Goal: Task Accomplishment & Management: Manage account settings

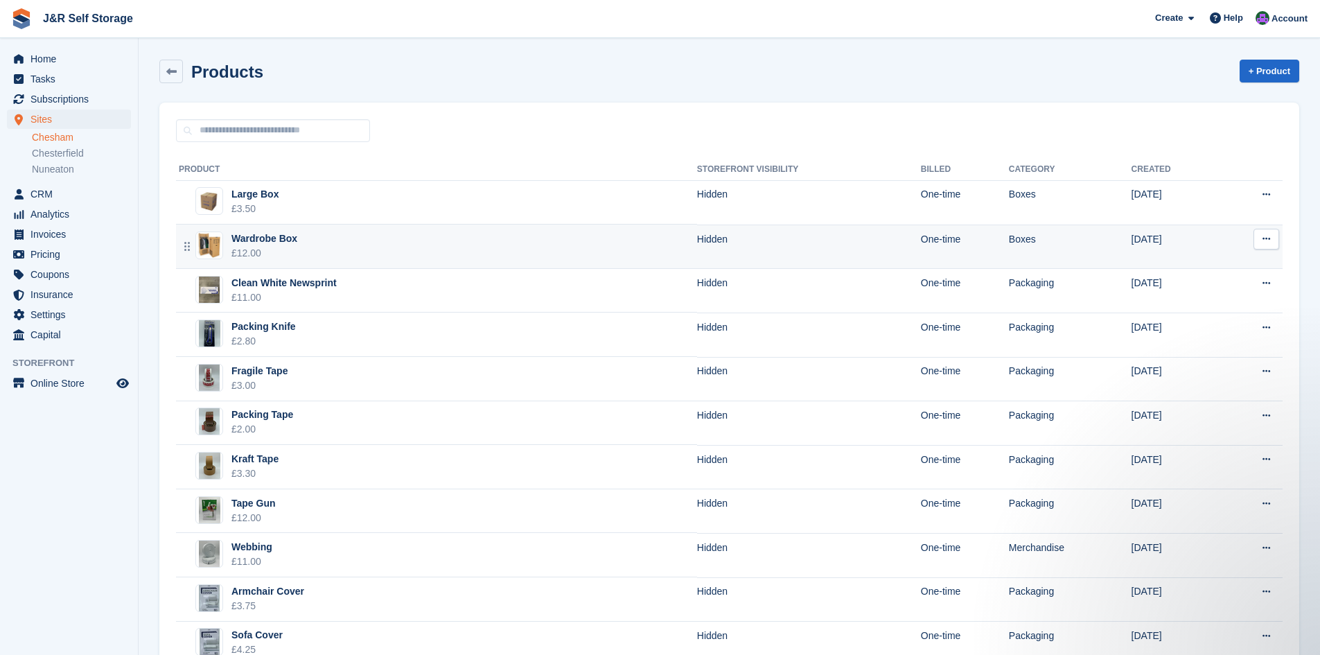
click at [253, 238] on div "Wardrobe Box" at bounding box center [264, 238] width 66 height 15
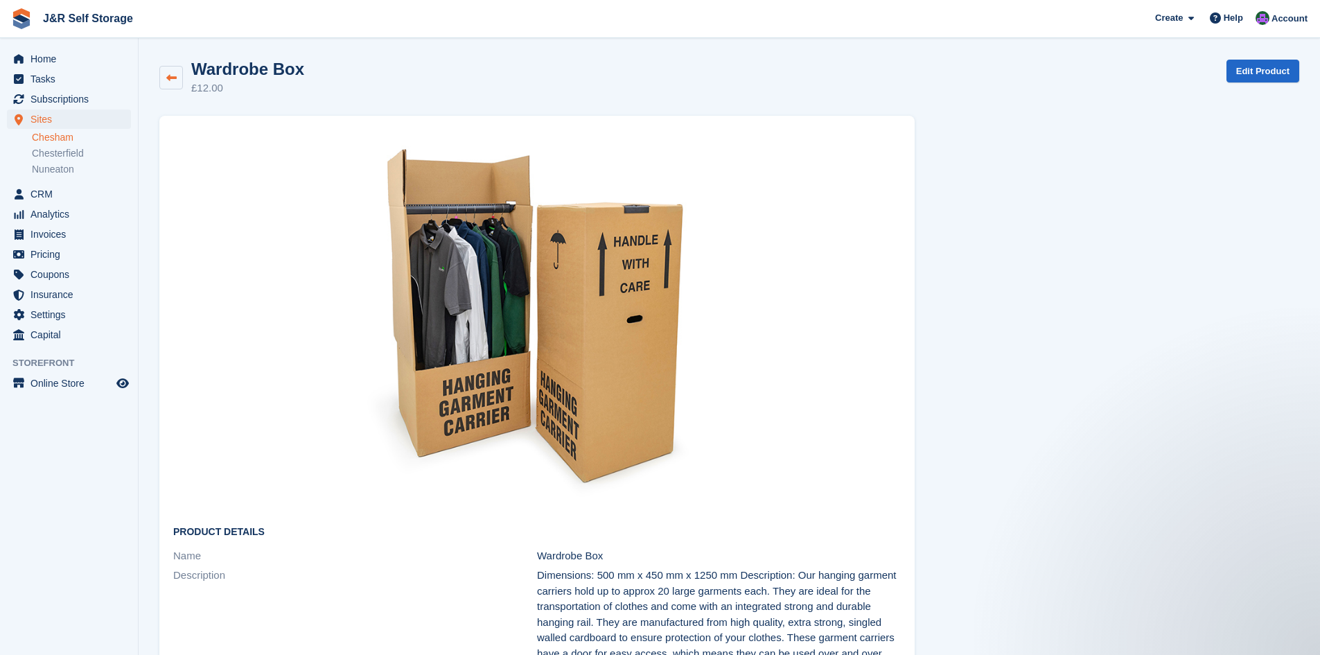
click at [172, 84] on link at bounding box center [171, 78] width 24 height 24
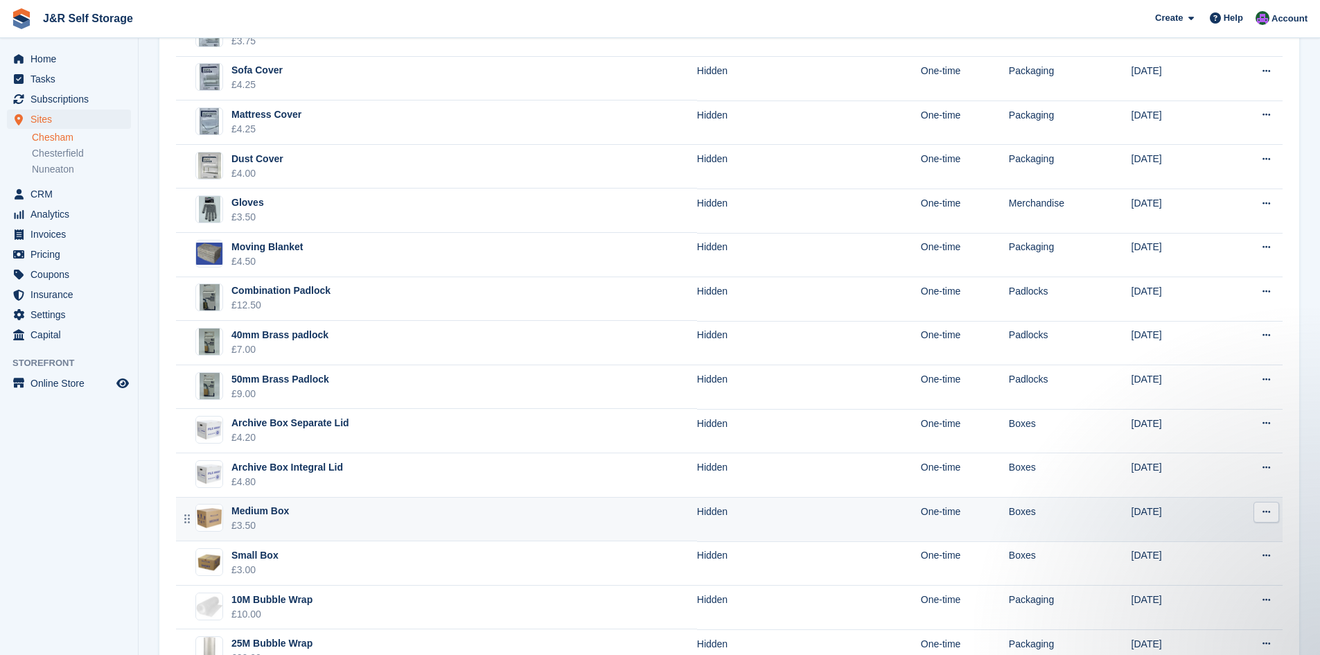
scroll to position [588, 0]
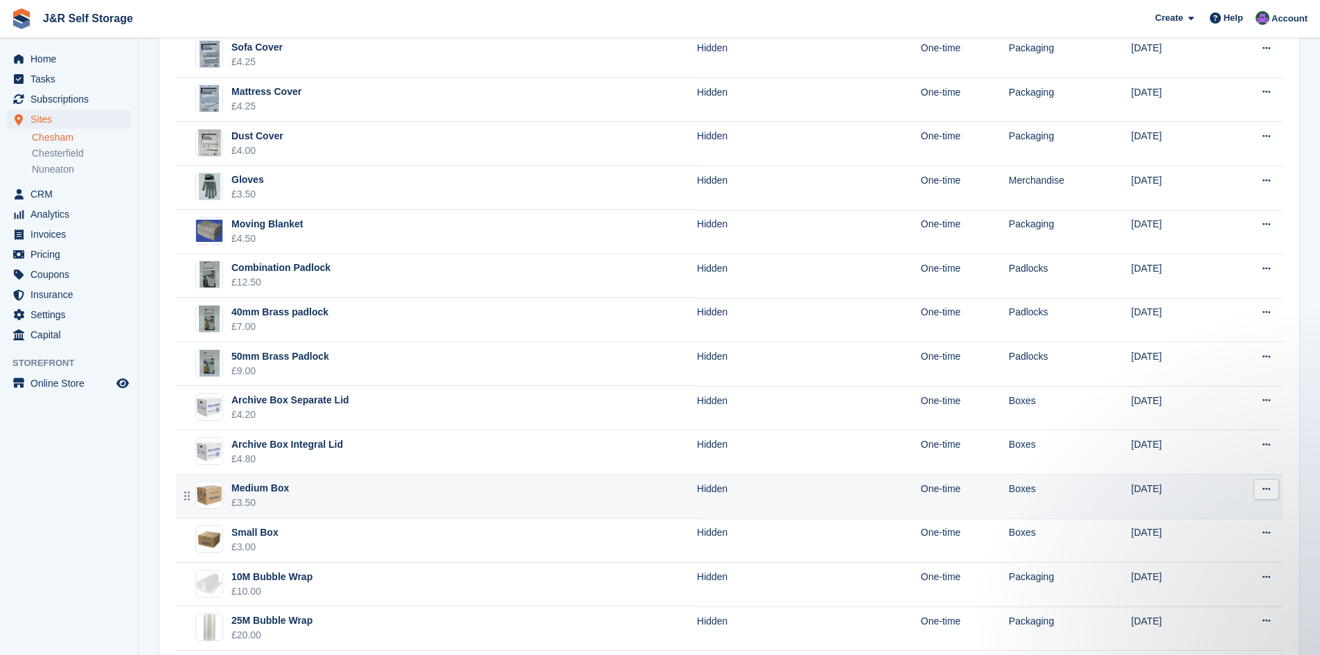
click at [265, 489] on div "Medium Box" at bounding box center [260, 488] width 58 height 15
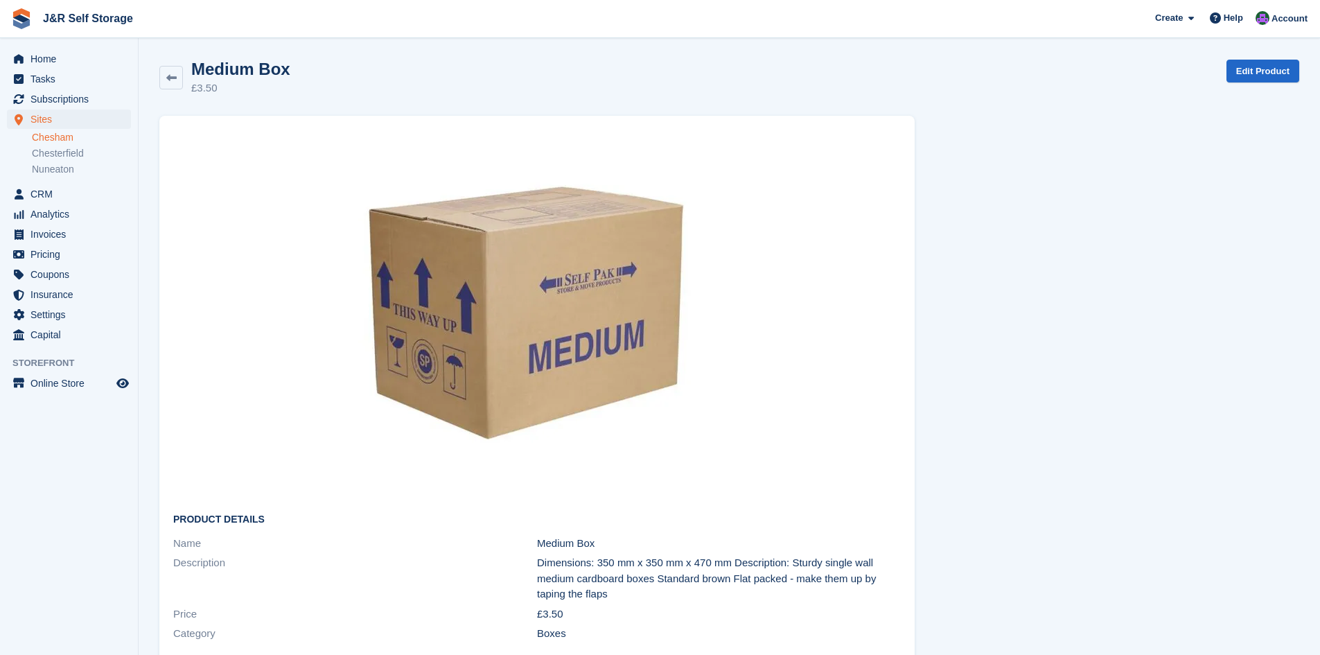
click at [475, 322] on img at bounding box center [525, 313] width 334 height 344
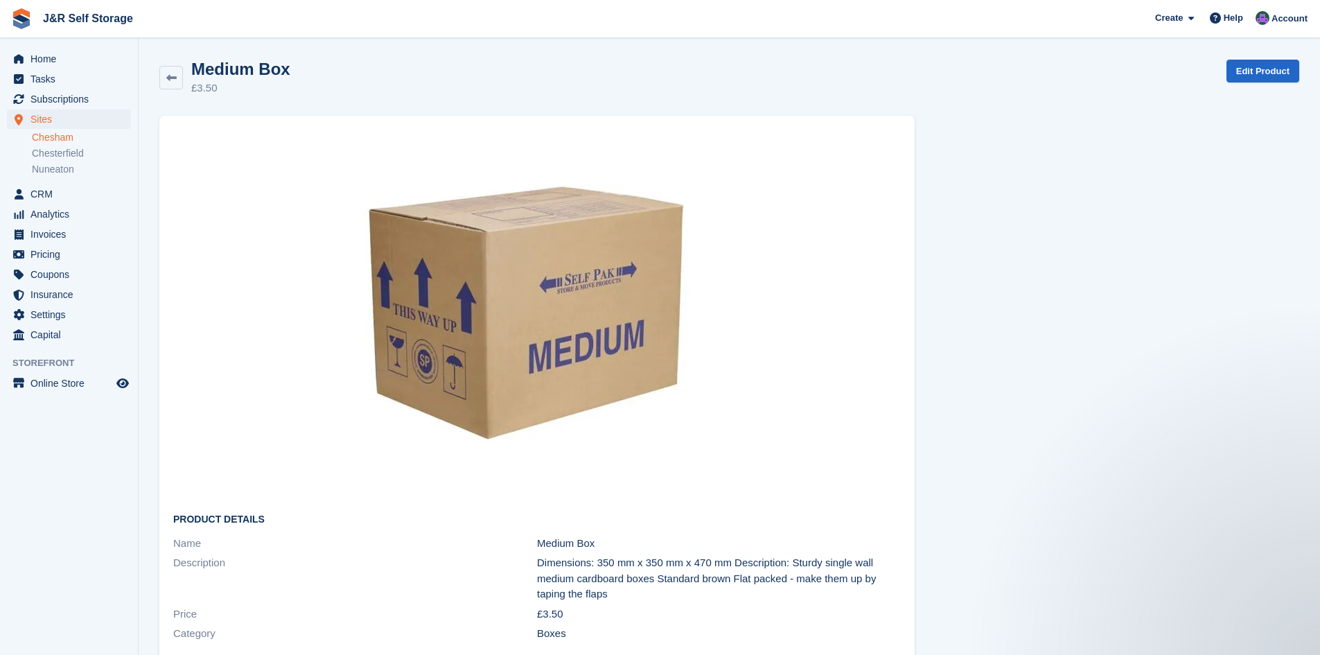
drag, startPoint x: 475, startPoint y: 322, endPoint x: 468, endPoint y: 313, distance: 11.4
click at [468, 313] on img at bounding box center [525, 313] width 334 height 344
click at [168, 74] on icon at bounding box center [171, 78] width 10 height 10
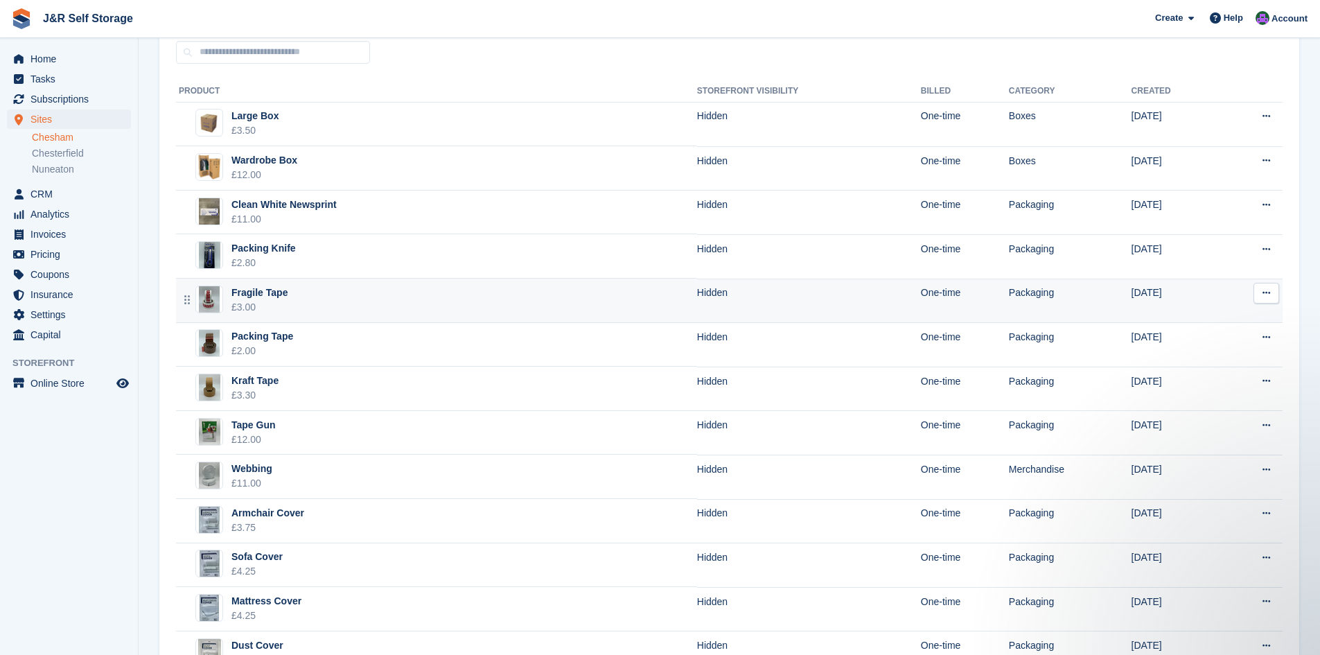
scroll to position [82, 0]
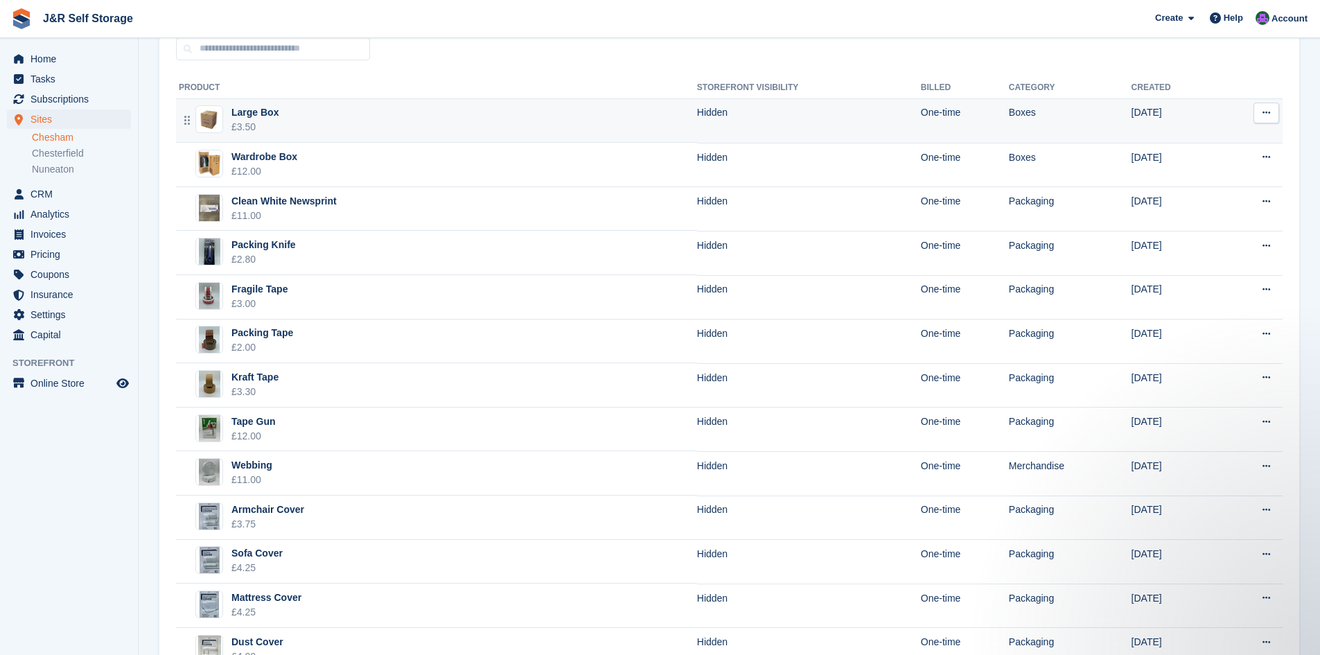
click at [253, 111] on div "Large Box" at bounding box center [254, 112] width 47 height 15
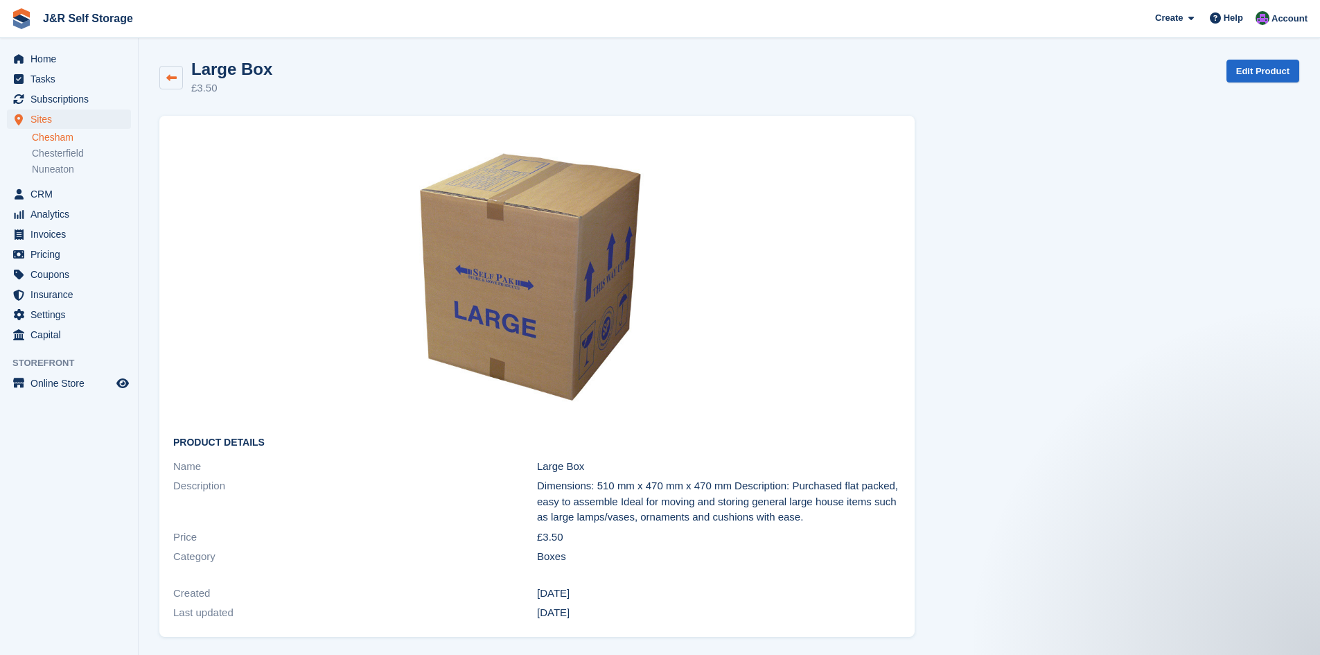
click at [170, 81] on icon at bounding box center [171, 78] width 10 height 10
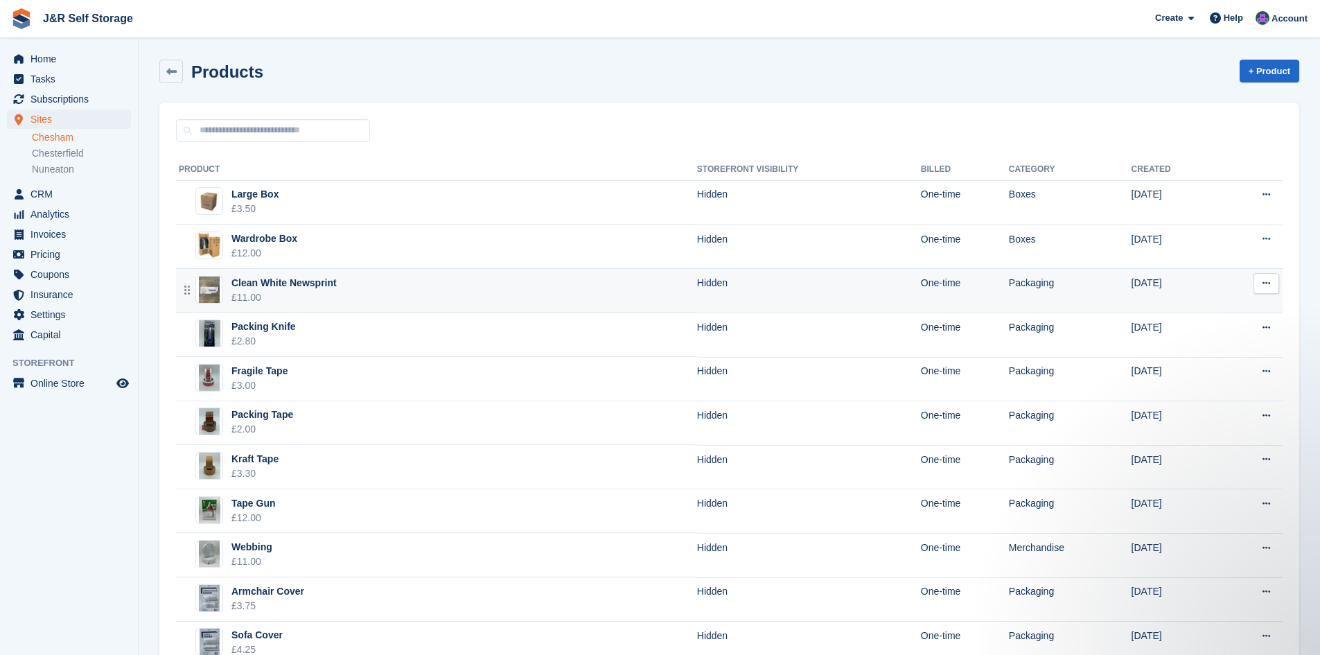
click at [313, 278] on div "Clean White Newsprint" at bounding box center [283, 283] width 105 height 15
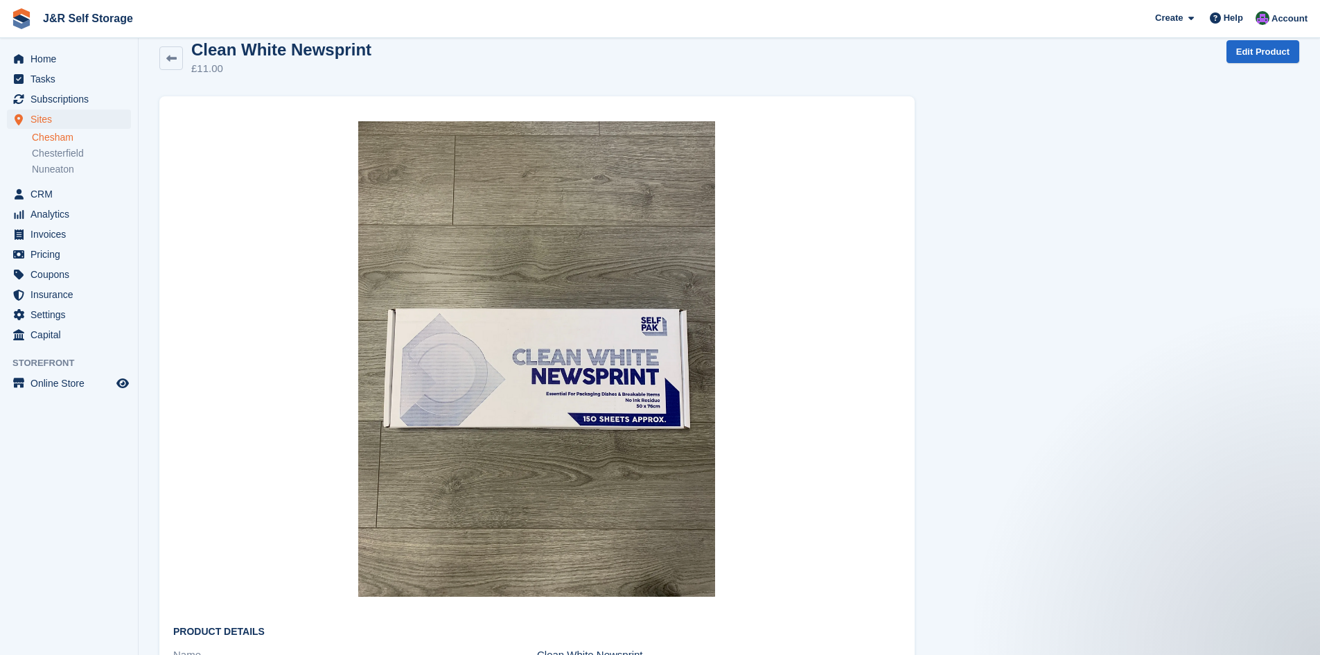
scroll to position [20, 0]
click at [548, 374] on img at bounding box center [536, 359] width 357 height 476
click at [172, 62] on icon at bounding box center [171, 58] width 10 height 10
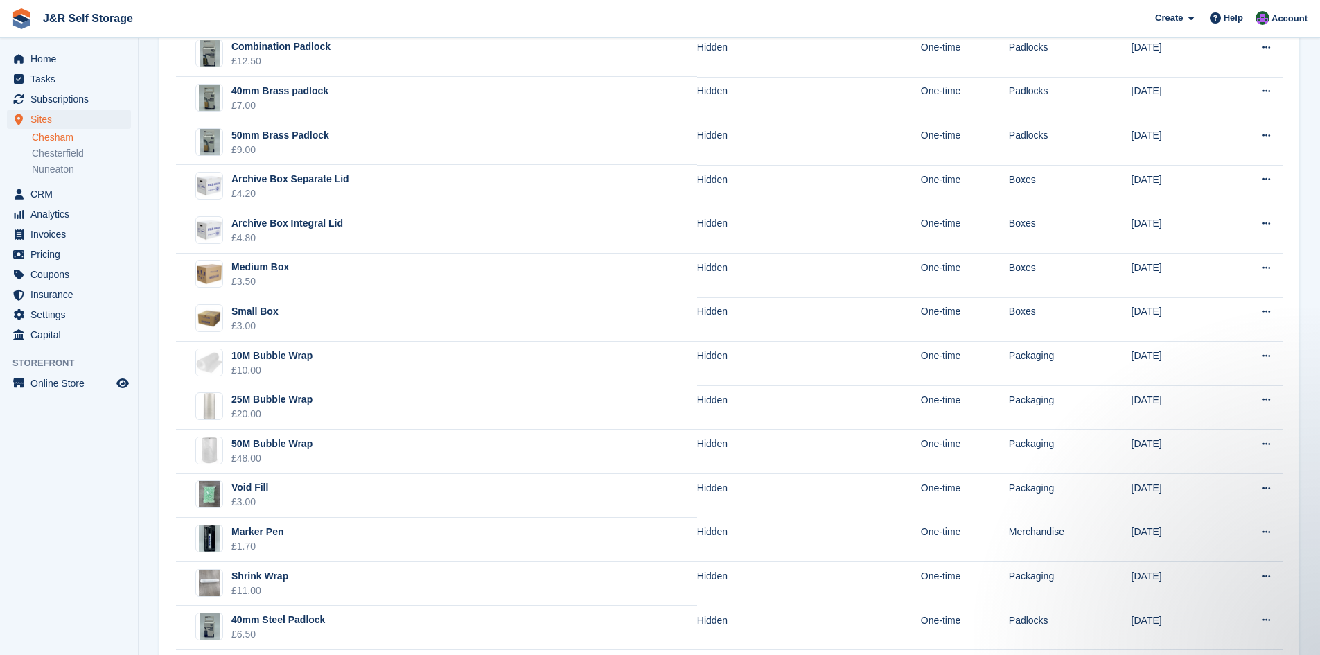
scroll to position [878, 0]
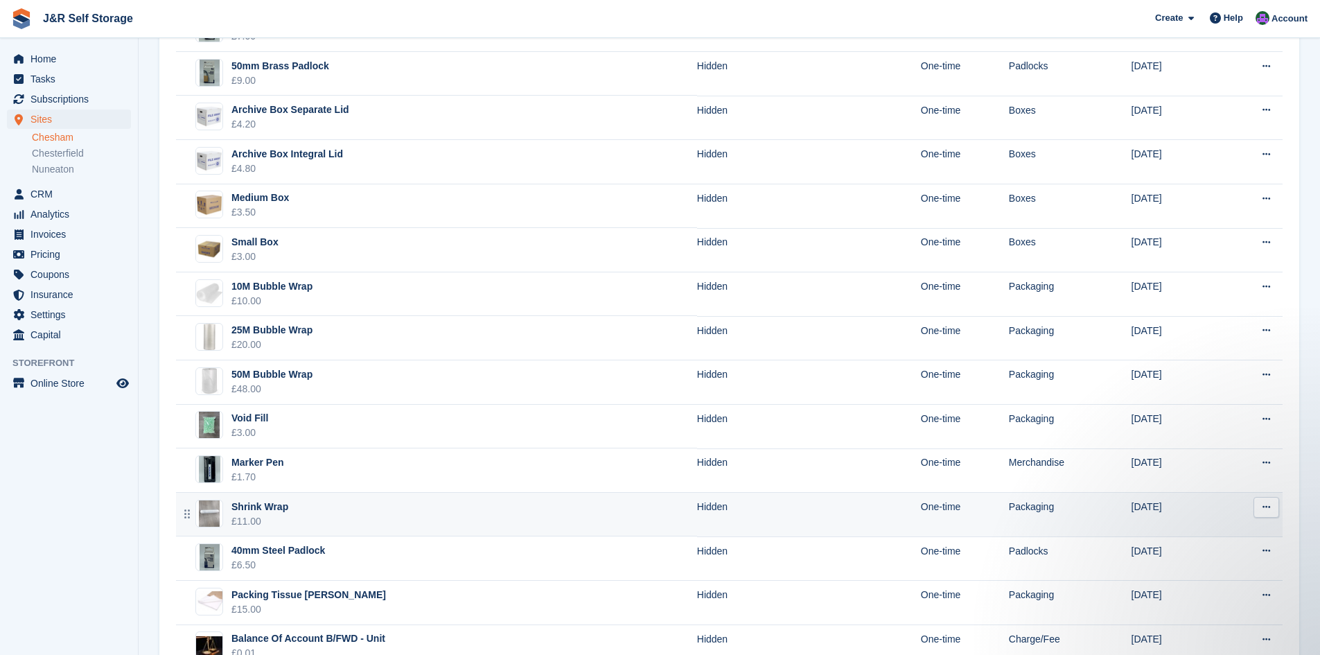
click at [275, 510] on div "Shrink Wrap" at bounding box center [259, 507] width 57 height 15
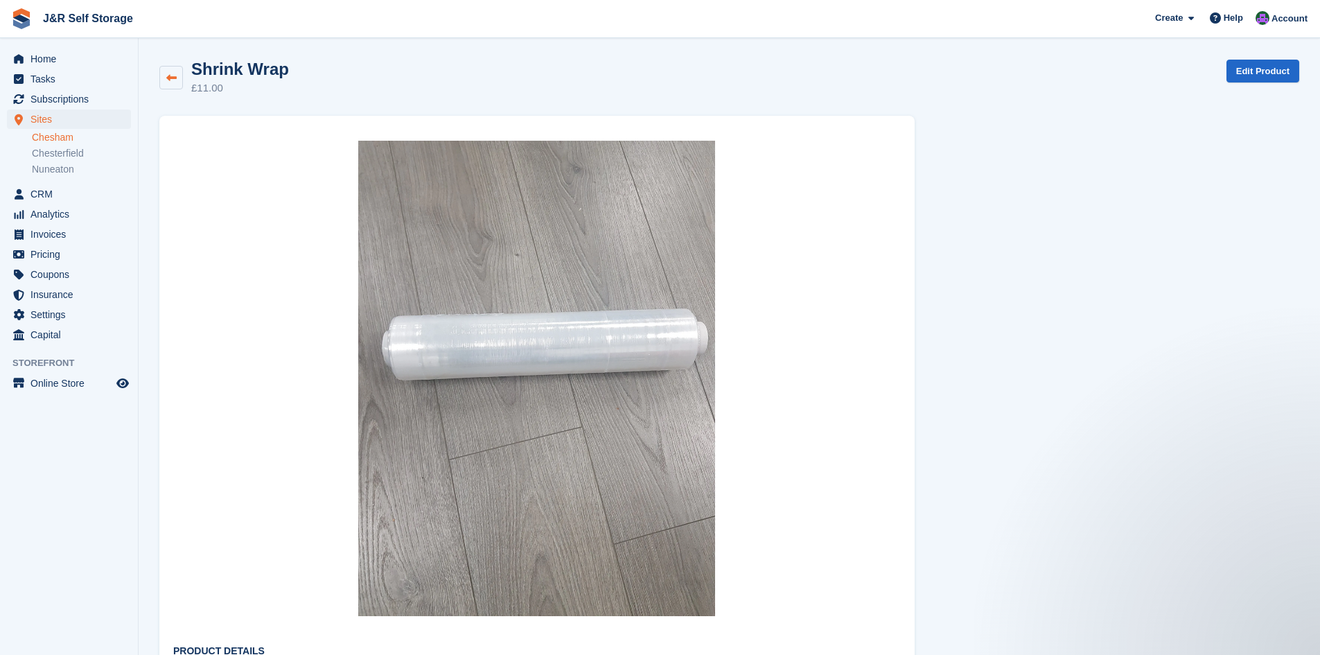
click at [177, 77] on link at bounding box center [171, 78] width 24 height 24
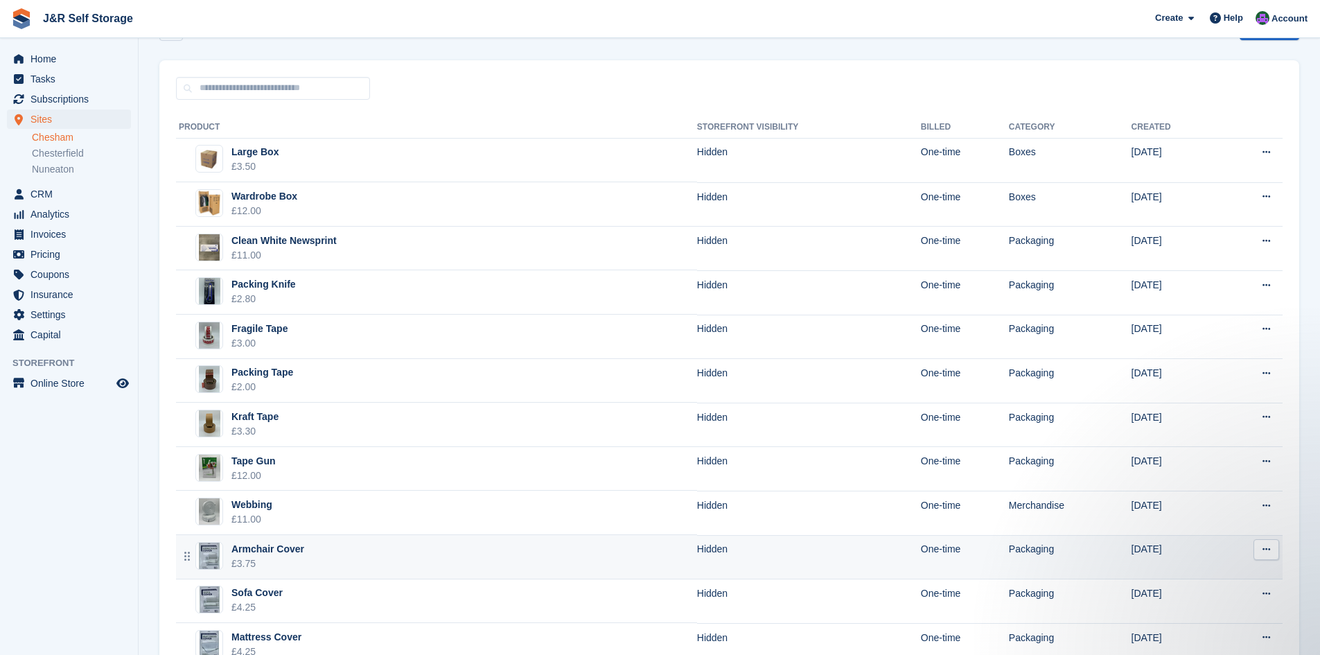
scroll to position [44, 0]
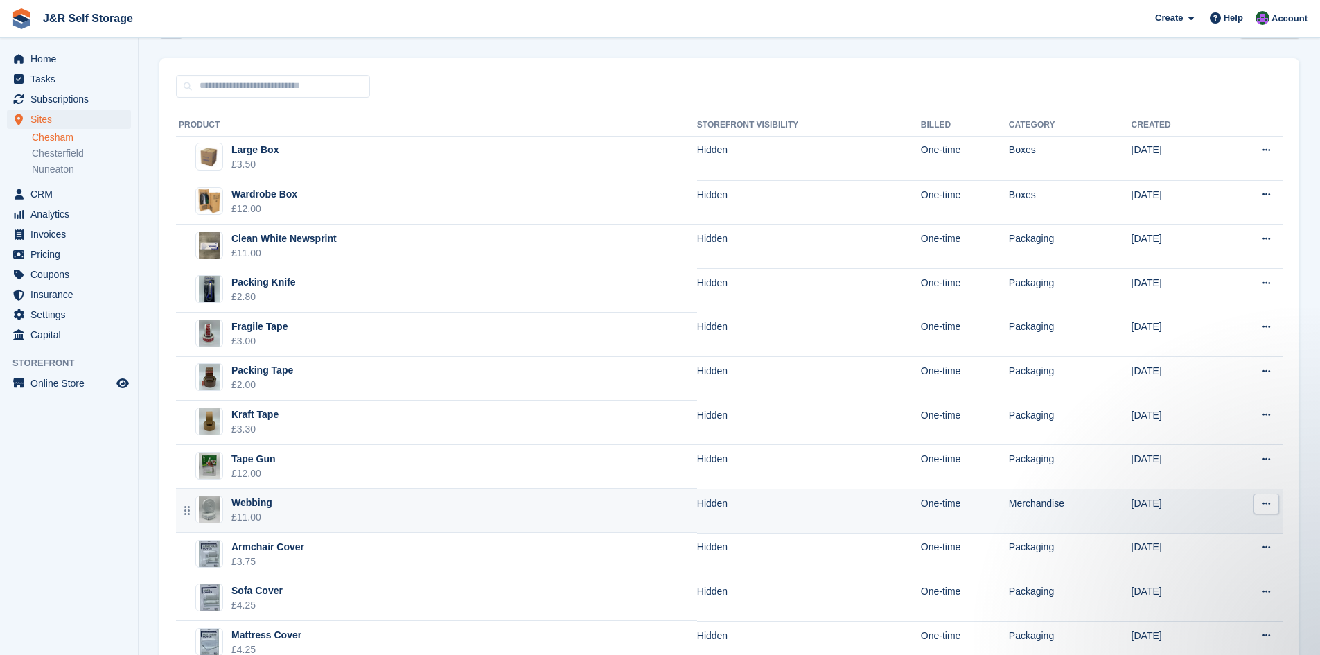
click at [249, 500] on div "Webbing" at bounding box center [251, 502] width 41 height 15
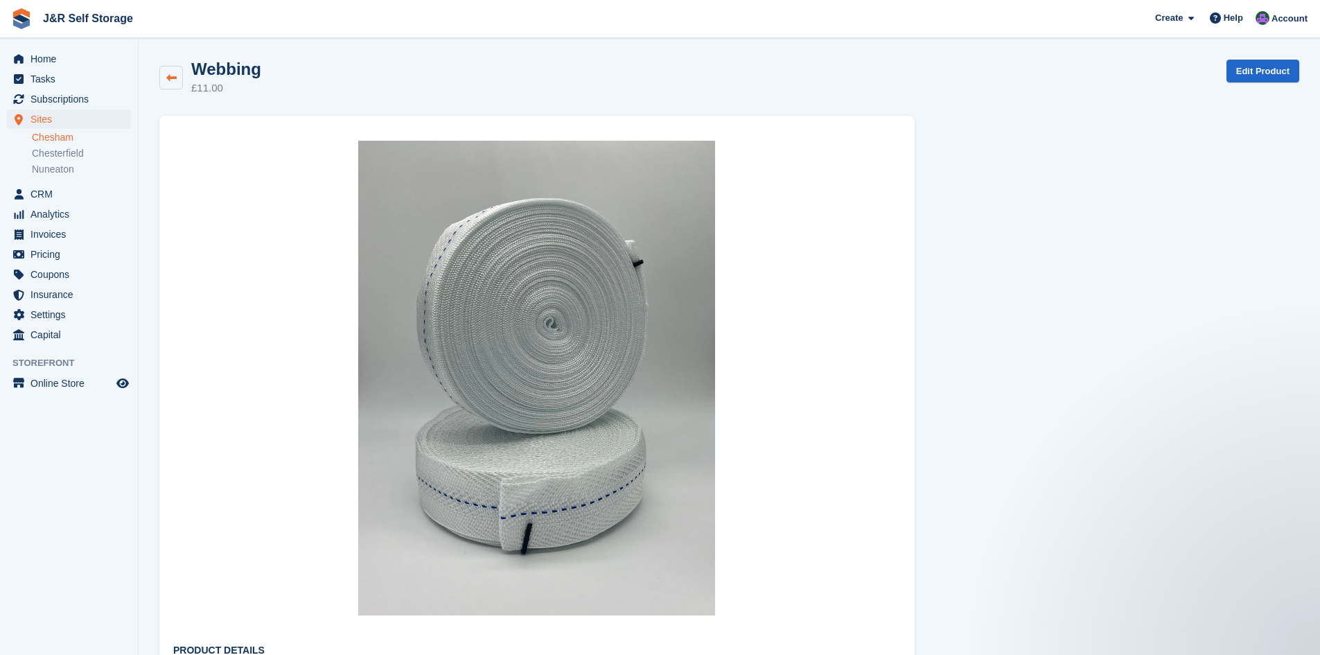
click at [171, 76] on icon at bounding box center [171, 78] width 10 height 10
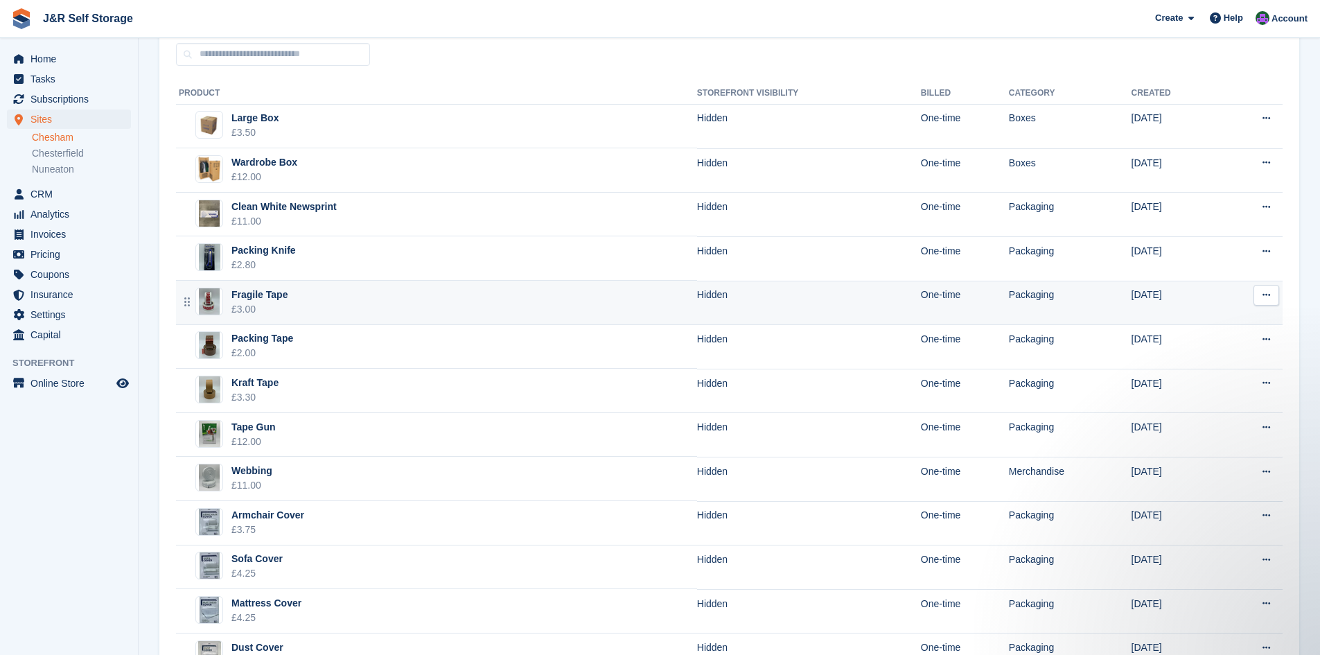
scroll to position [77, 0]
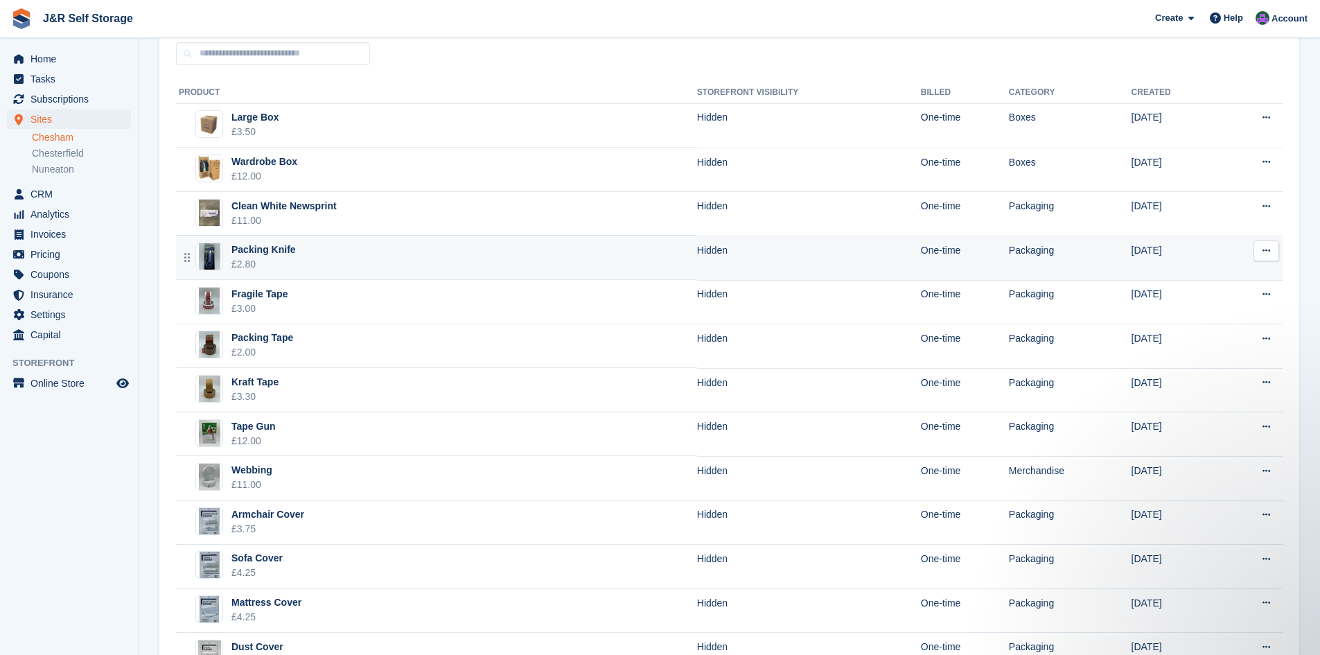
click at [268, 247] on div "Packing Knife" at bounding box center [263, 250] width 64 height 15
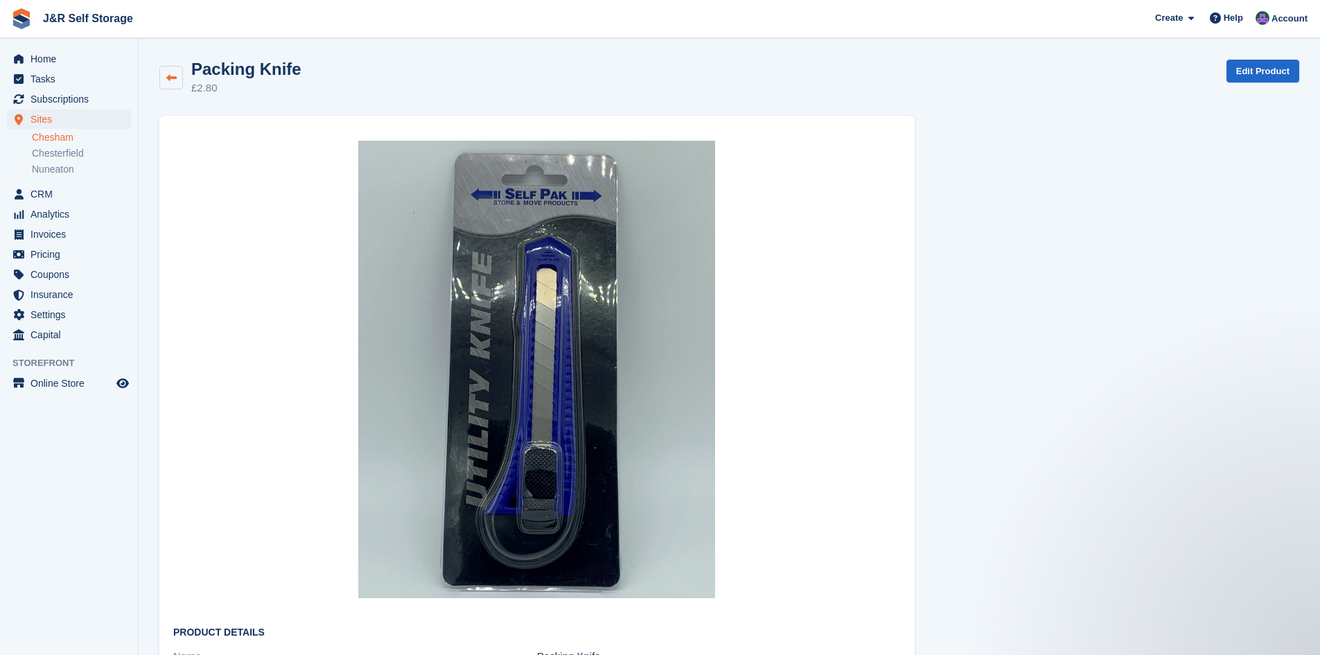
click at [177, 73] on link at bounding box center [171, 78] width 24 height 24
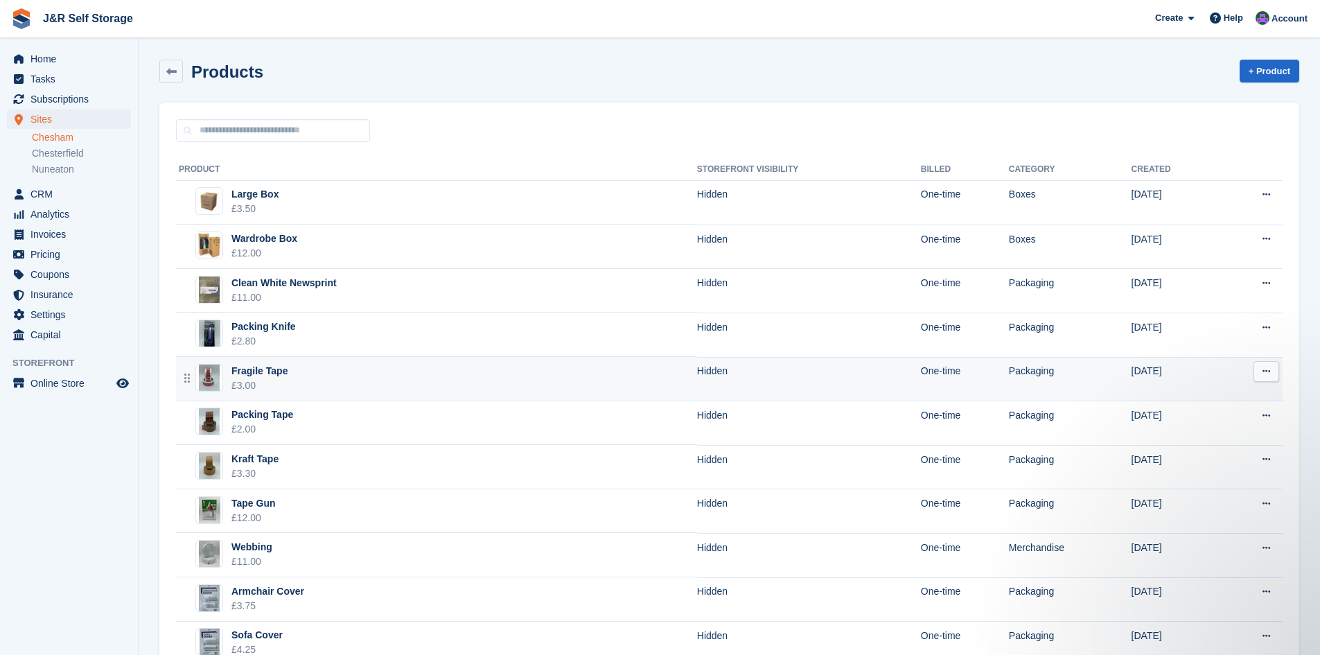
click at [263, 369] on div "Fragile Tape" at bounding box center [259, 371] width 56 height 15
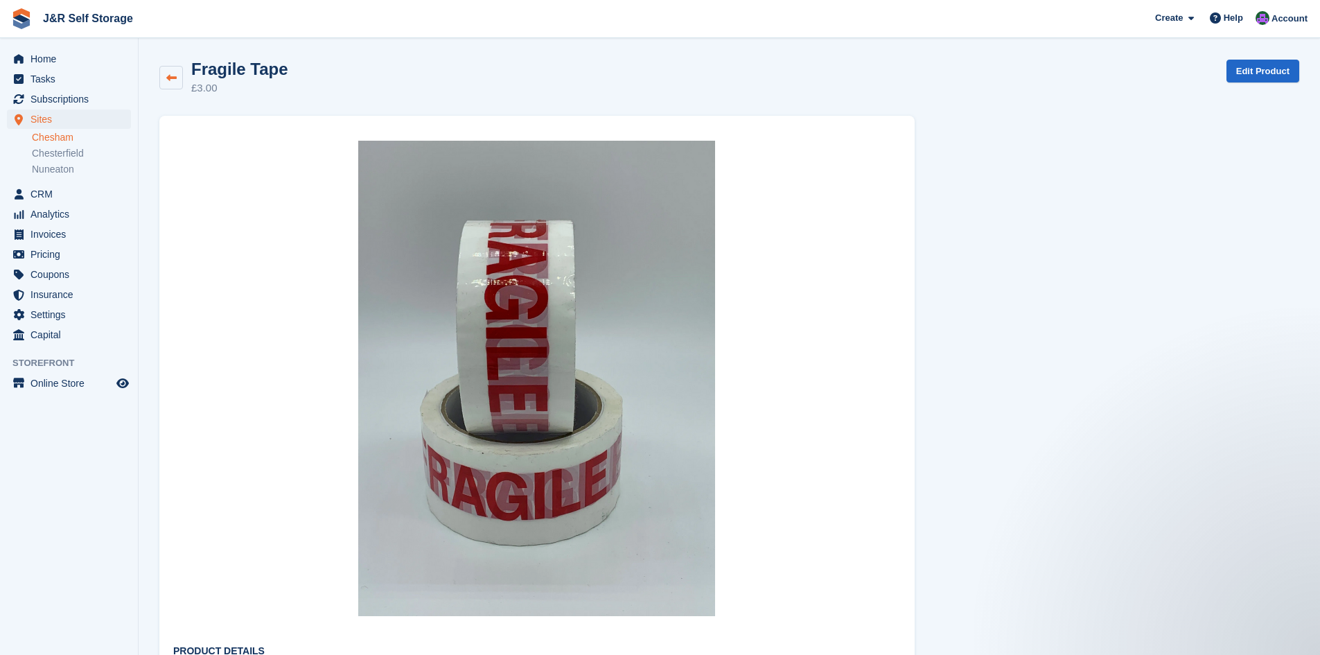
click at [167, 75] on icon at bounding box center [171, 78] width 10 height 10
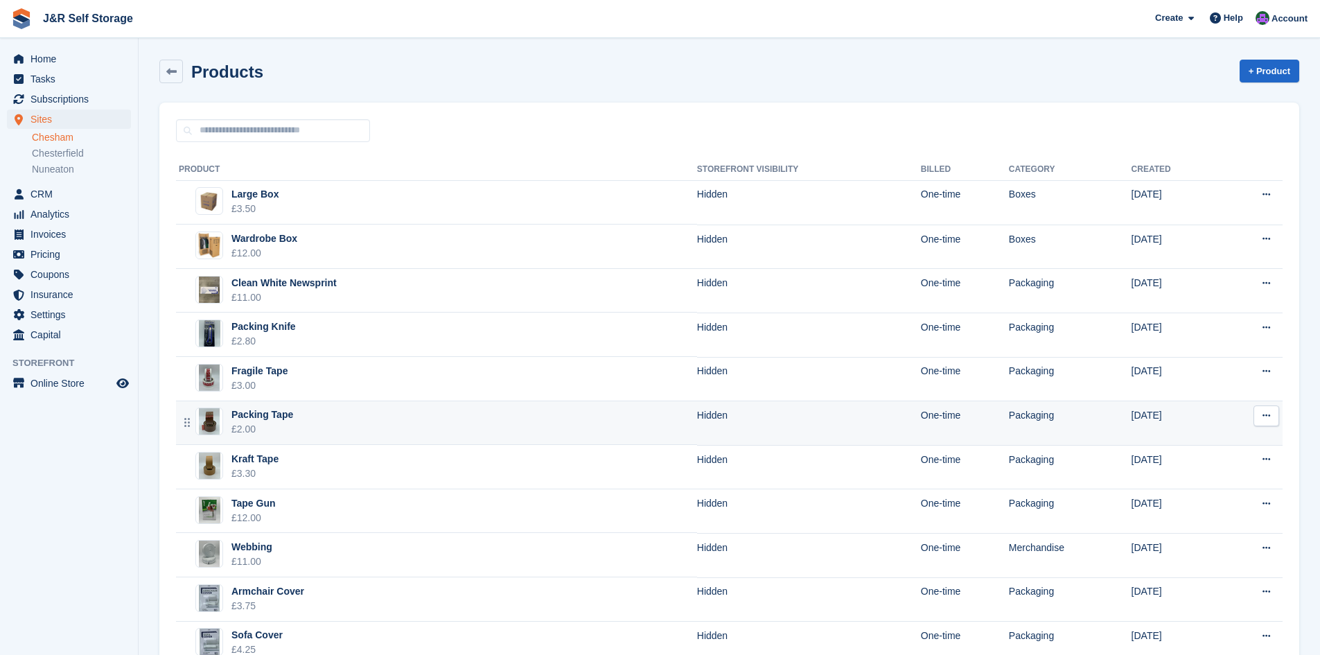
click at [274, 410] on div "Packing Tape" at bounding box center [262, 414] width 62 height 15
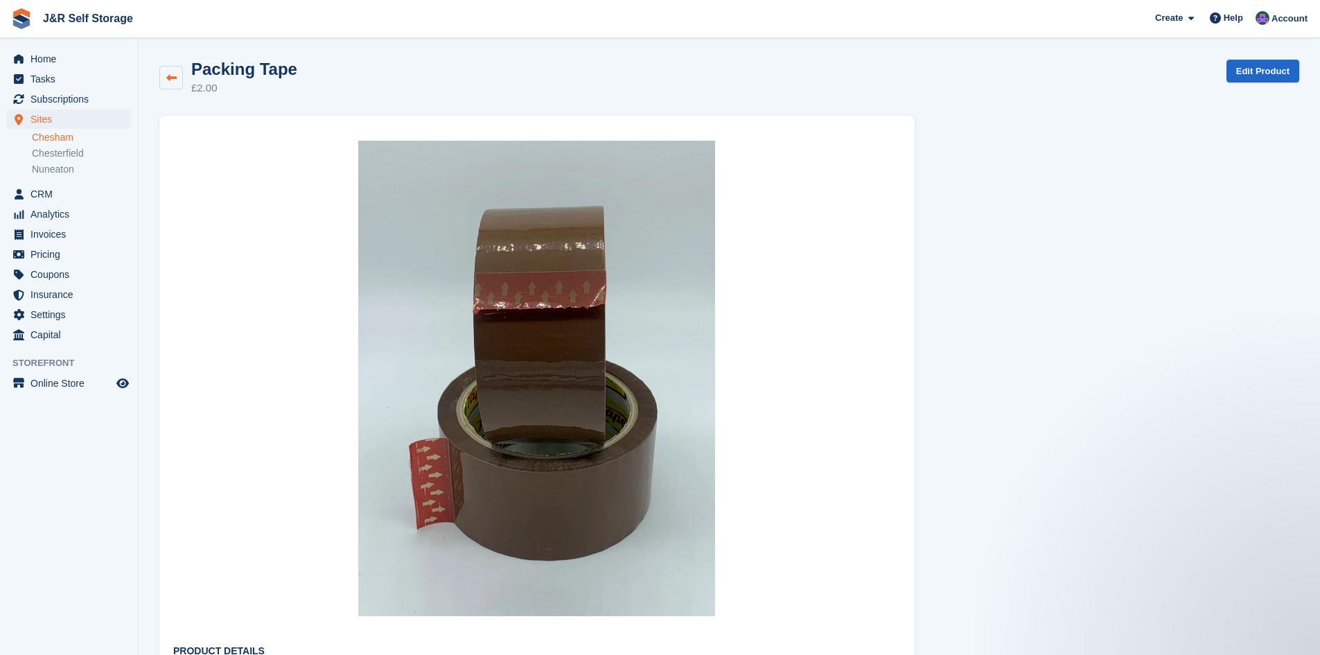
click at [175, 82] on icon at bounding box center [171, 78] width 10 height 10
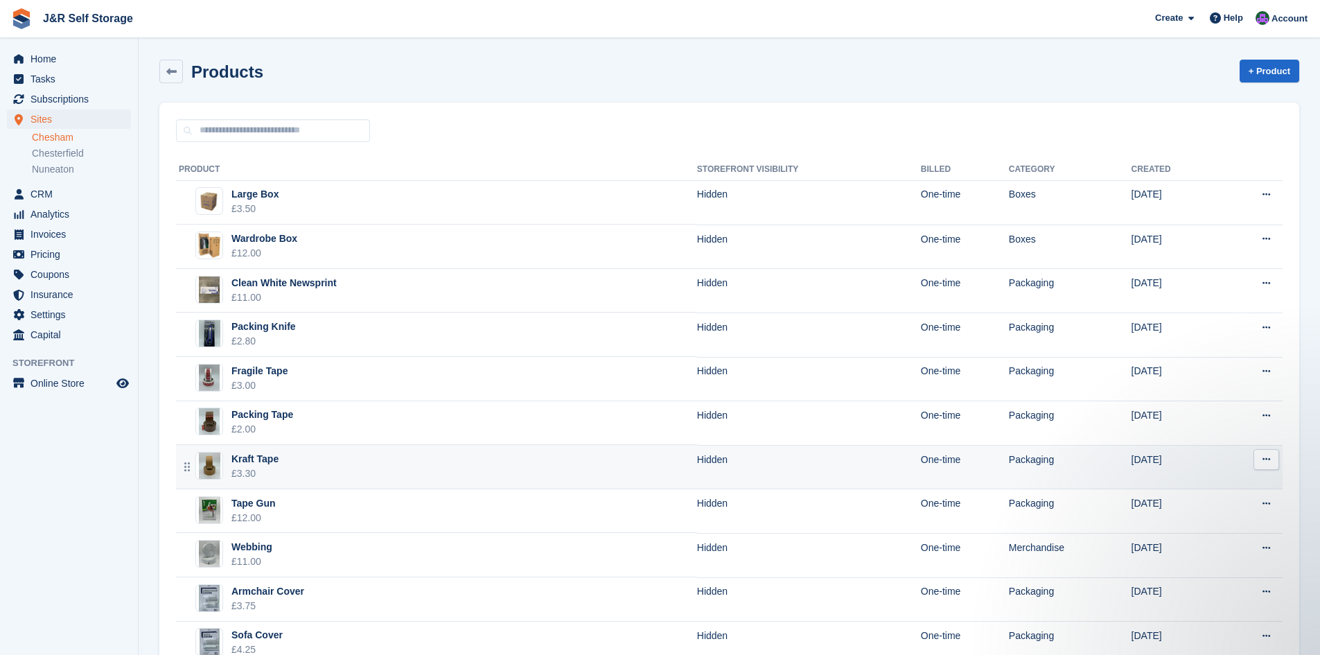
click at [263, 455] on div "Kraft Tape" at bounding box center [254, 459] width 47 height 15
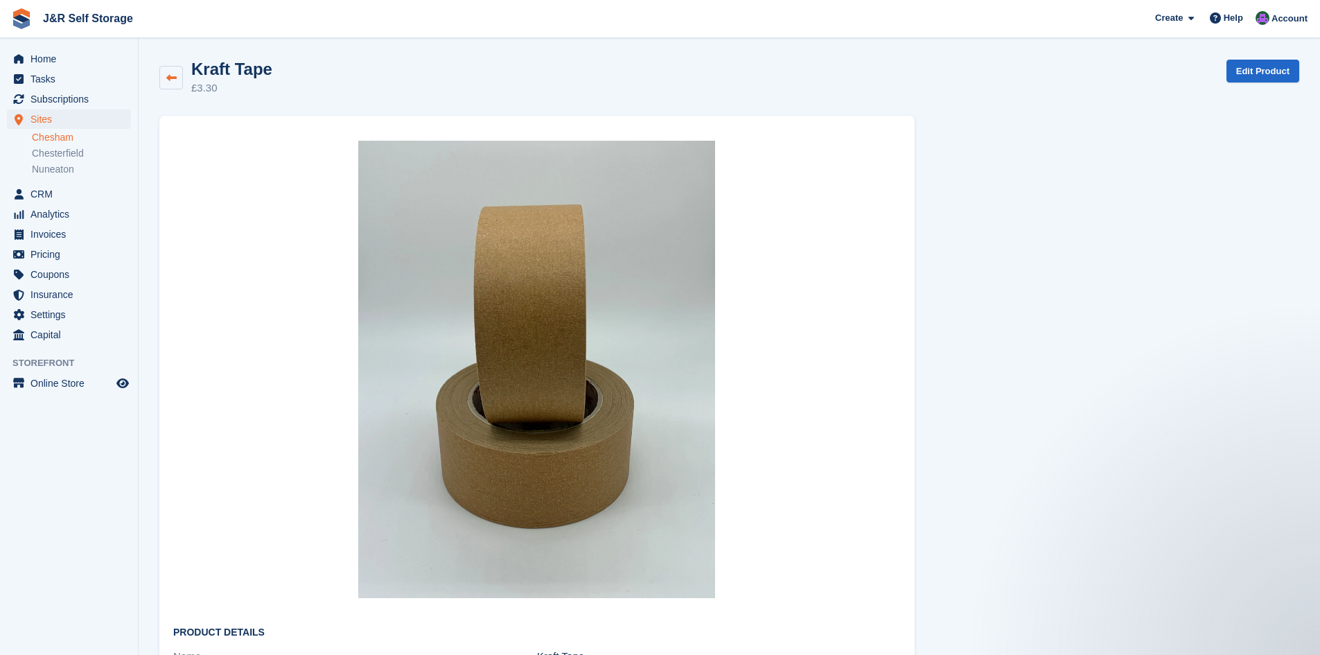
click at [164, 80] on link at bounding box center [171, 78] width 24 height 24
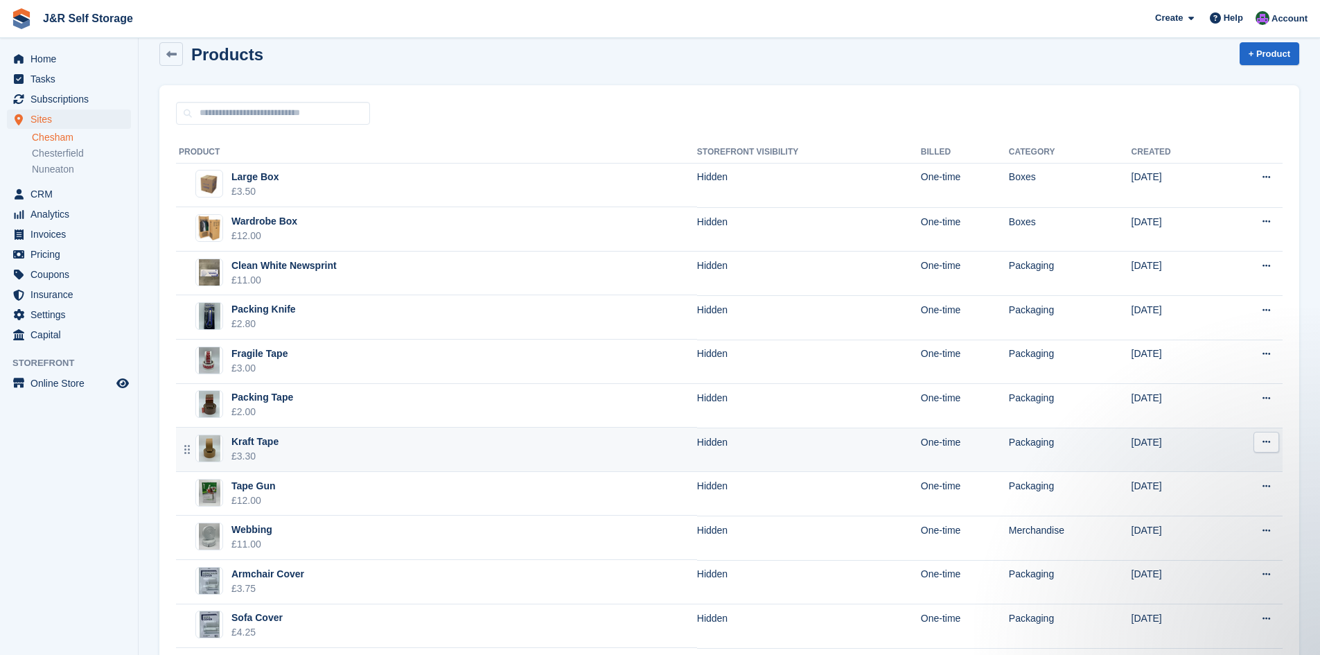
scroll to position [20, 0]
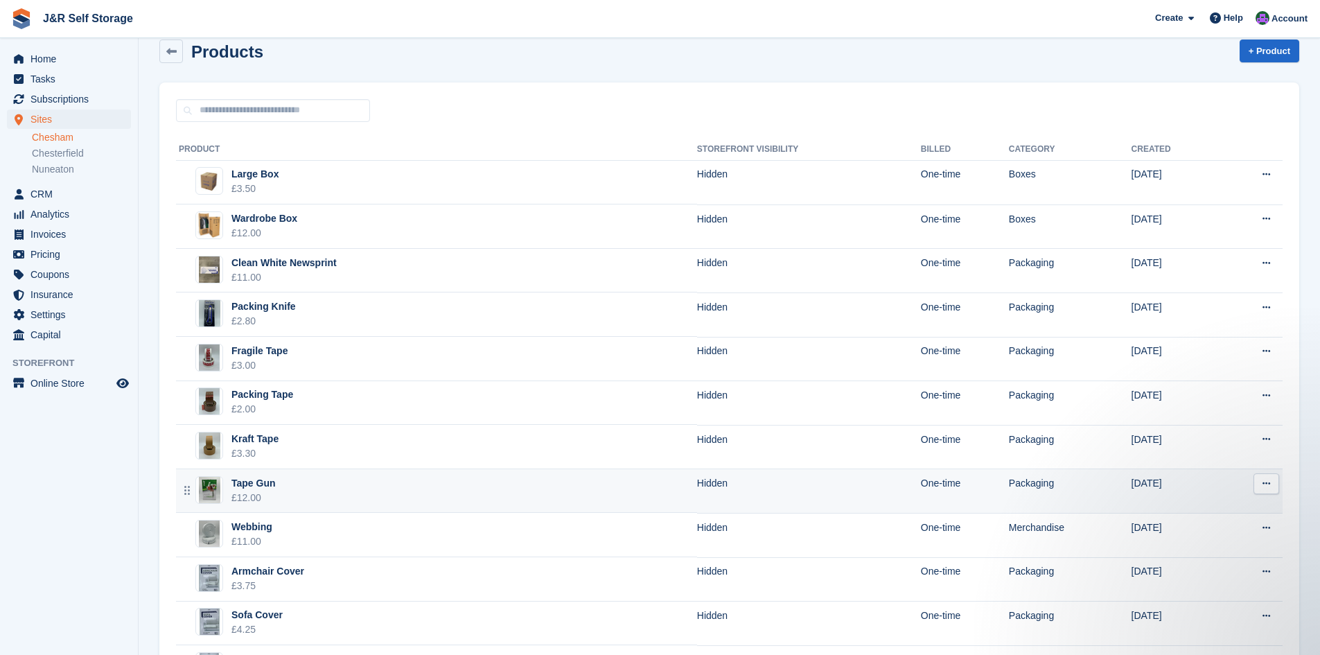
click at [231, 488] on div "Tape Gun £12.00" at bounding box center [227, 490] width 97 height 29
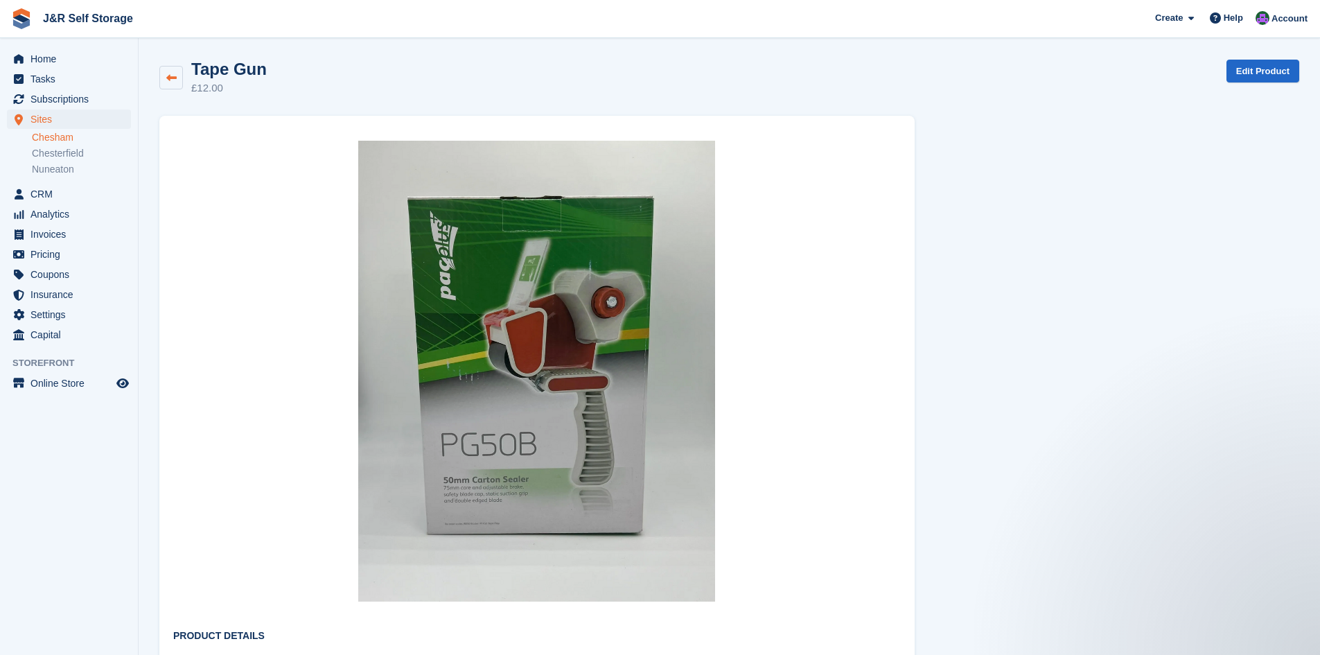
click at [170, 86] on link at bounding box center [171, 78] width 24 height 24
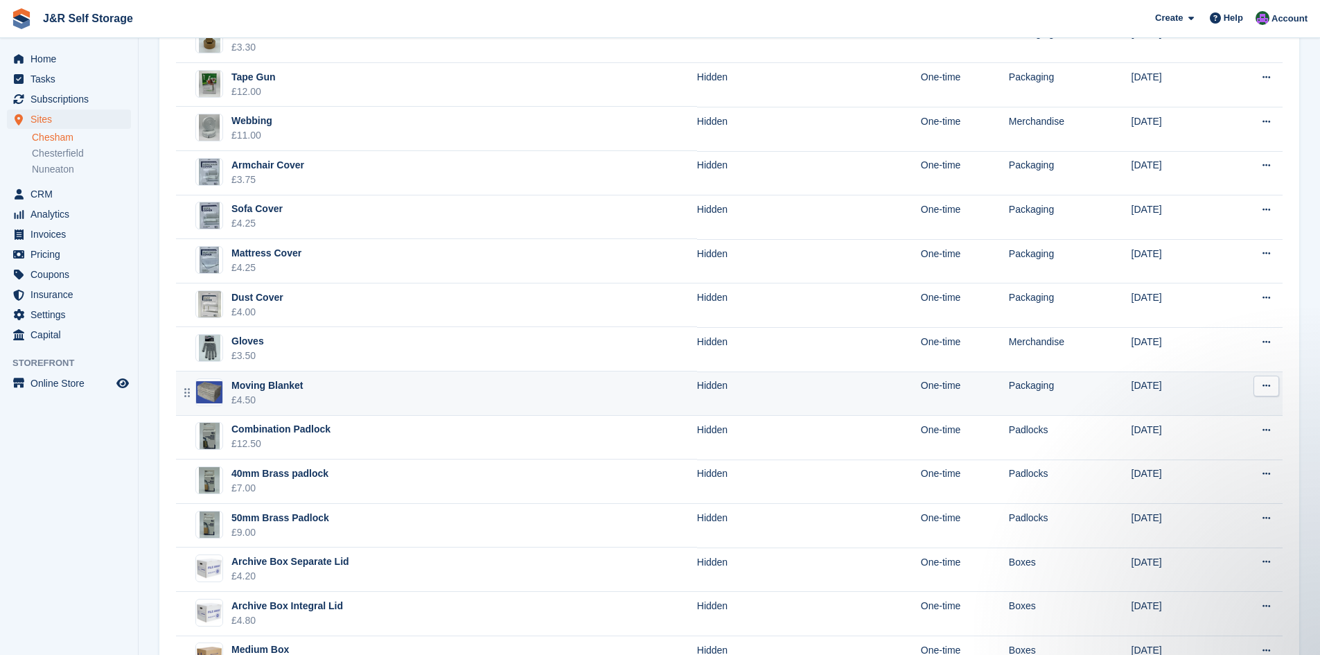
scroll to position [428, 0]
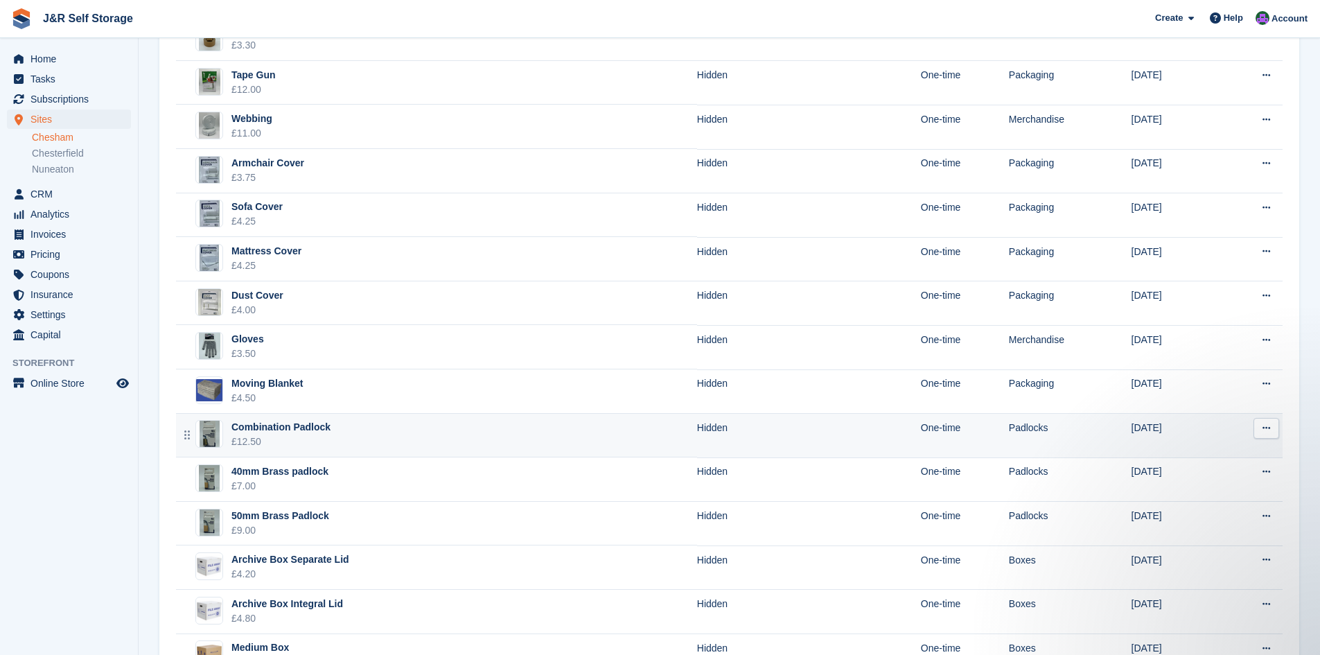
click at [303, 425] on div "Combination Padlock" at bounding box center [280, 427] width 99 height 15
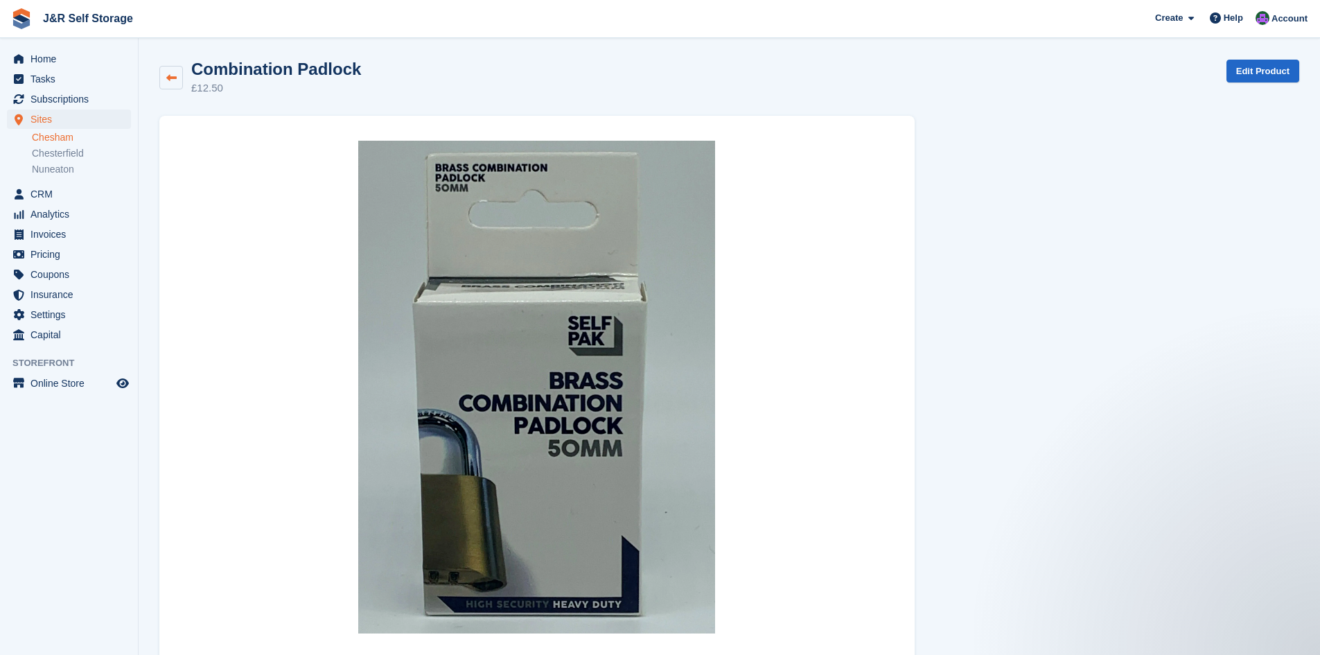
click at [173, 78] on icon at bounding box center [171, 78] width 10 height 10
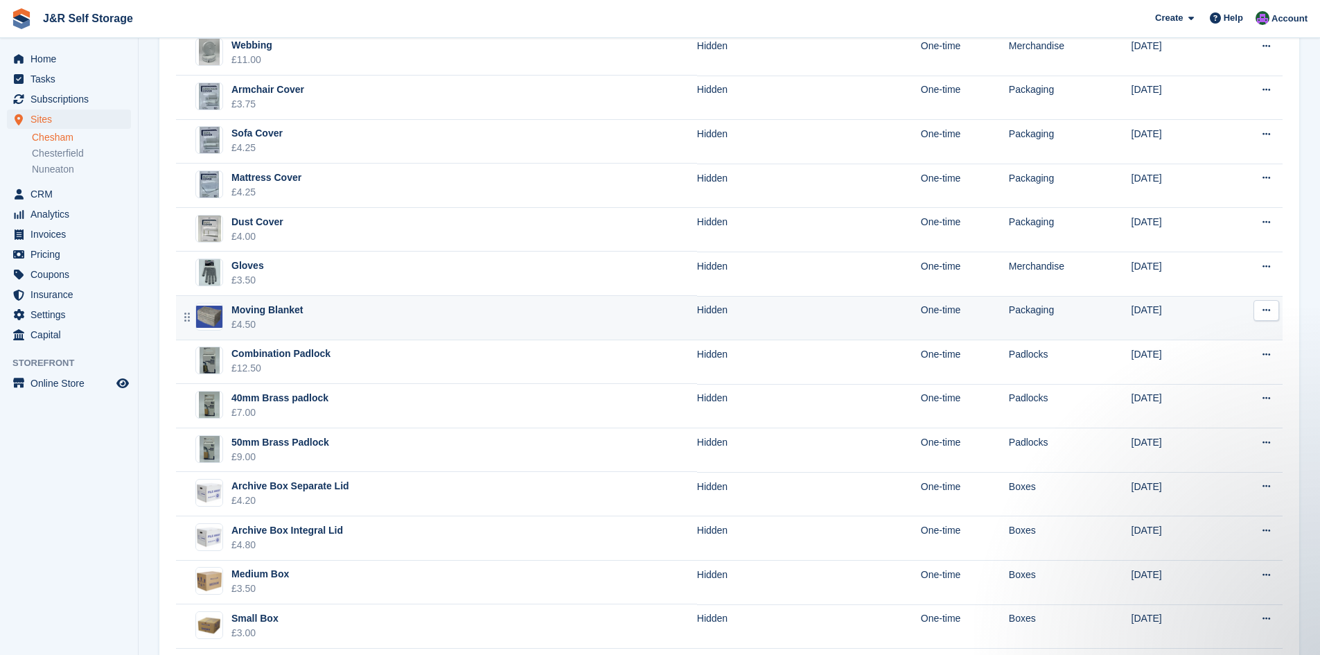
scroll to position [518, 0]
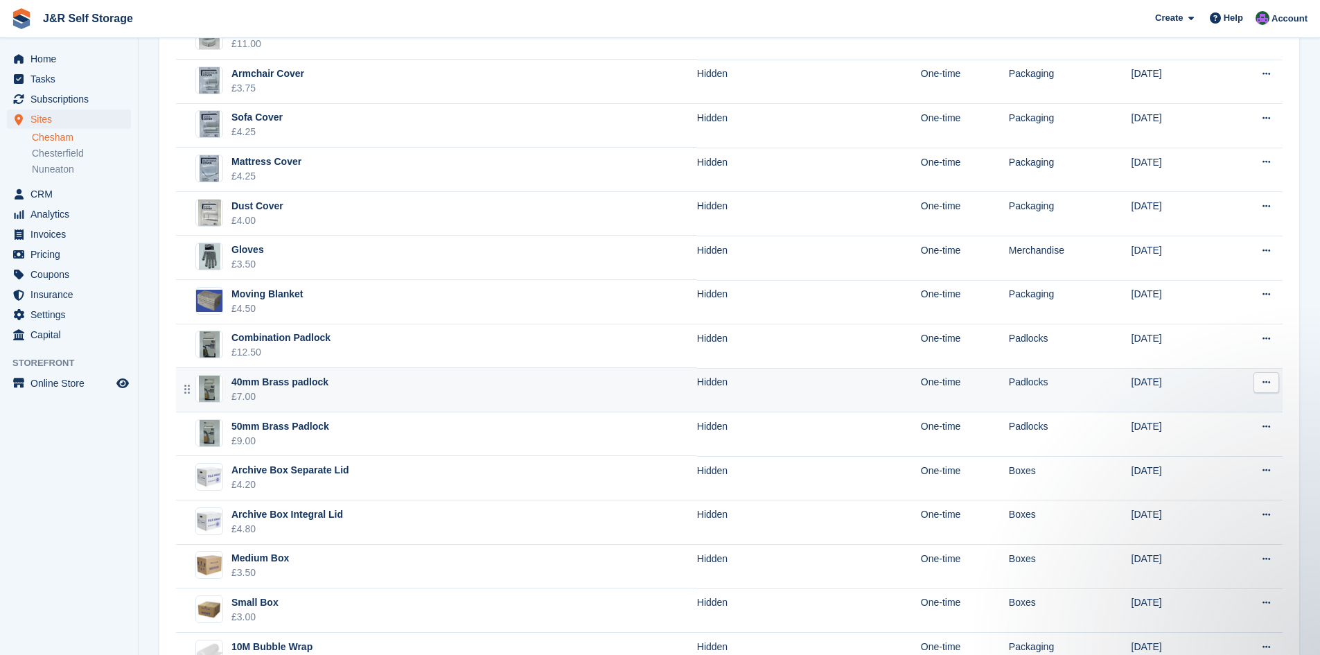
click at [299, 385] on div "40mm Brass padlock" at bounding box center [279, 382] width 97 height 15
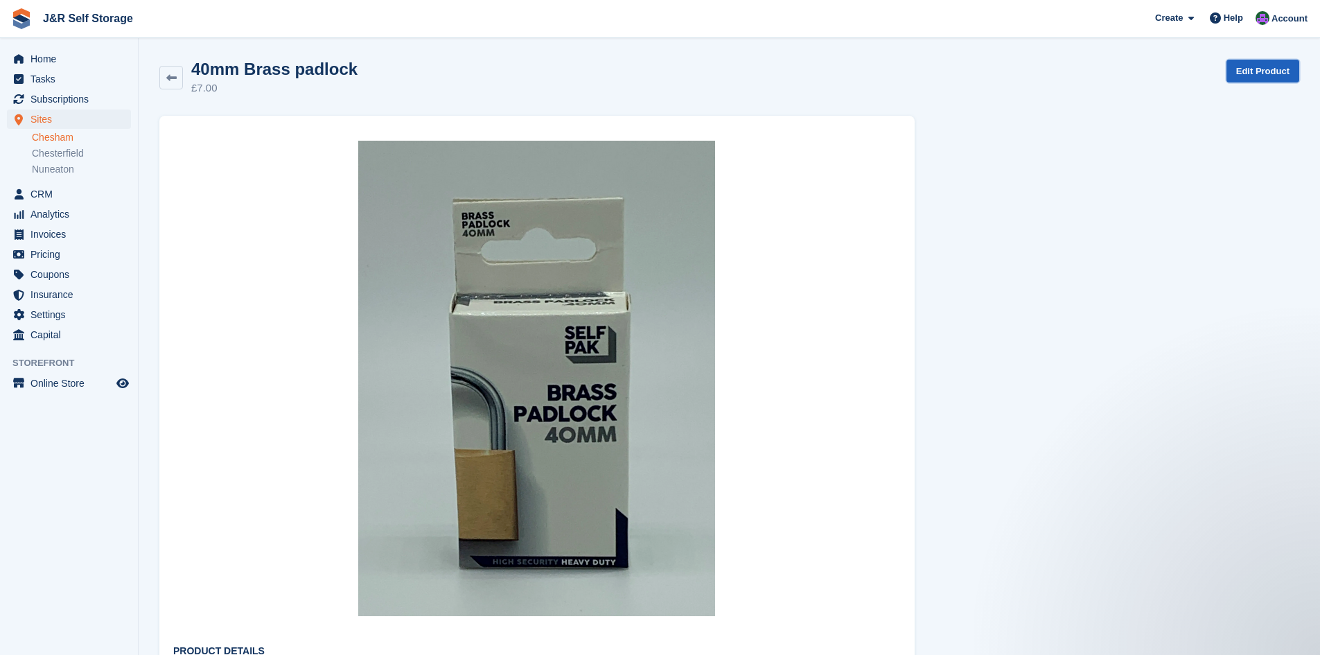
click at [1257, 67] on link "Edit Product" at bounding box center [1263, 71] width 73 height 23
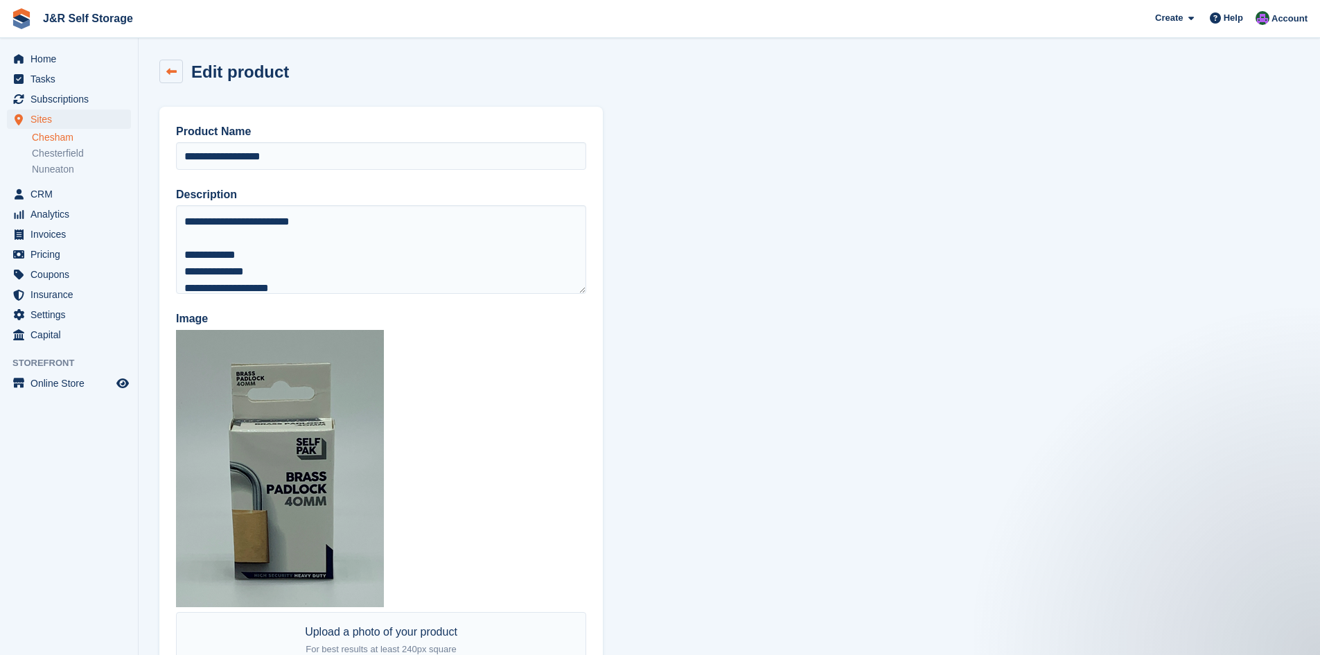
click at [179, 71] on link at bounding box center [171, 72] width 24 height 24
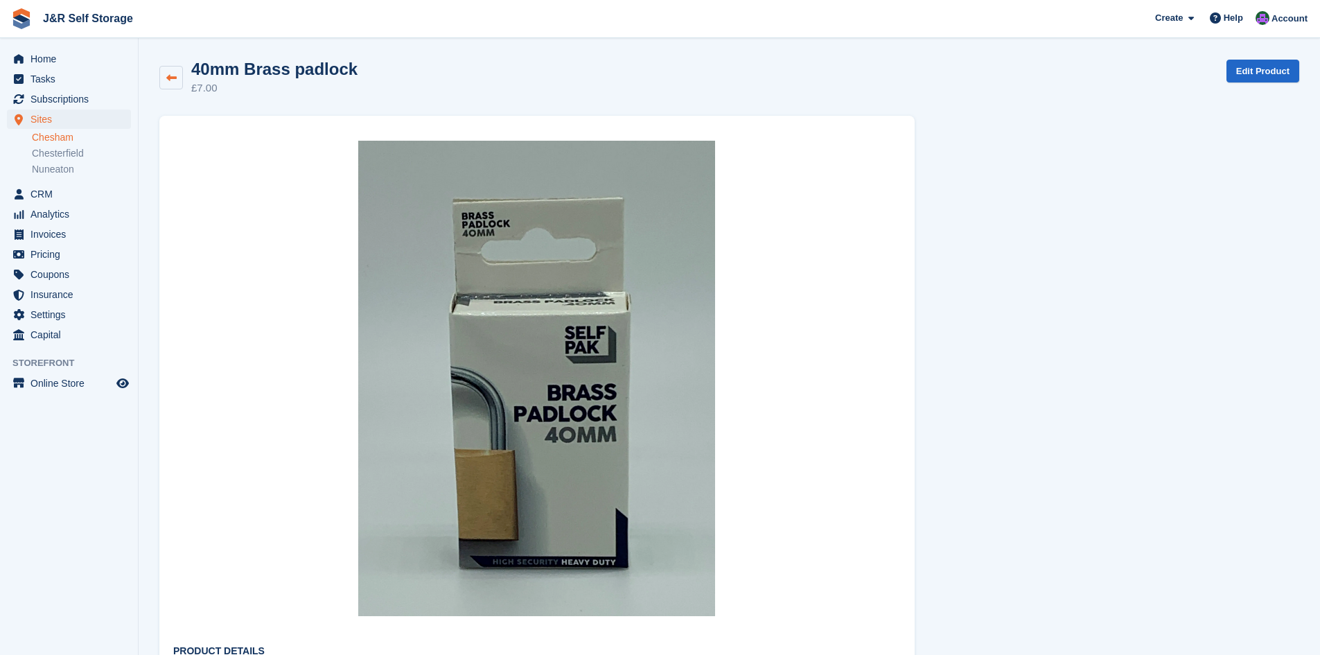
click at [174, 75] on icon at bounding box center [171, 78] width 10 height 10
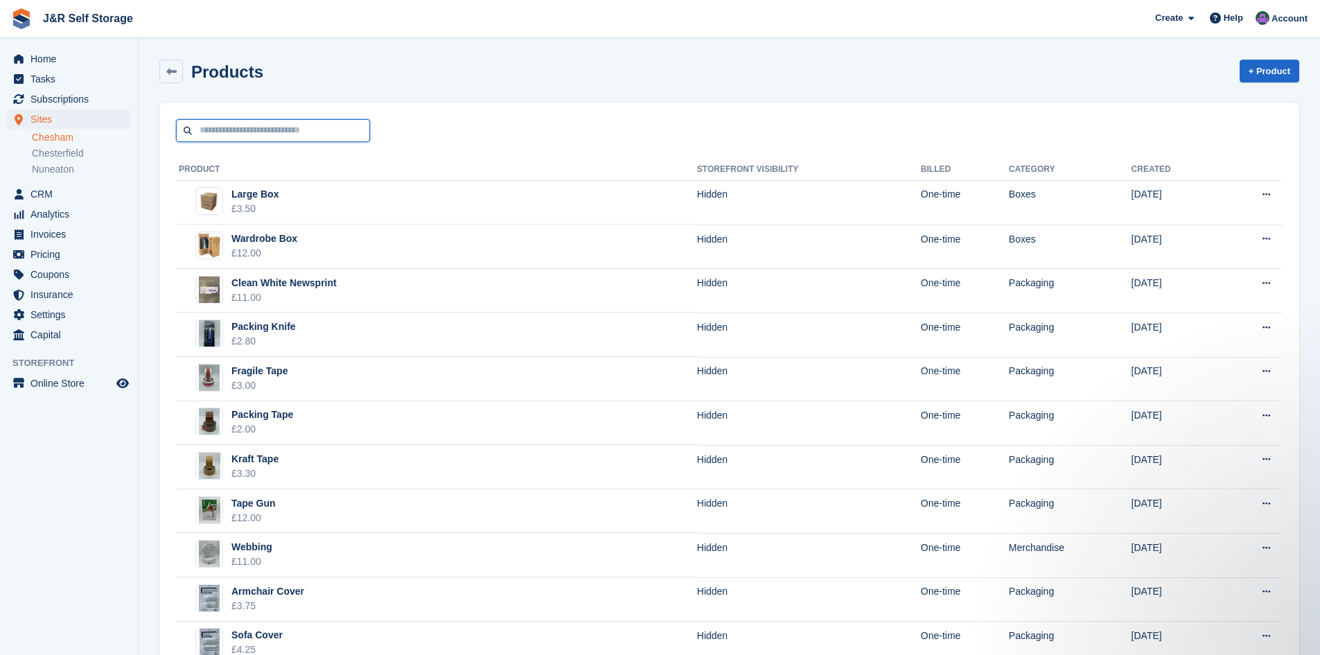
click at [313, 138] on input "text" at bounding box center [273, 130] width 194 height 23
type input "*******"
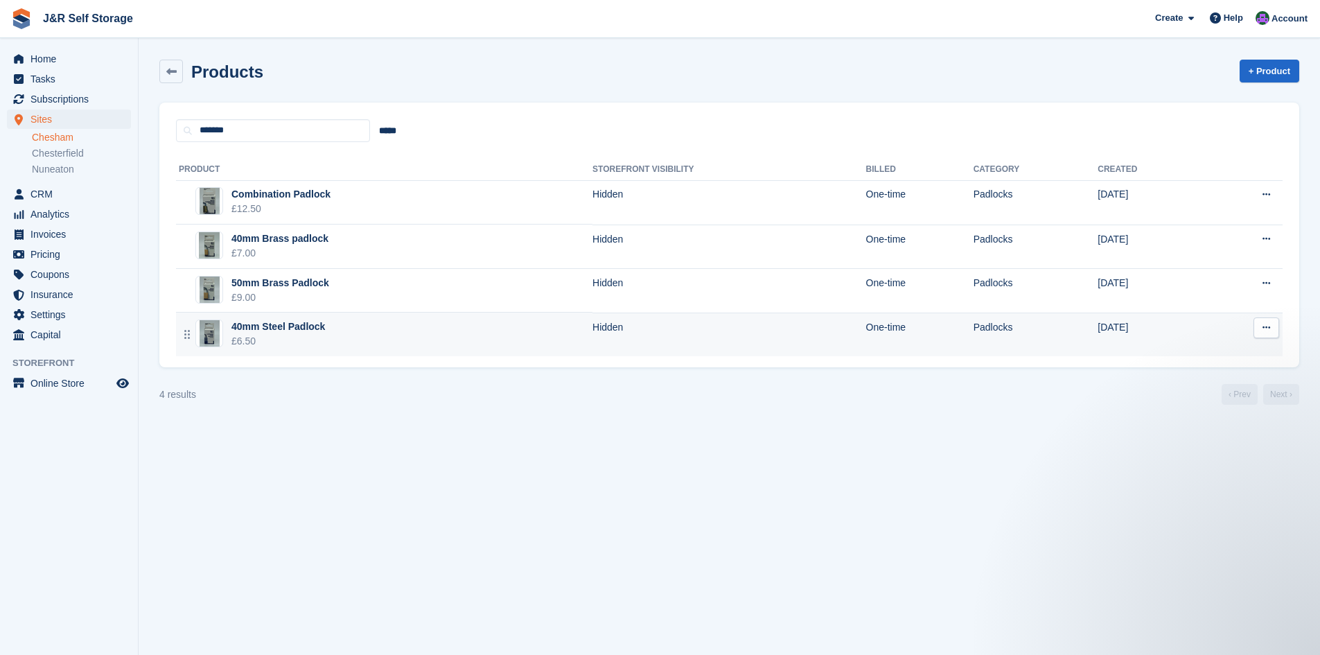
click at [293, 325] on div "40mm Steel Padlock" at bounding box center [278, 326] width 94 height 15
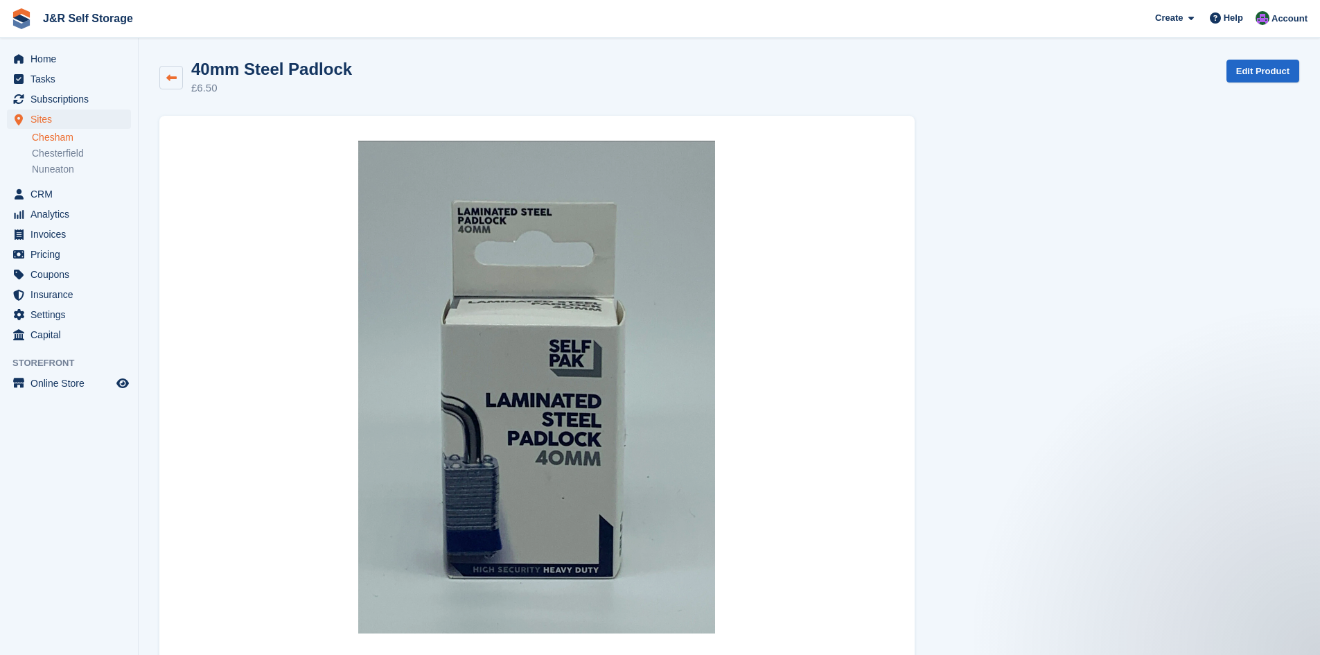
click at [176, 70] on link at bounding box center [171, 78] width 24 height 24
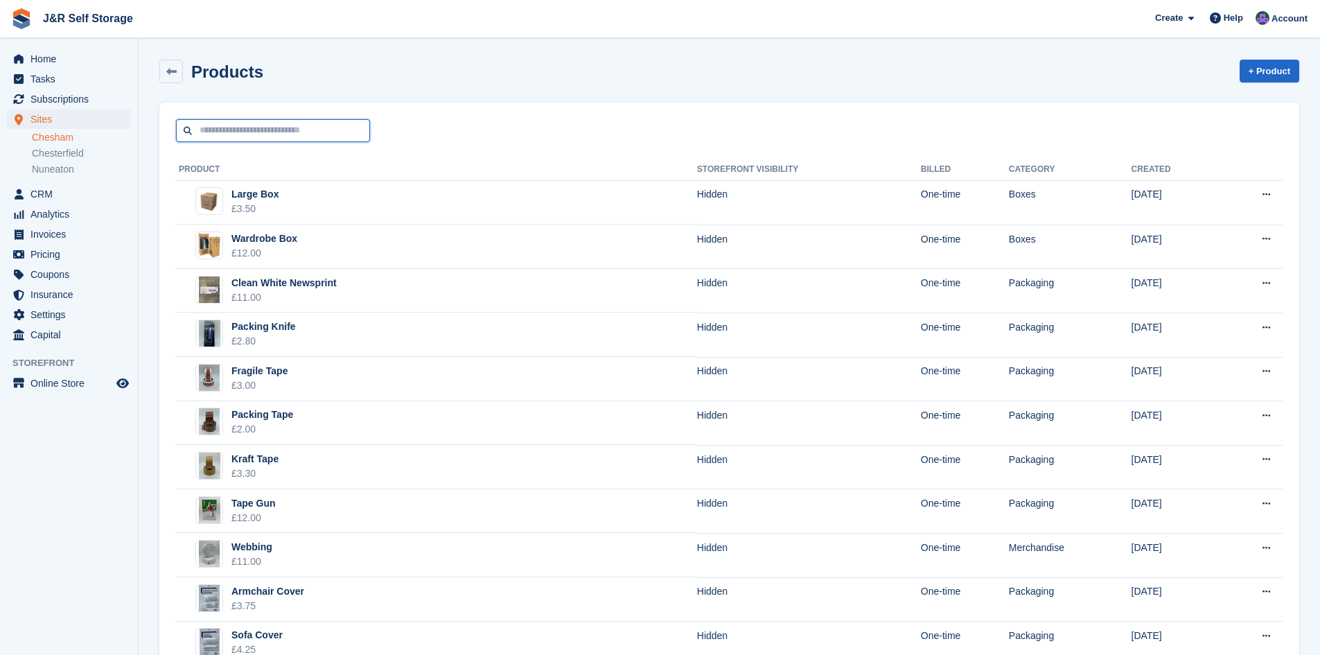
click at [248, 128] on input "text" at bounding box center [273, 130] width 194 height 23
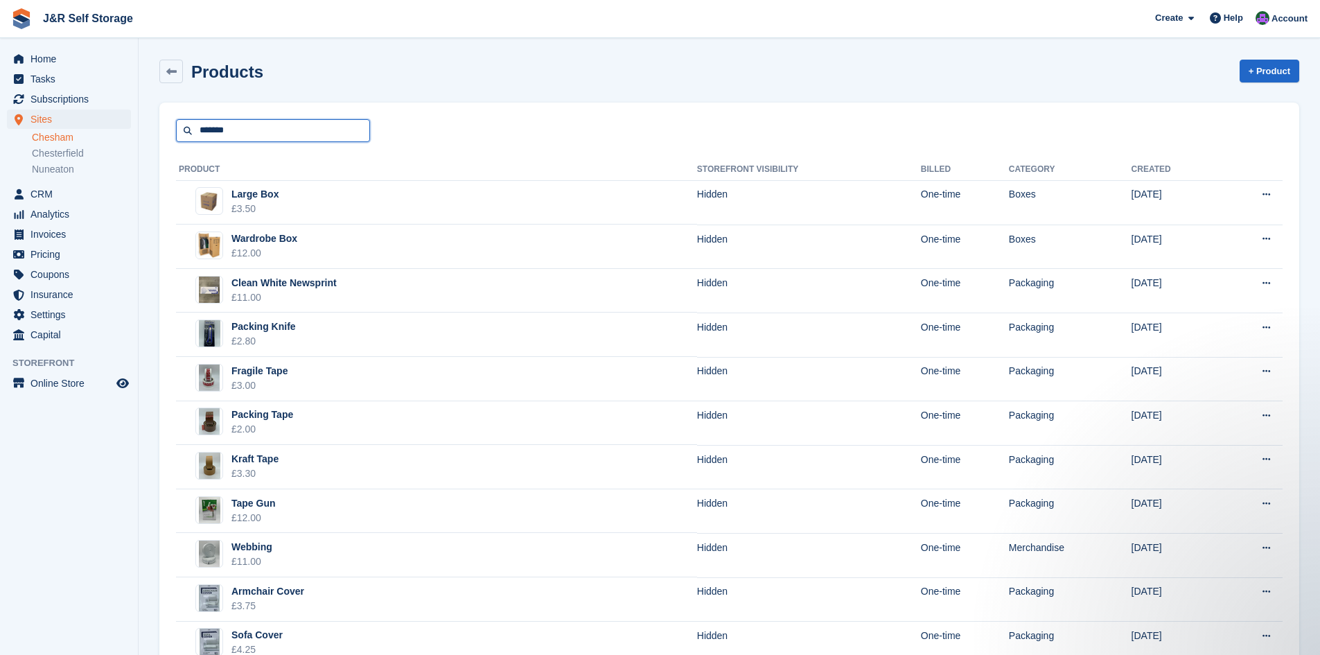
type input "*******"
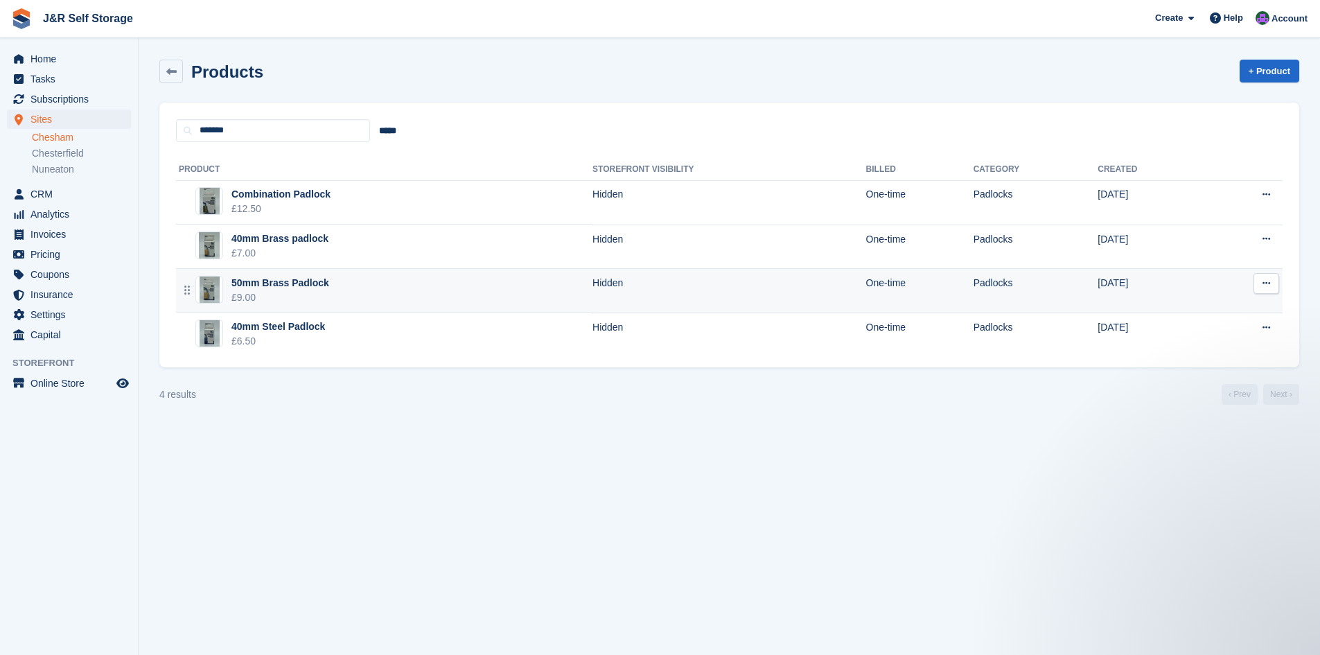
click at [297, 283] on div "50mm Brass Padlock" at bounding box center [280, 283] width 98 height 15
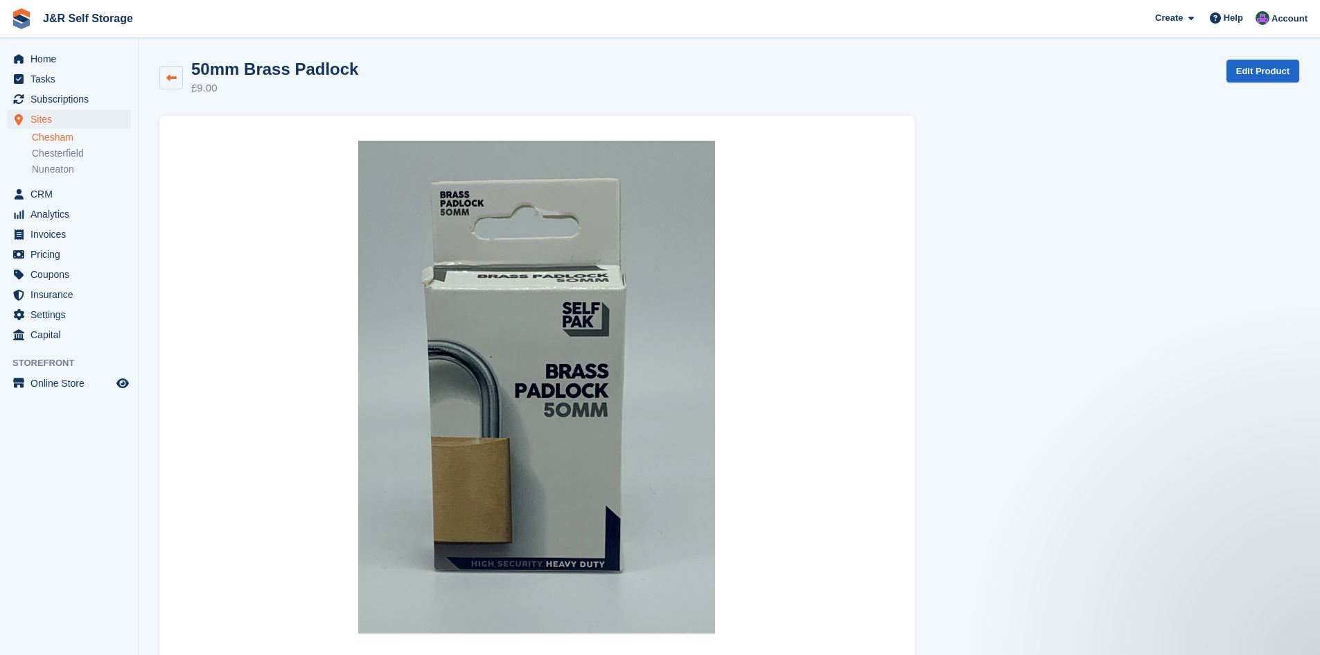
click at [169, 79] on icon at bounding box center [171, 78] width 10 height 10
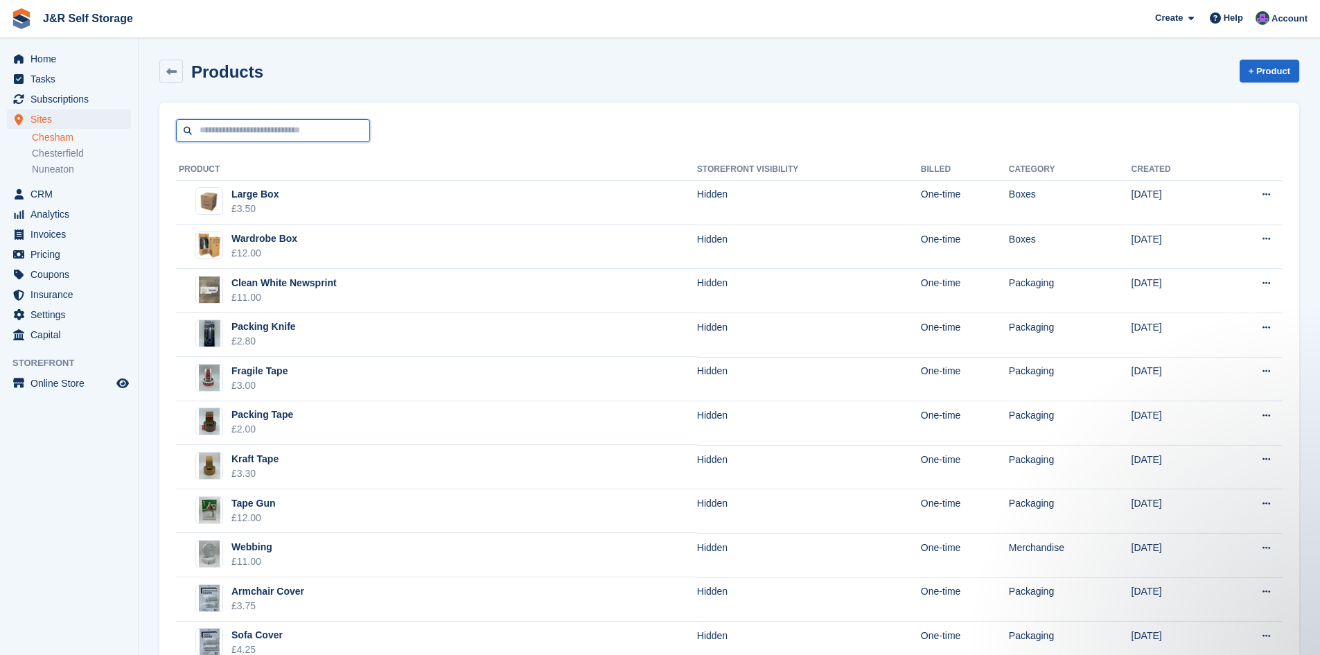
click at [247, 136] on input "text" at bounding box center [273, 130] width 194 height 23
type input "*******"
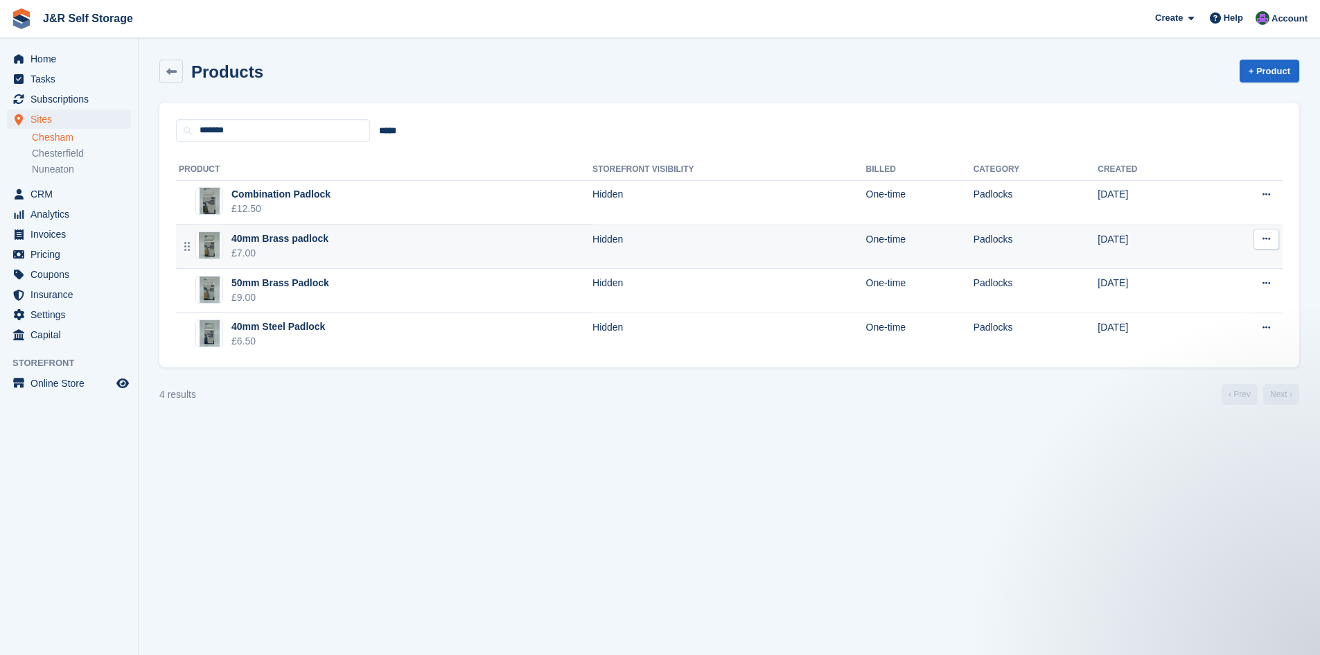
click at [267, 238] on div "40mm Brass padlock" at bounding box center [279, 238] width 97 height 15
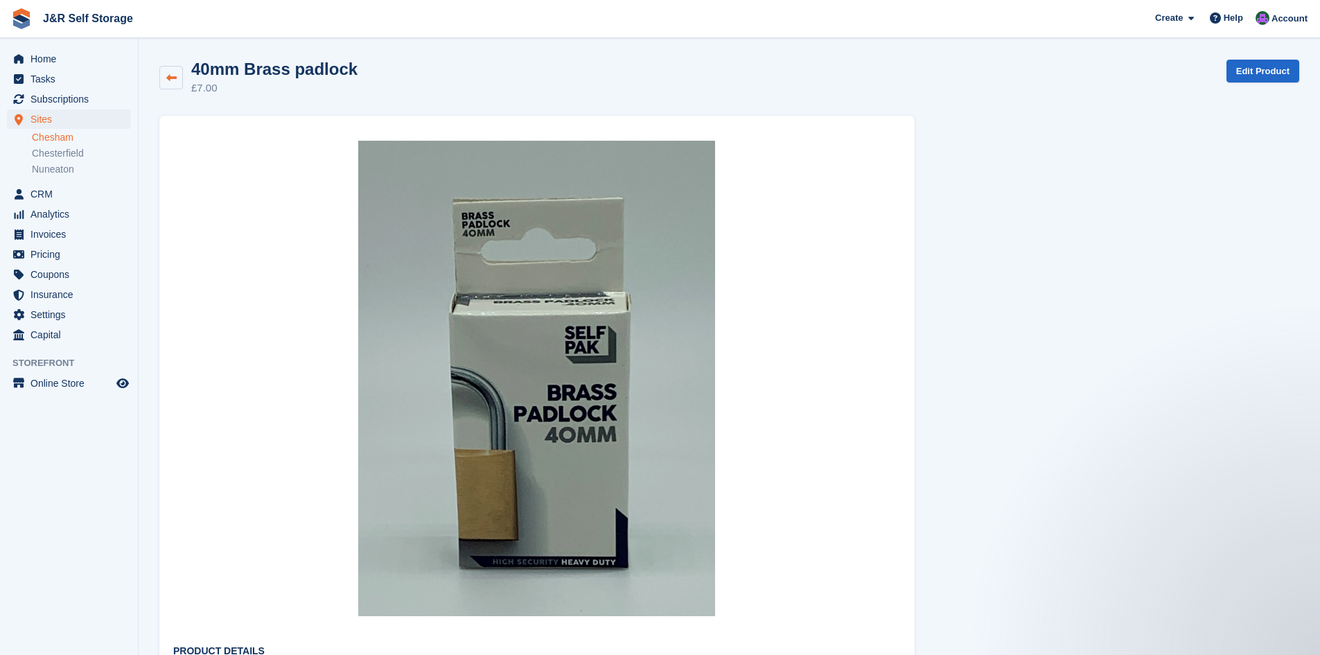
click at [159, 85] on link at bounding box center [171, 78] width 24 height 24
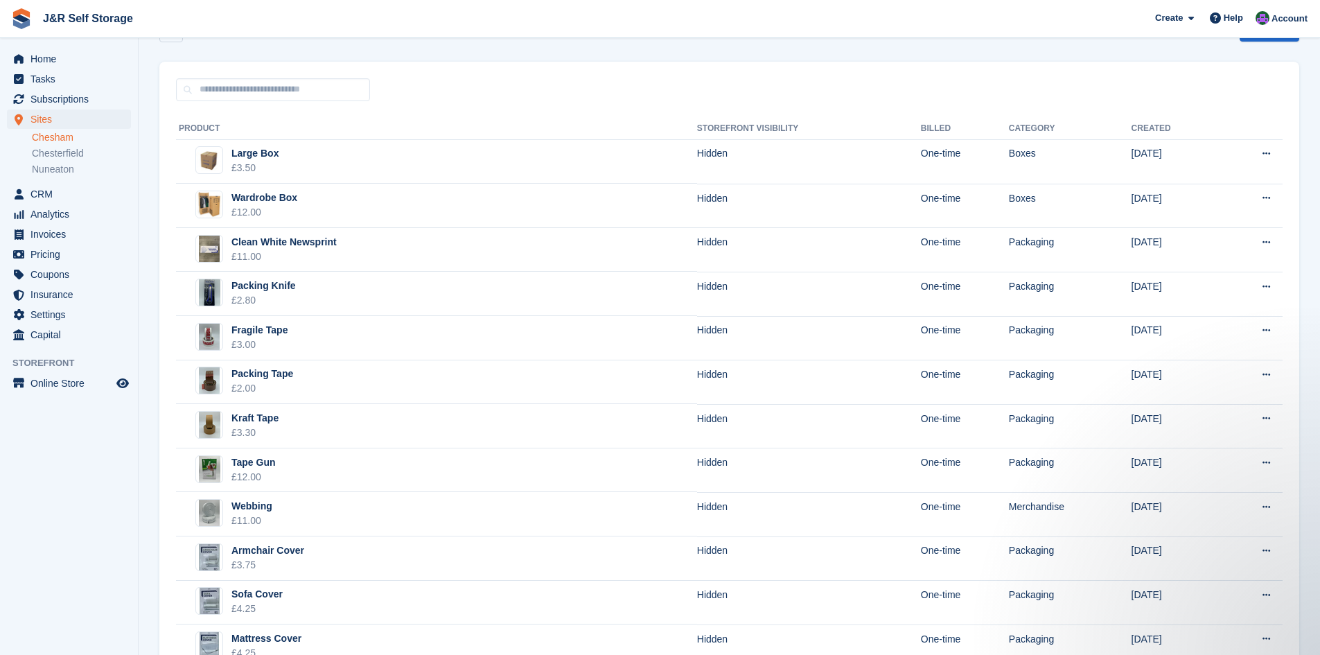
scroll to position [37, 0]
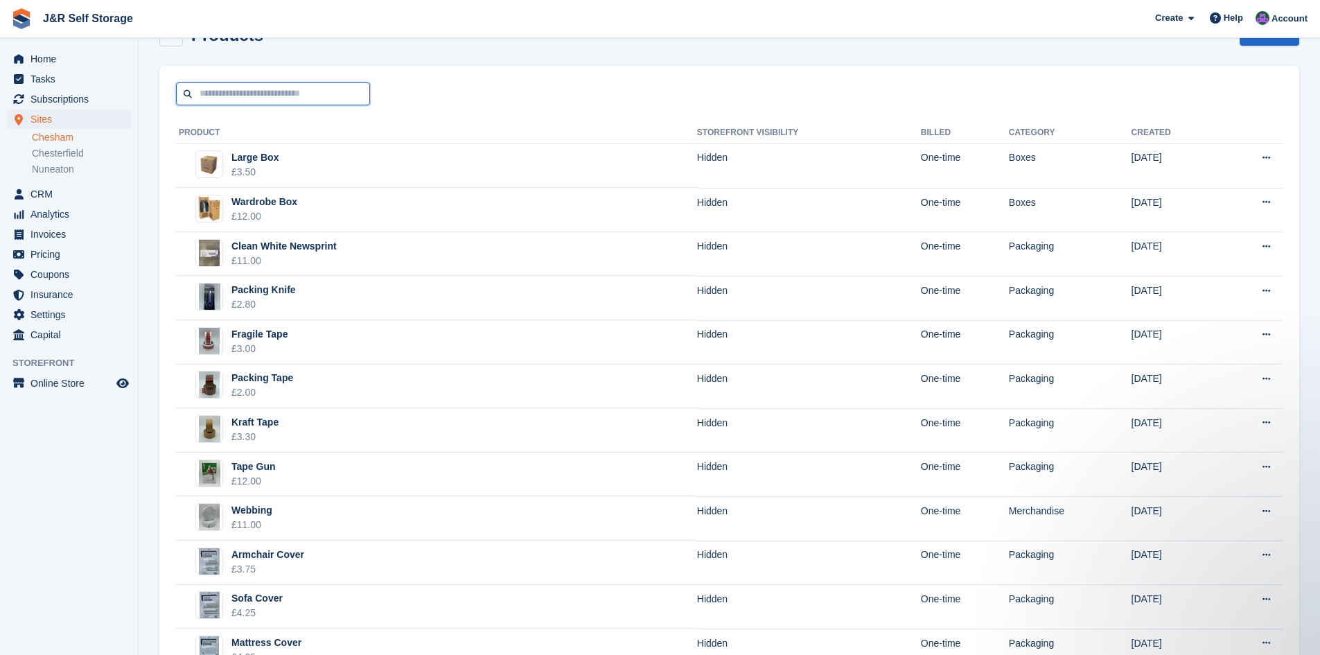
click at [252, 101] on input "text" at bounding box center [273, 93] width 194 height 23
type input "*******"
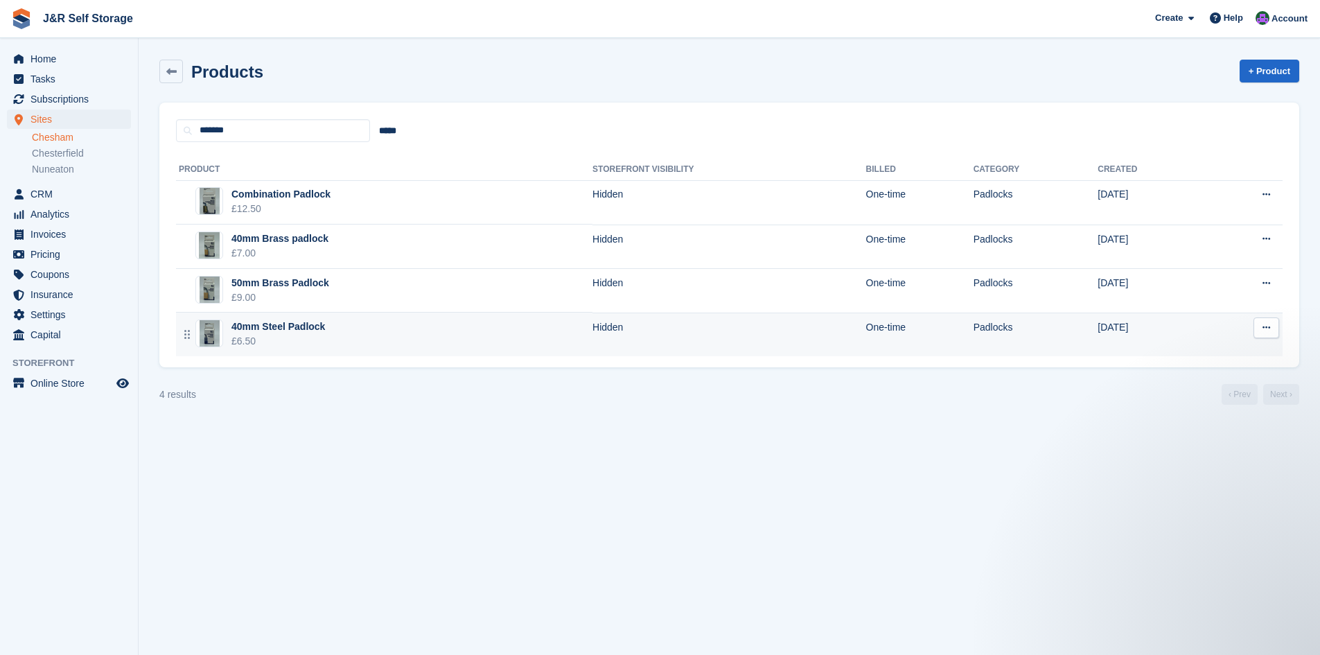
click at [268, 327] on div "40mm Steel Padlock" at bounding box center [278, 326] width 94 height 15
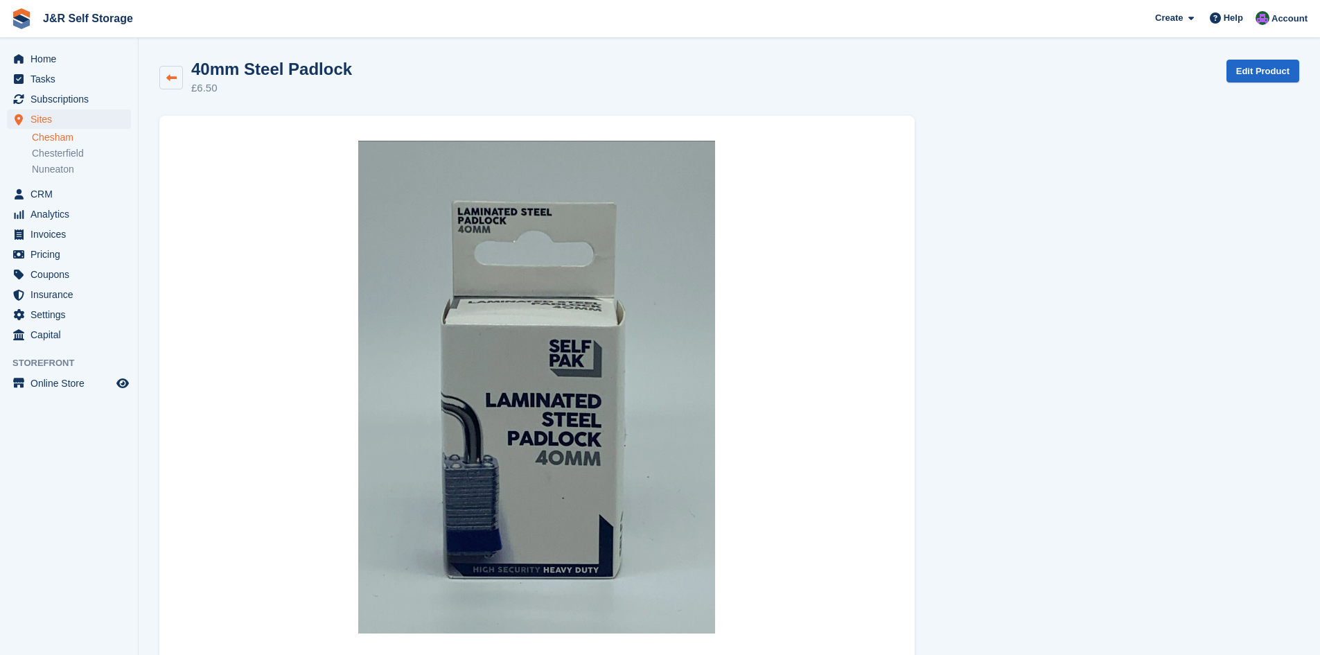
click at [170, 75] on icon at bounding box center [171, 78] width 10 height 10
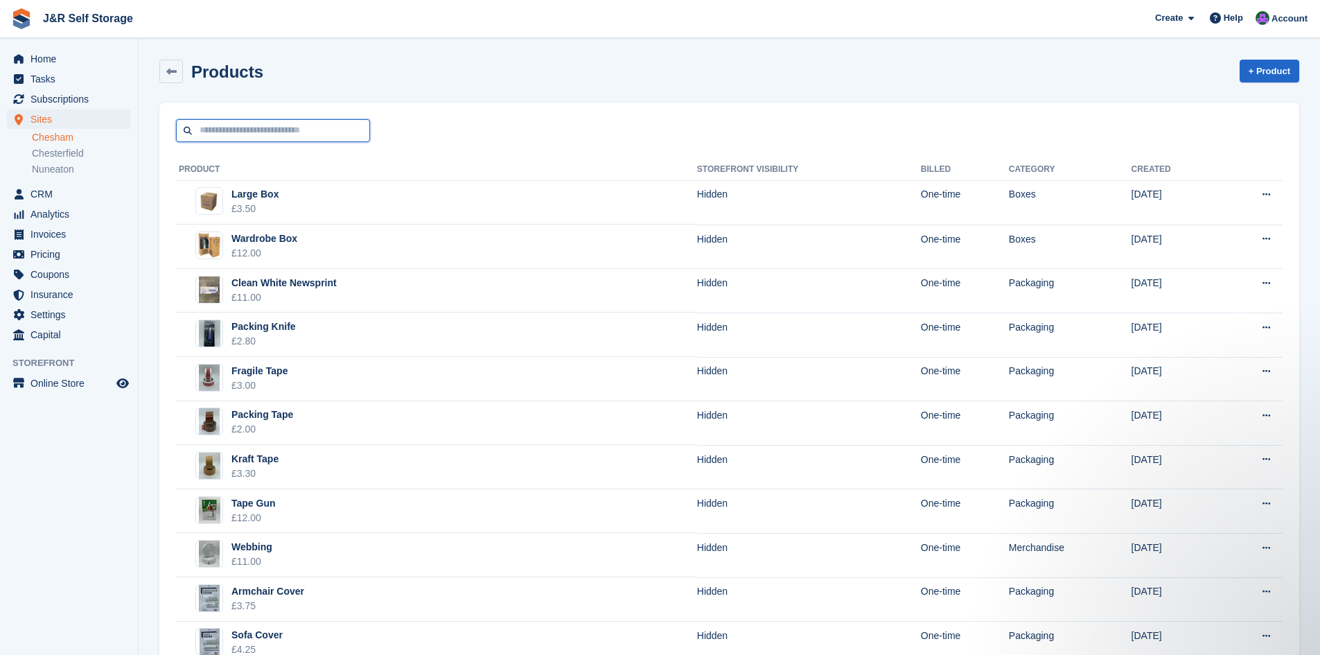
click at [222, 136] on input "text" at bounding box center [273, 130] width 194 height 23
type input "*******"
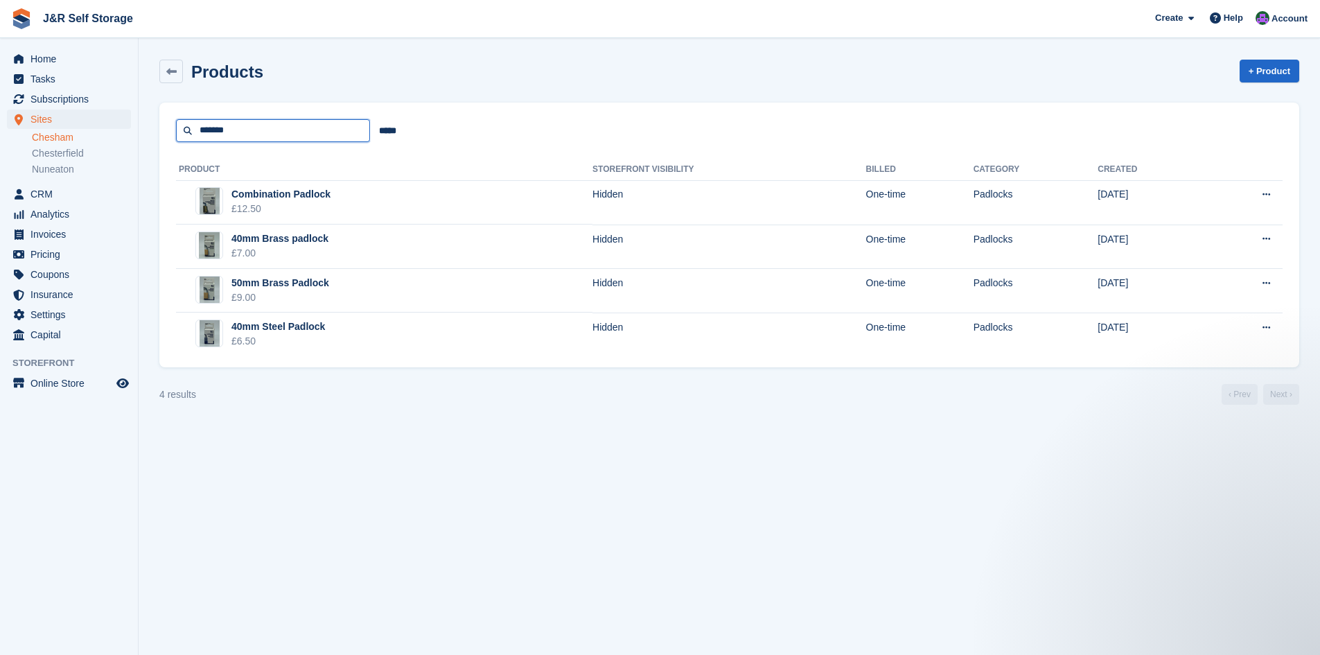
drag, startPoint x: 237, startPoint y: 132, endPoint x: 150, endPoint y: 119, distance: 87.5
click at [150, 121] on section "Products + Product ******* ***** Product Storefront visibility Billed Category …" at bounding box center [730, 327] width 1182 height 655
type input "********"
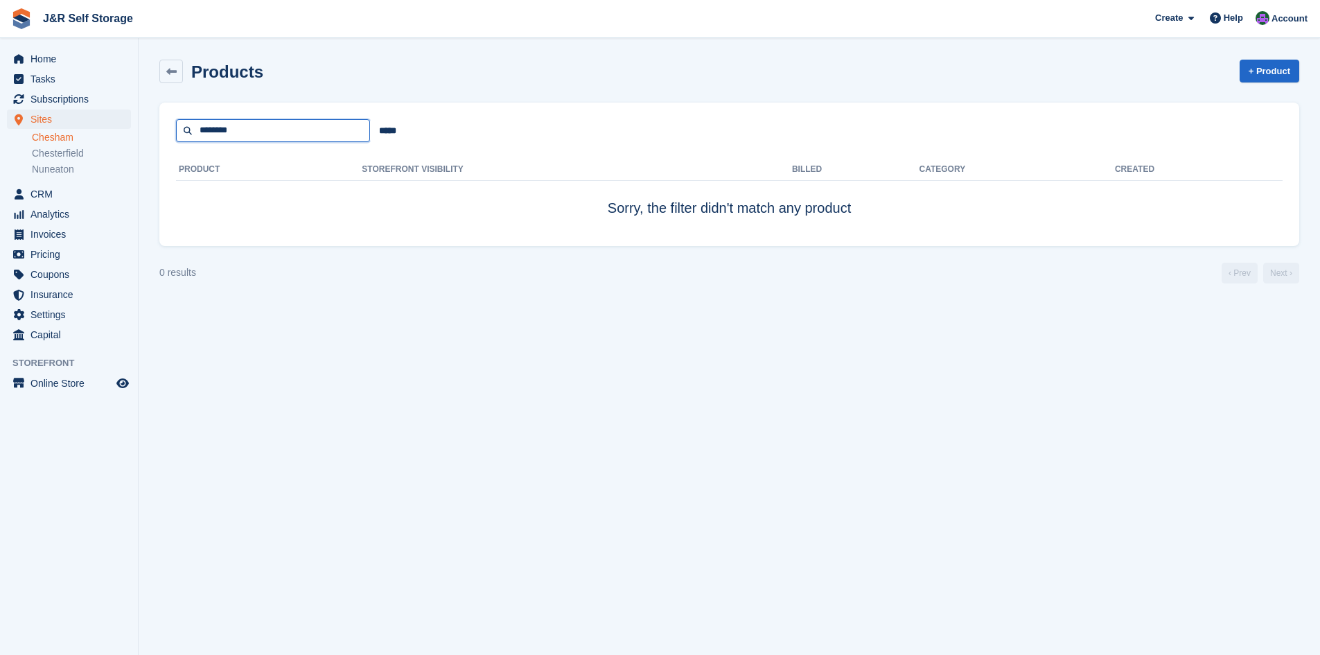
drag, startPoint x: 243, startPoint y: 132, endPoint x: 198, endPoint y: 125, distance: 44.8
click at [198, 125] on input "********" at bounding box center [273, 130] width 194 height 23
click at [171, 73] on icon at bounding box center [171, 72] width 10 height 10
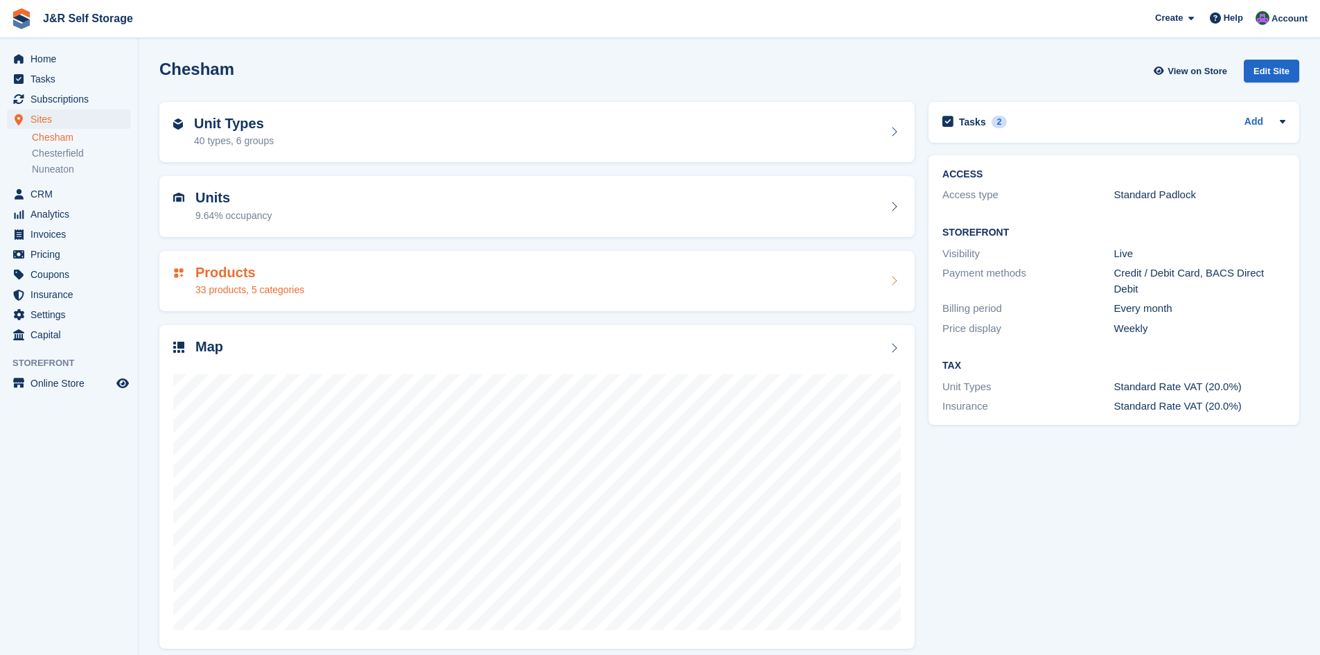
click at [234, 272] on h2 "Products" at bounding box center [249, 273] width 109 height 16
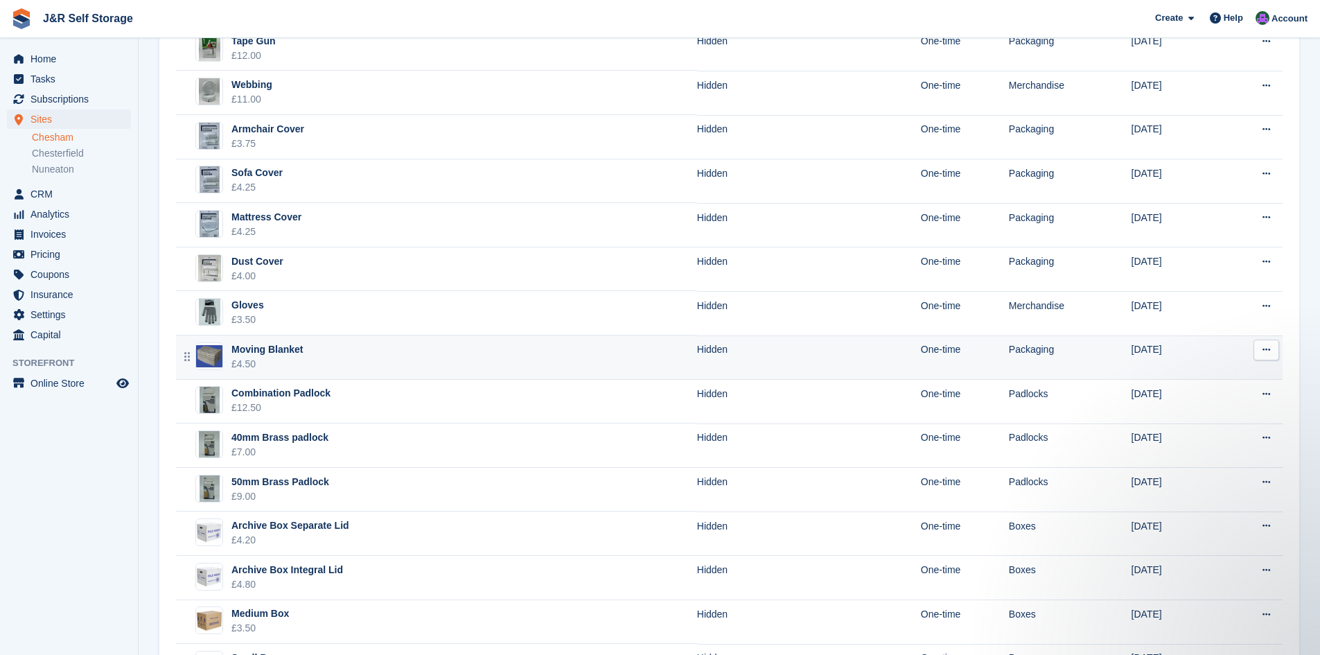
scroll to position [469, 0]
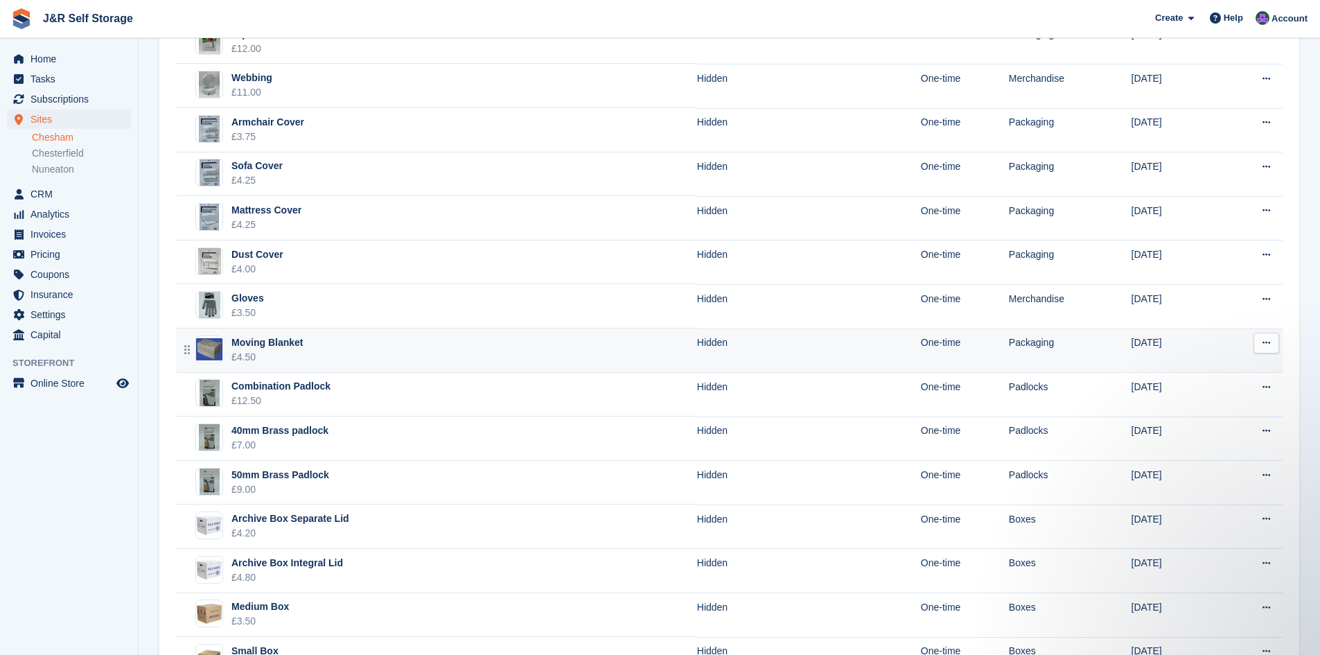
click at [286, 337] on div "Moving Blanket" at bounding box center [266, 342] width 71 height 15
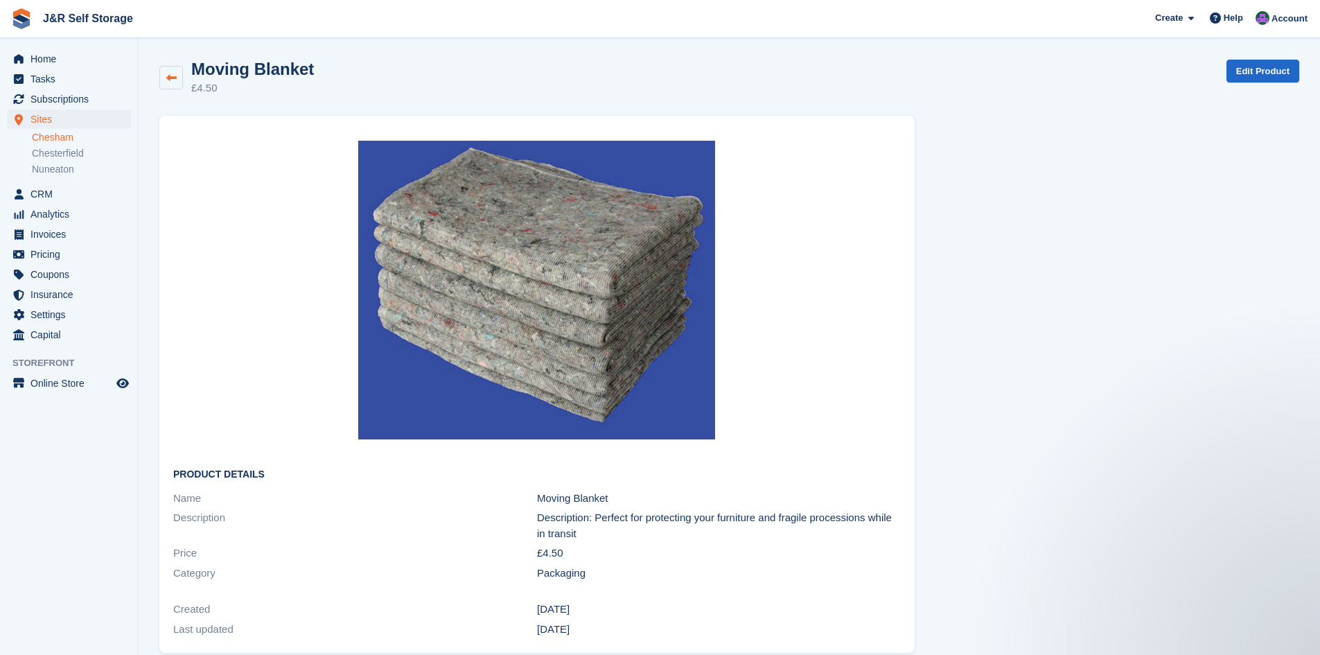
click at [175, 75] on icon at bounding box center [171, 78] width 10 height 10
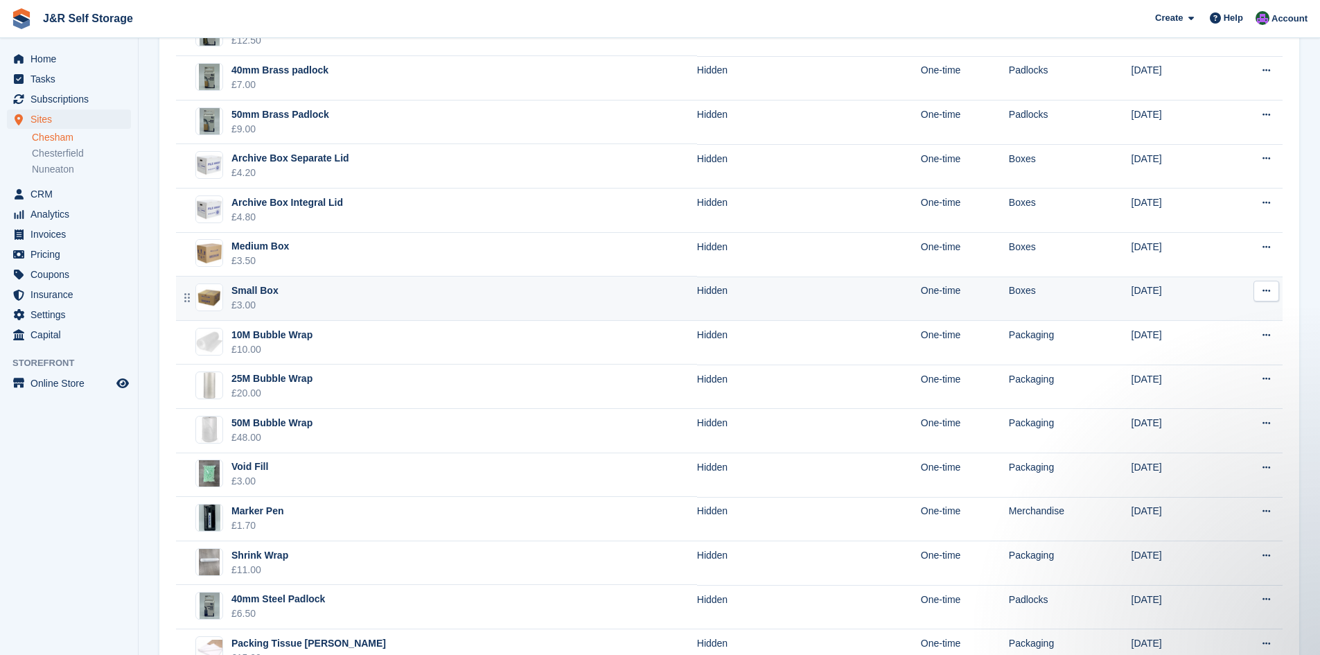
scroll to position [826, 0]
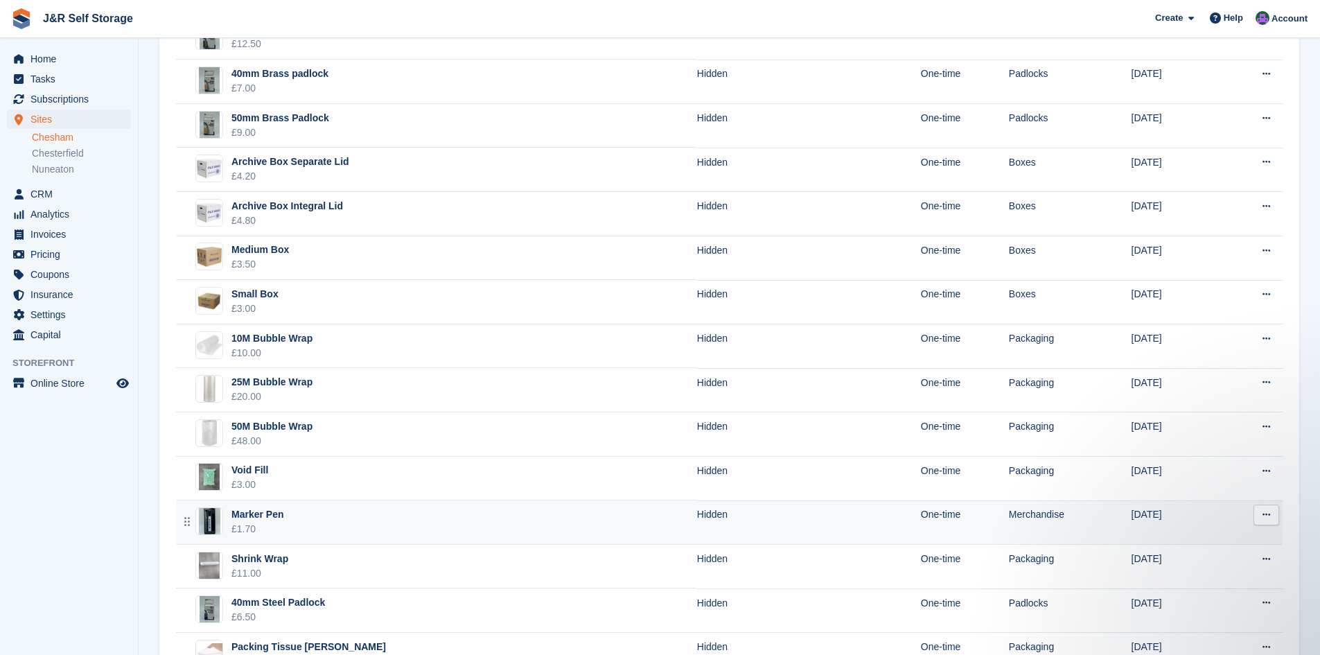
click at [263, 513] on div "Marker Pen" at bounding box center [257, 514] width 52 height 15
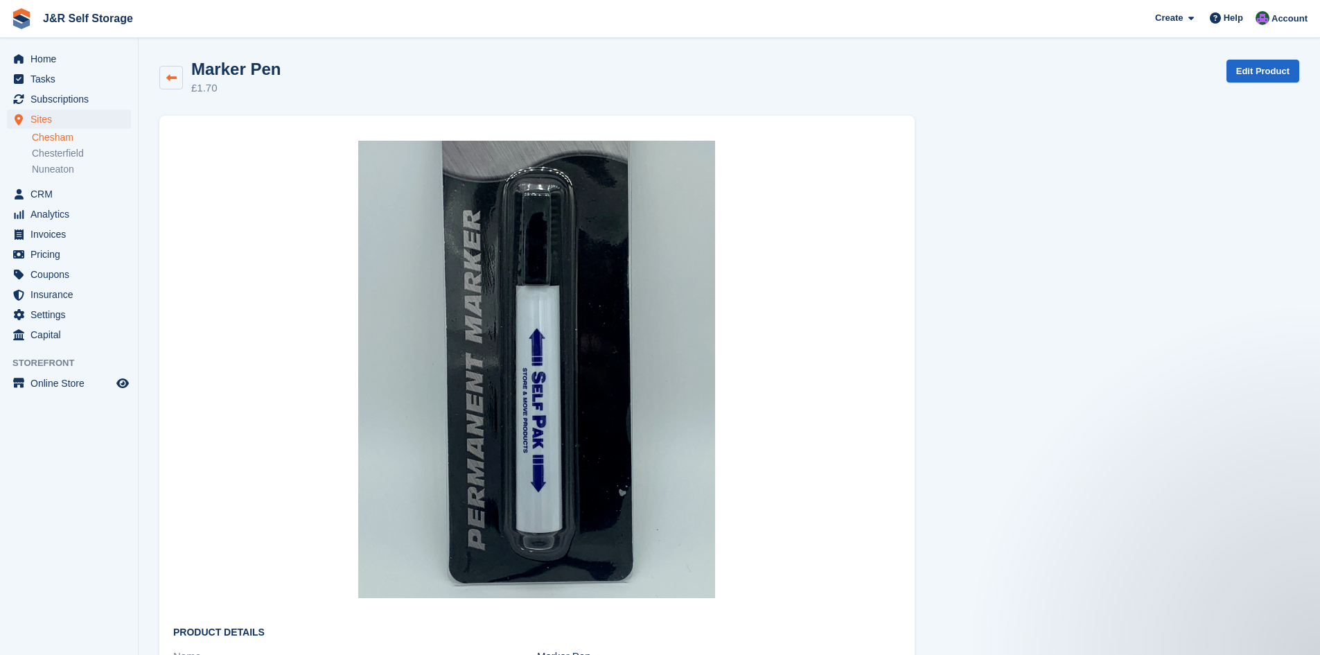
click at [164, 81] on link at bounding box center [171, 78] width 24 height 24
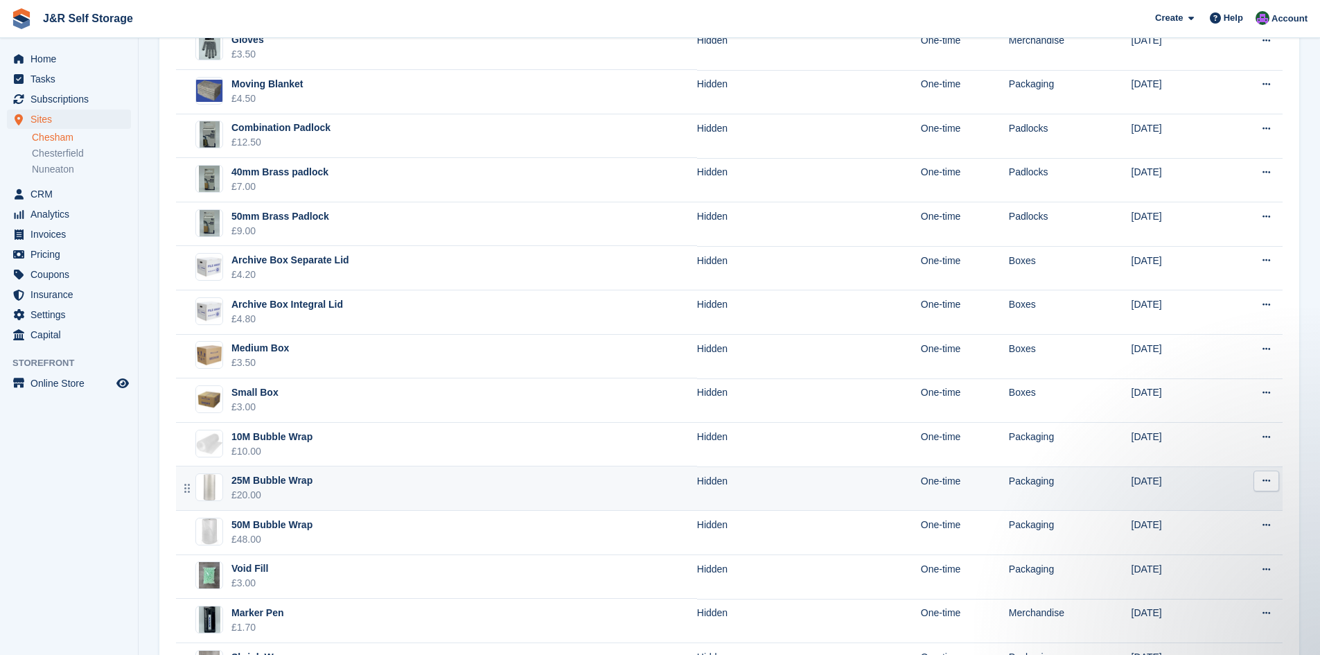
scroll to position [740, 0]
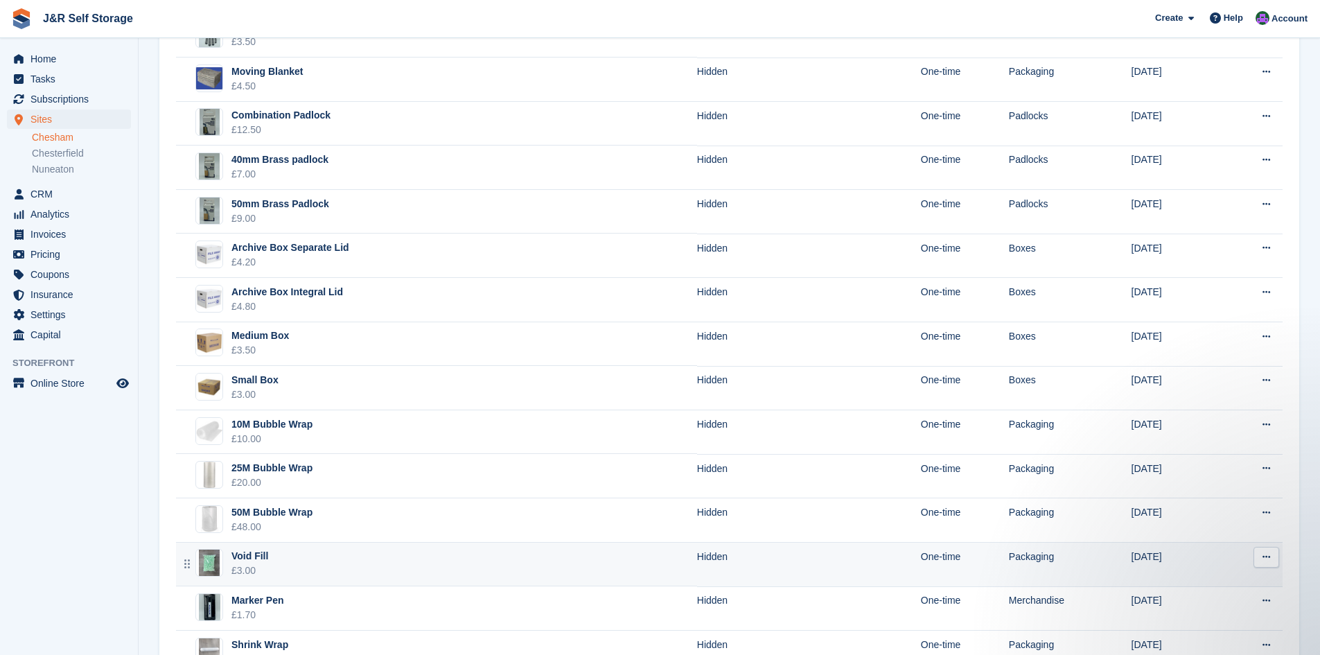
click at [249, 549] on div "Void Fill" at bounding box center [249, 556] width 37 height 15
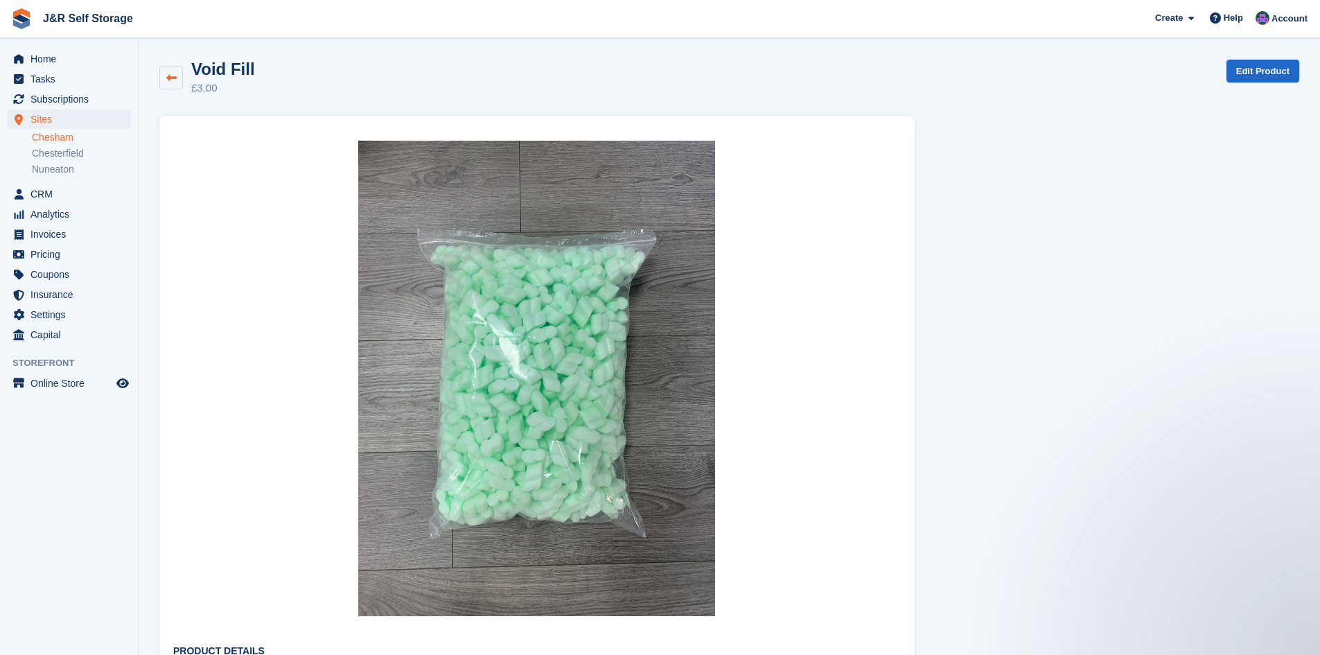
click at [177, 74] on link at bounding box center [171, 78] width 24 height 24
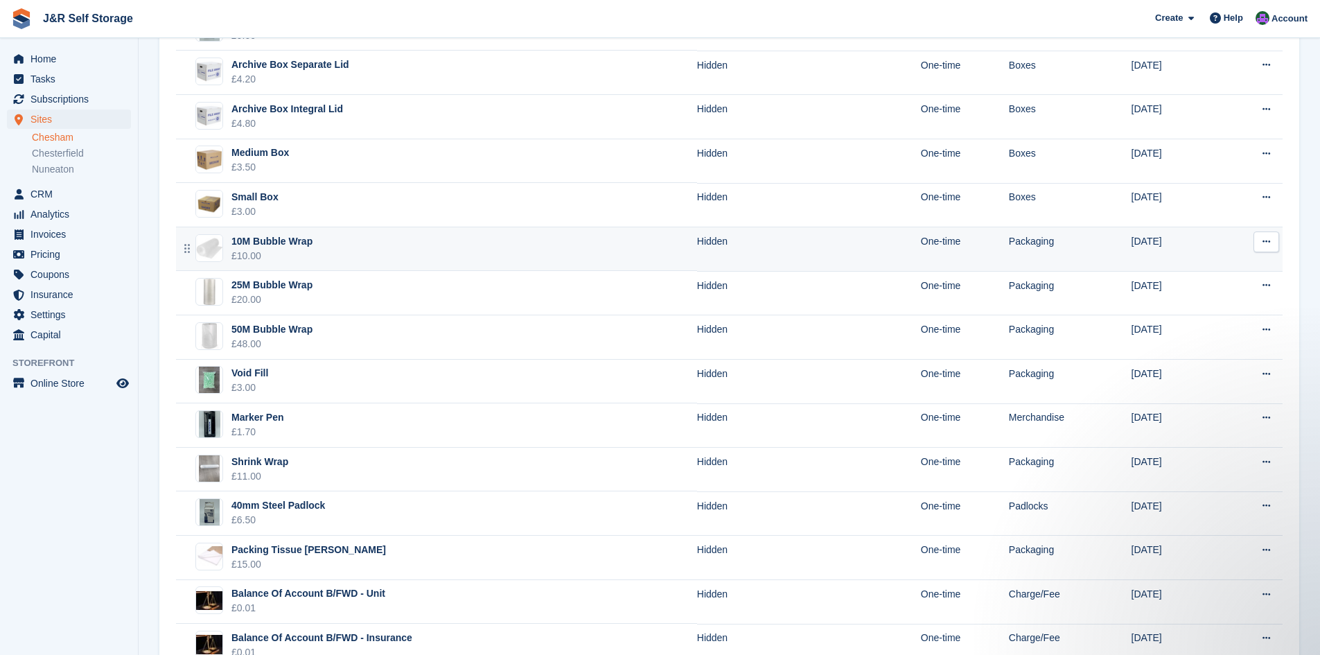
scroll to position [924, 0]
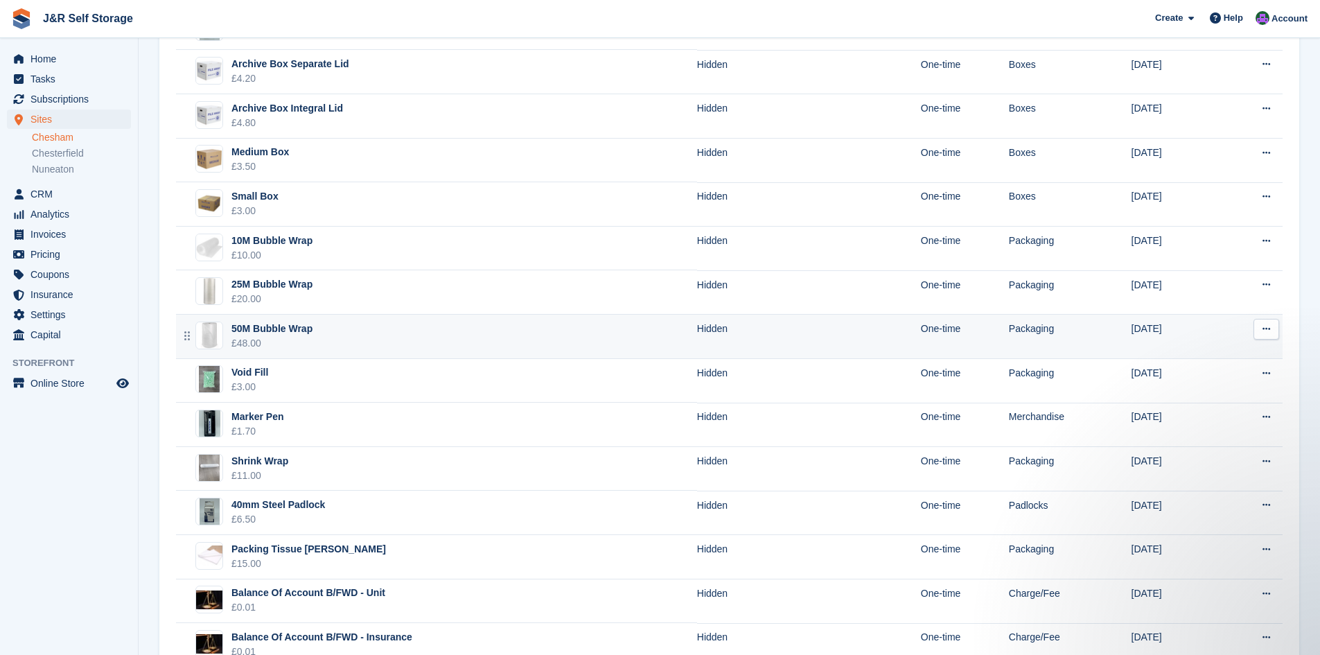
click at [288, 326] on div "50M Bubble Wrap" at bounding box center [271, 329] width 81 height 15
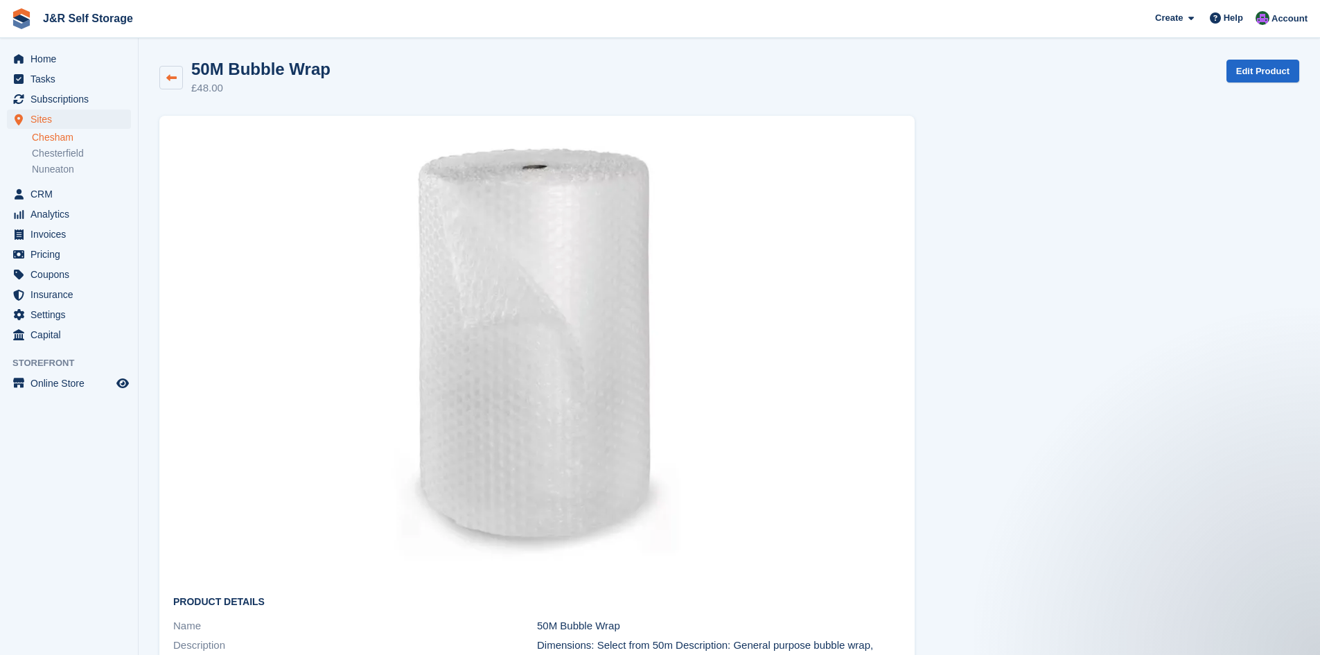
click at [174, 71] on link at bounding box center [171, 78] width 24 height 24
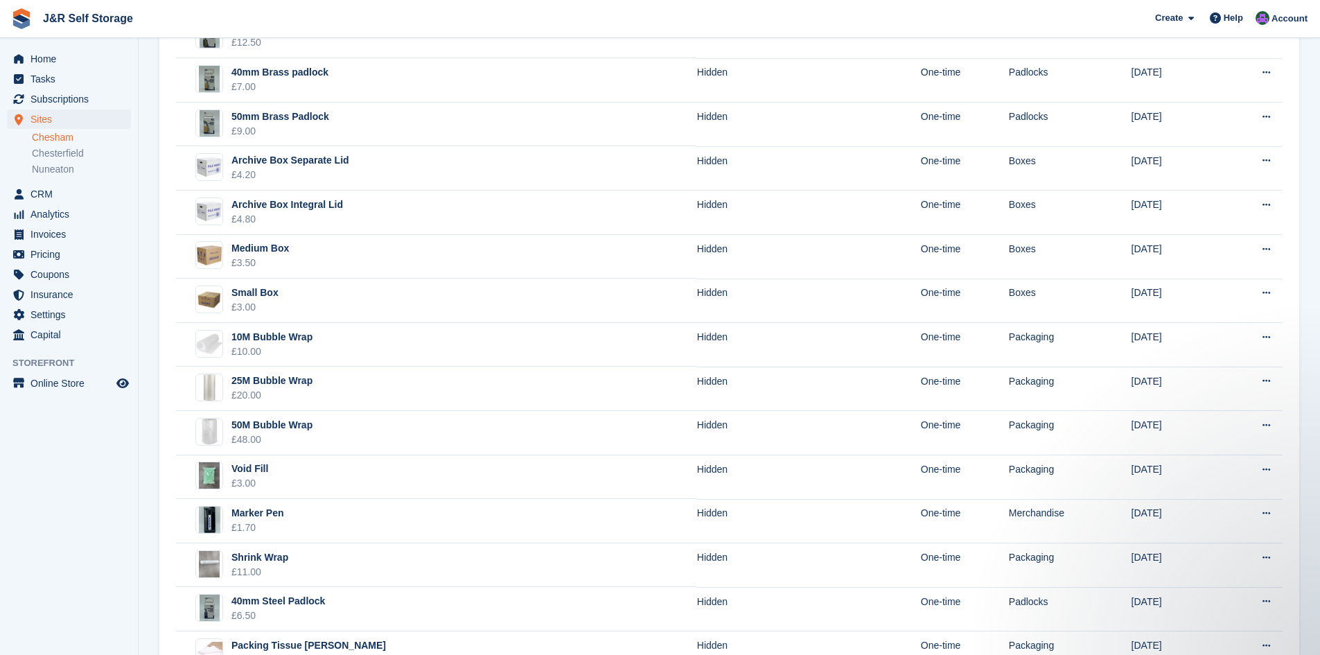
scroll to position [839, 0]
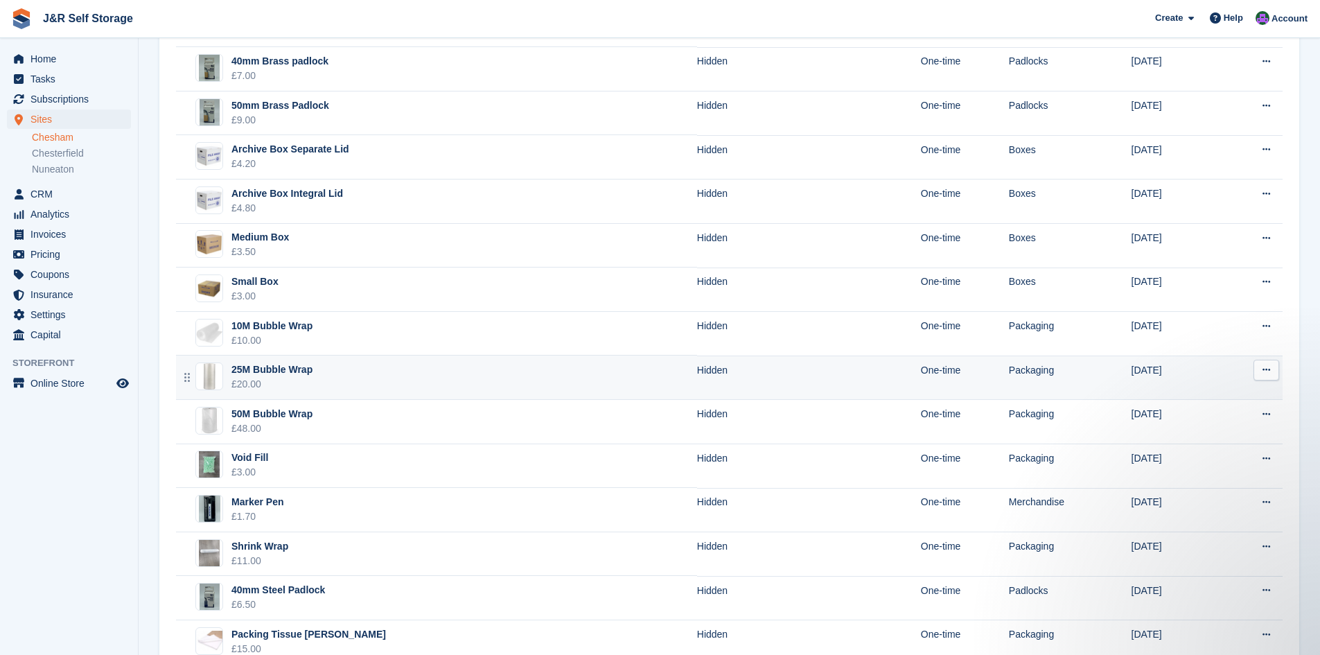
click at [270, 371] on div "25M Bubble Wrap" at bounding box center [271, 369] width 81 height 15
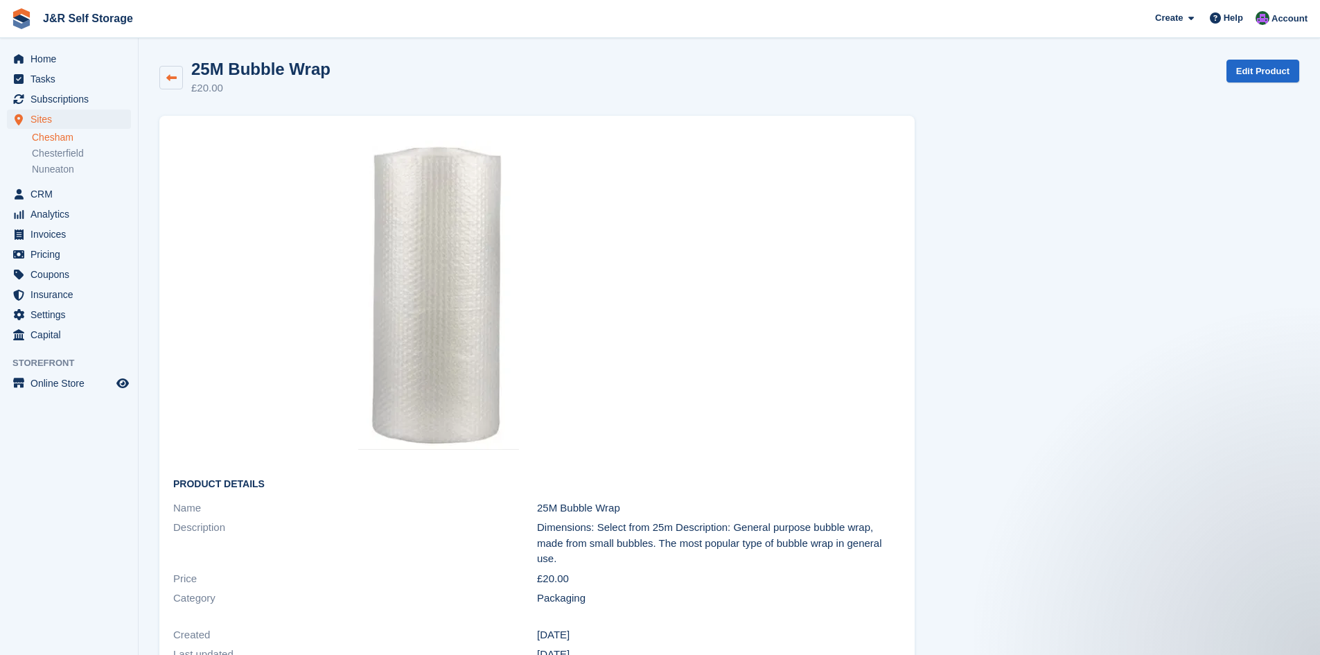
click at [170, 78] on icon at bounding box center [171, 78] width 10 height 10
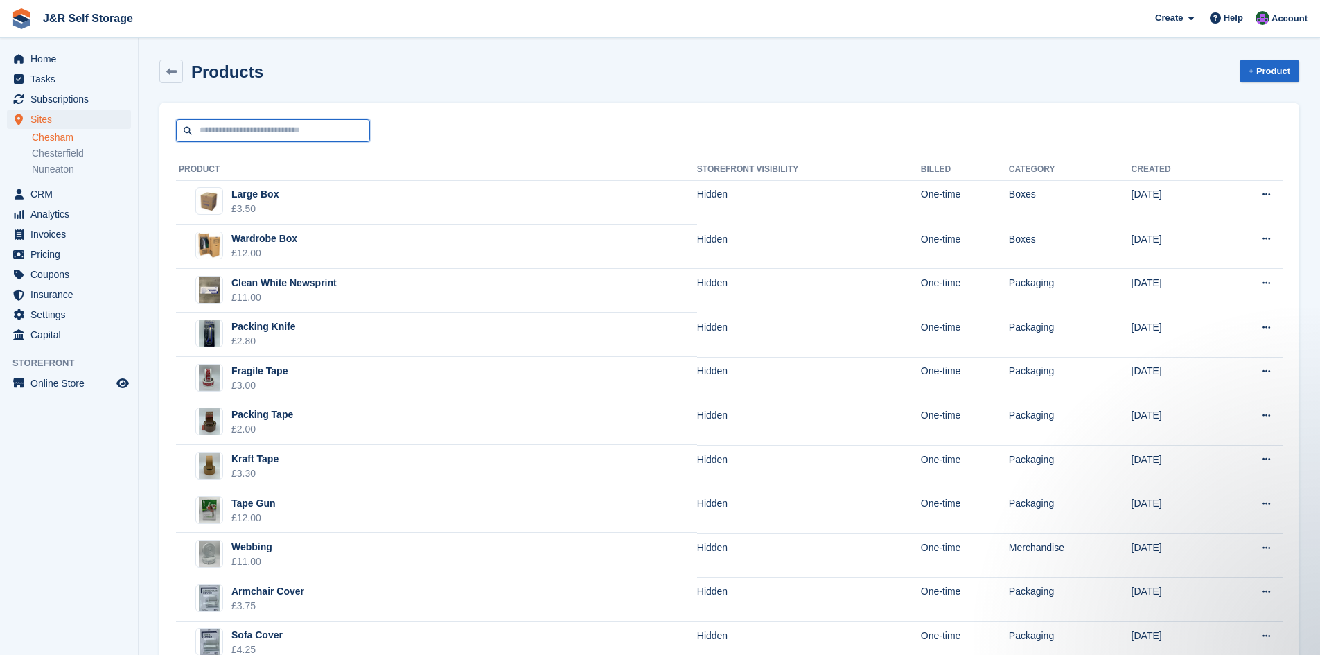
click at [239, 131] on input "text" at bounding box center [273, 130] width 194 height 23
type input "*******"
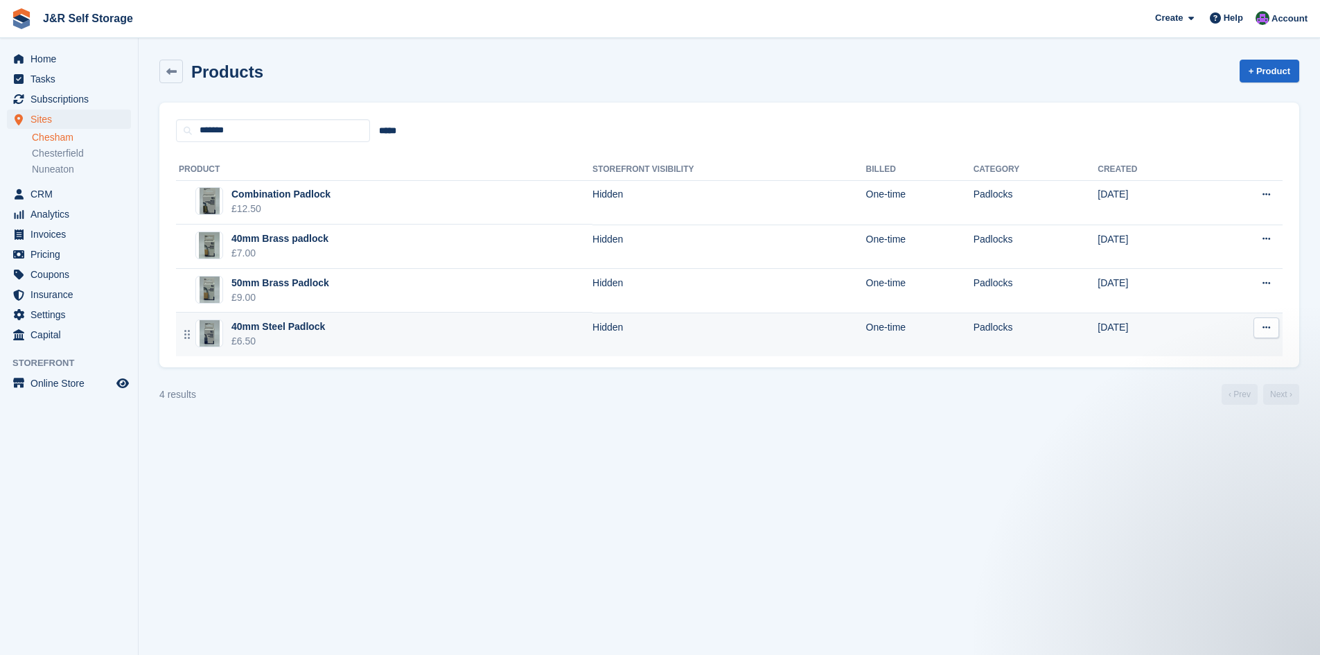
click at [1267, 326] on icon at bounding box center [1267, 327] width 8 height 9
click at [1199, 369] on p "Edit product" at bounding box center [1212, 373] width 121 height 18
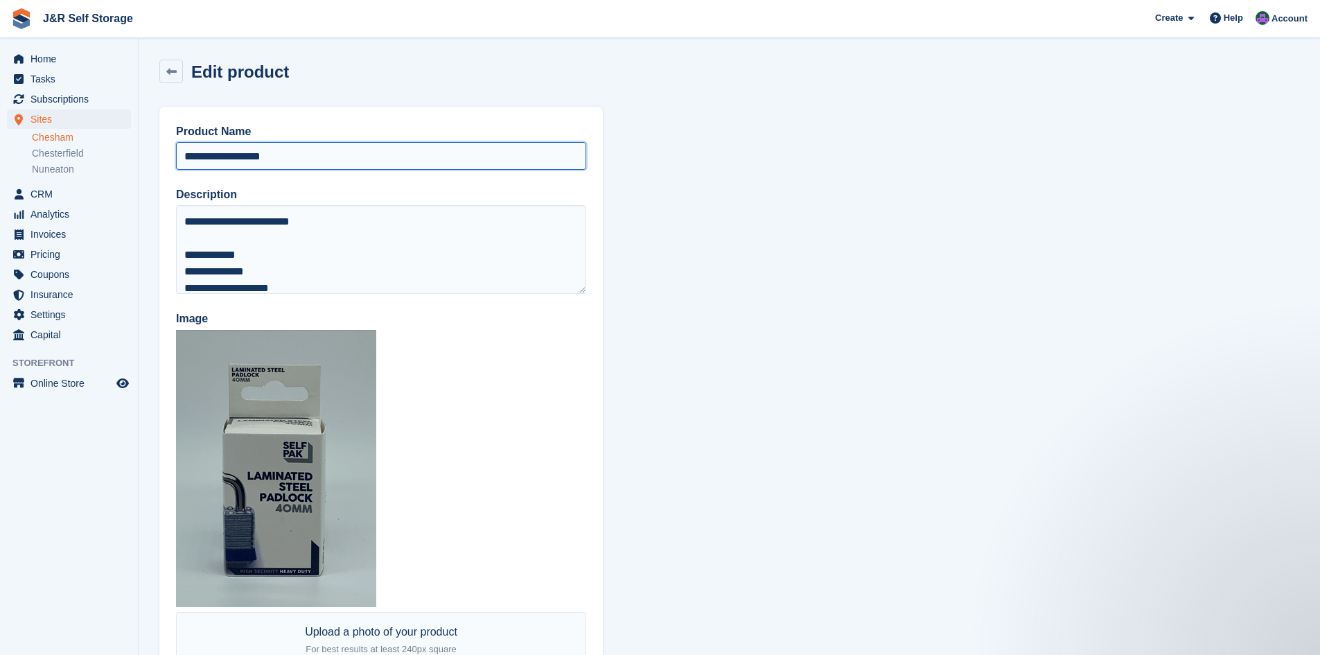
click at [216, 154] on input "**********" at bounding box center [381, 156] width 410 height 28
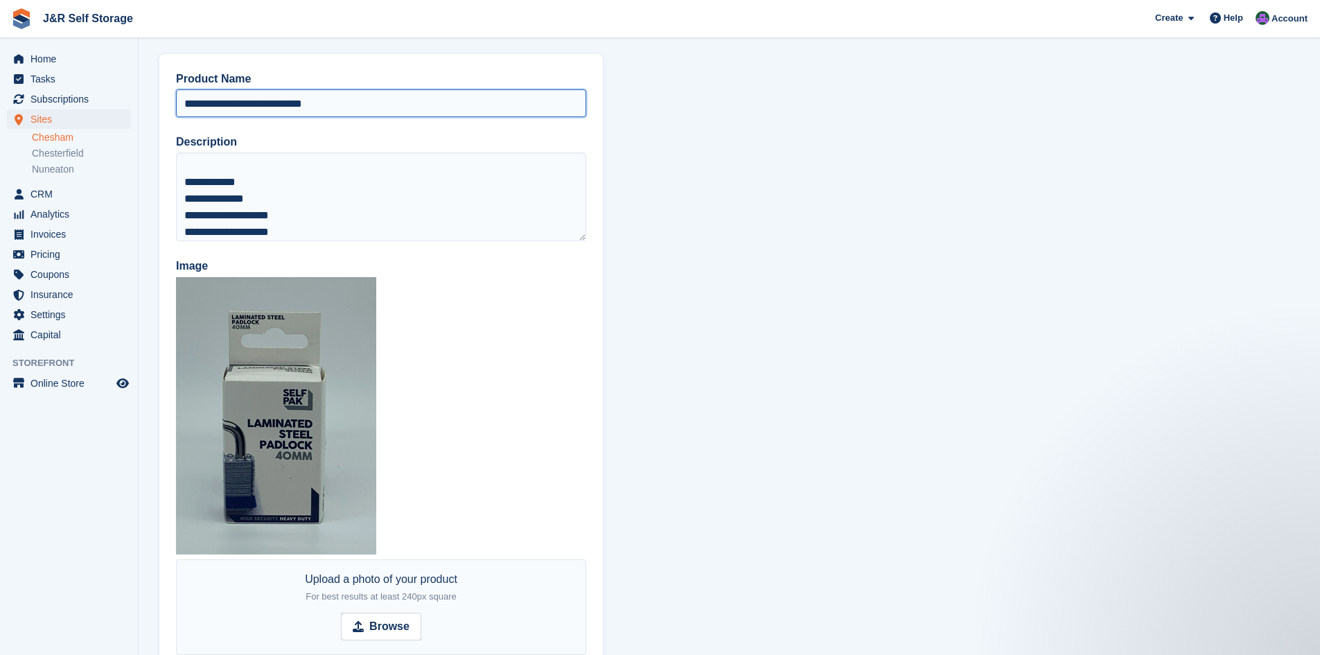
scroll to position [81, 0]
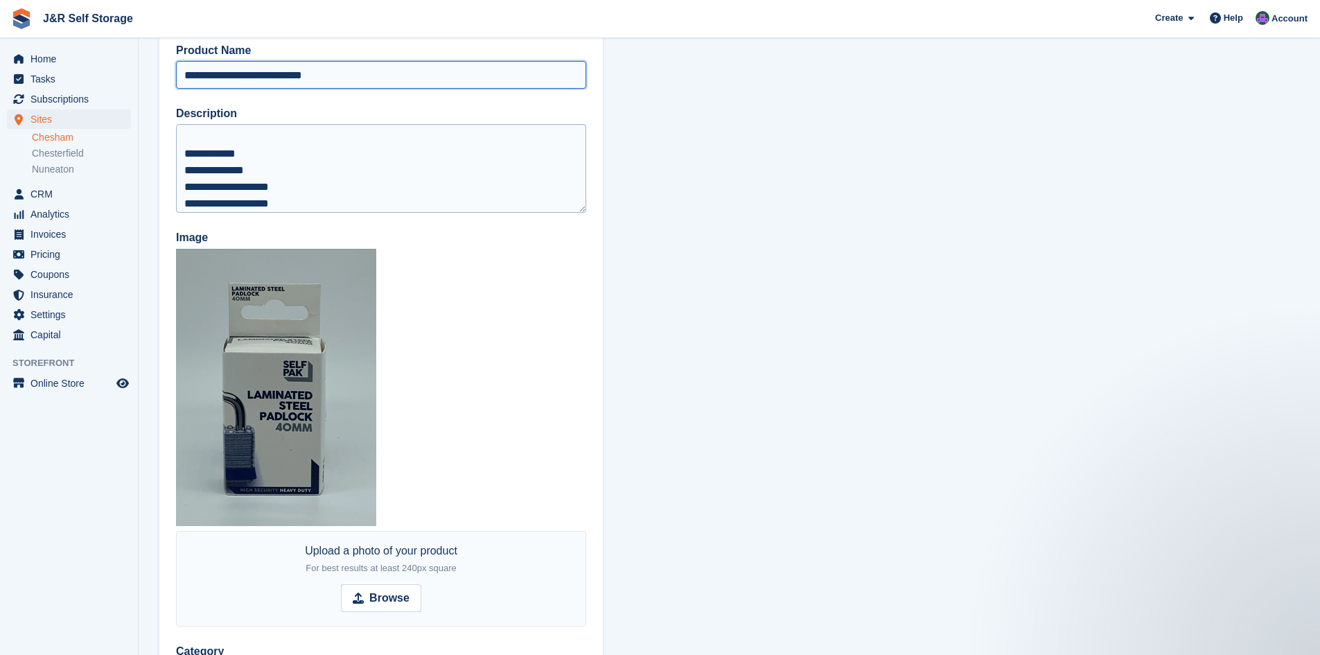
type input "**********"
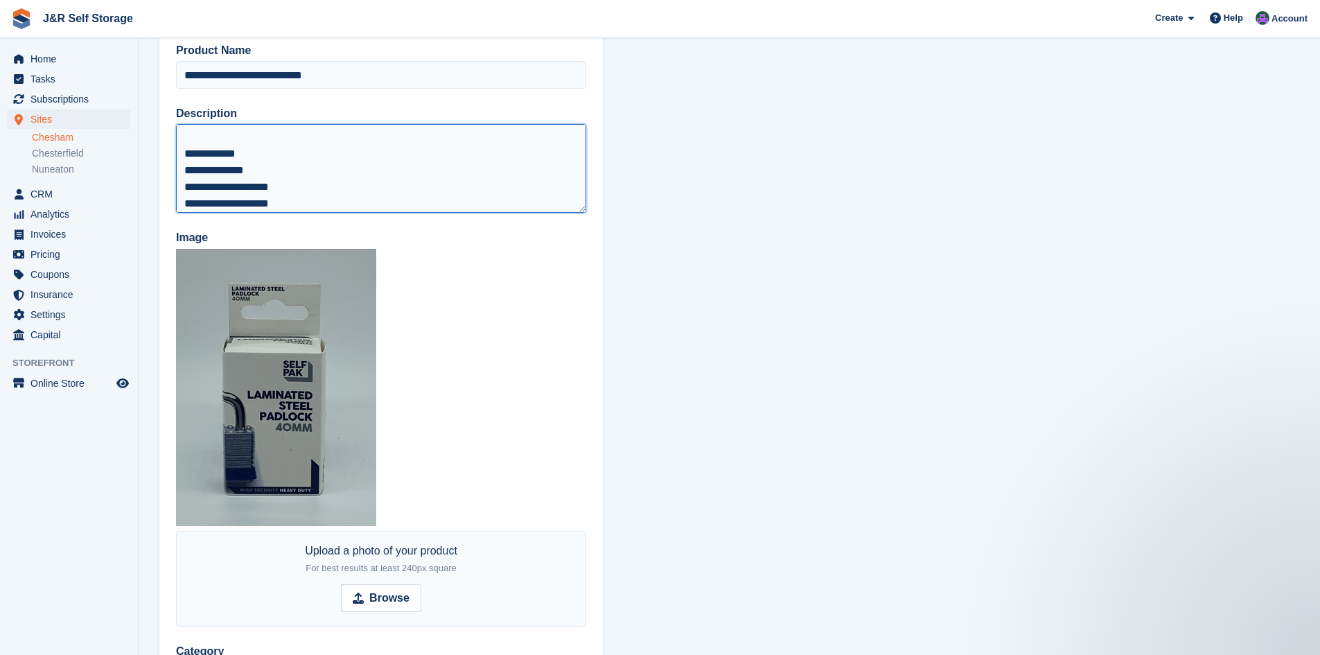
scroll to position [61, 0]
drag, startPoint x: 290, startPoint y: 205, endPoint x: 184, endPoint y: 168, distance: 112.2
click at [184, 168] on textarea "**********" at bounding box center [381, 168] width 410 height 89
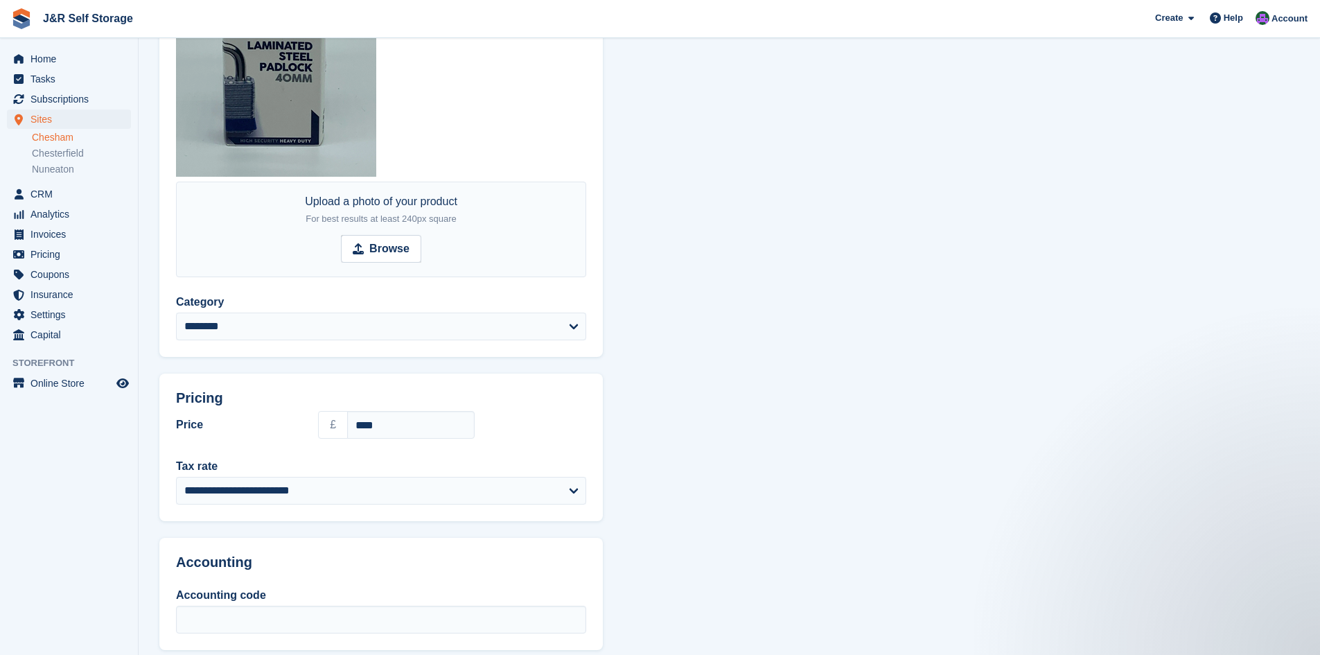
scroll to position [490, 0]
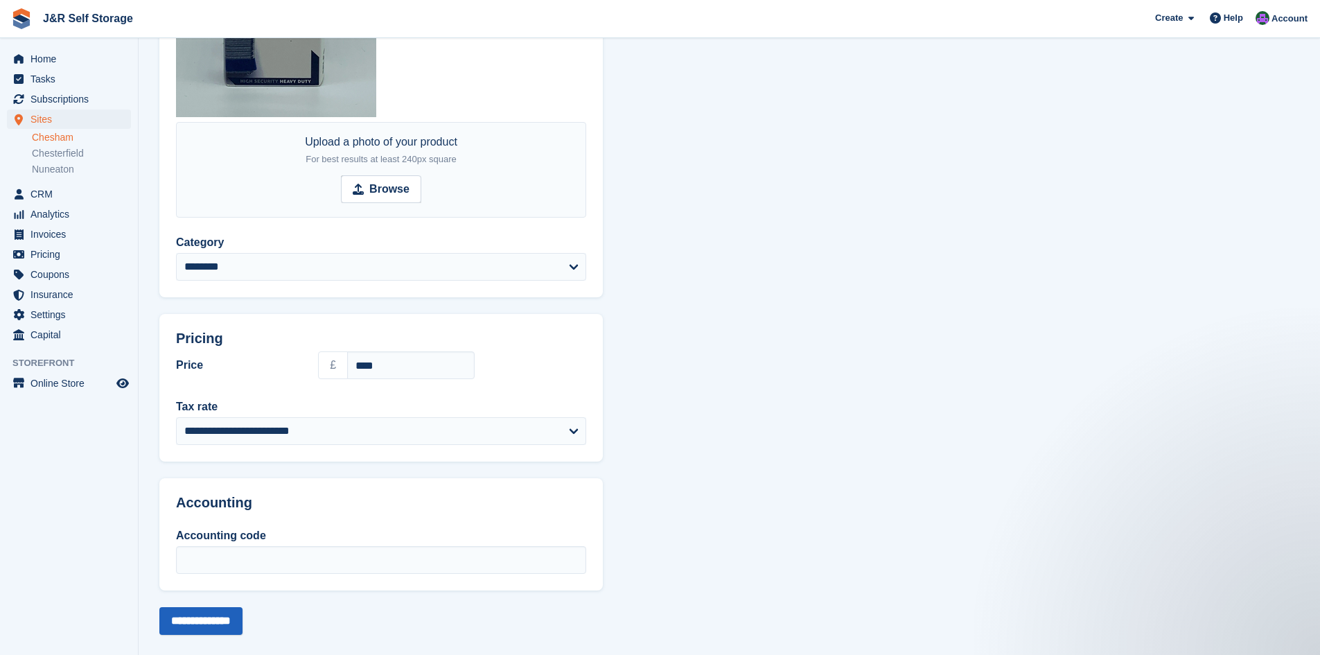
type textarea "**********"
click at [226, 625] on input "**********" at bounding box center [200, 621] width 83 height 28
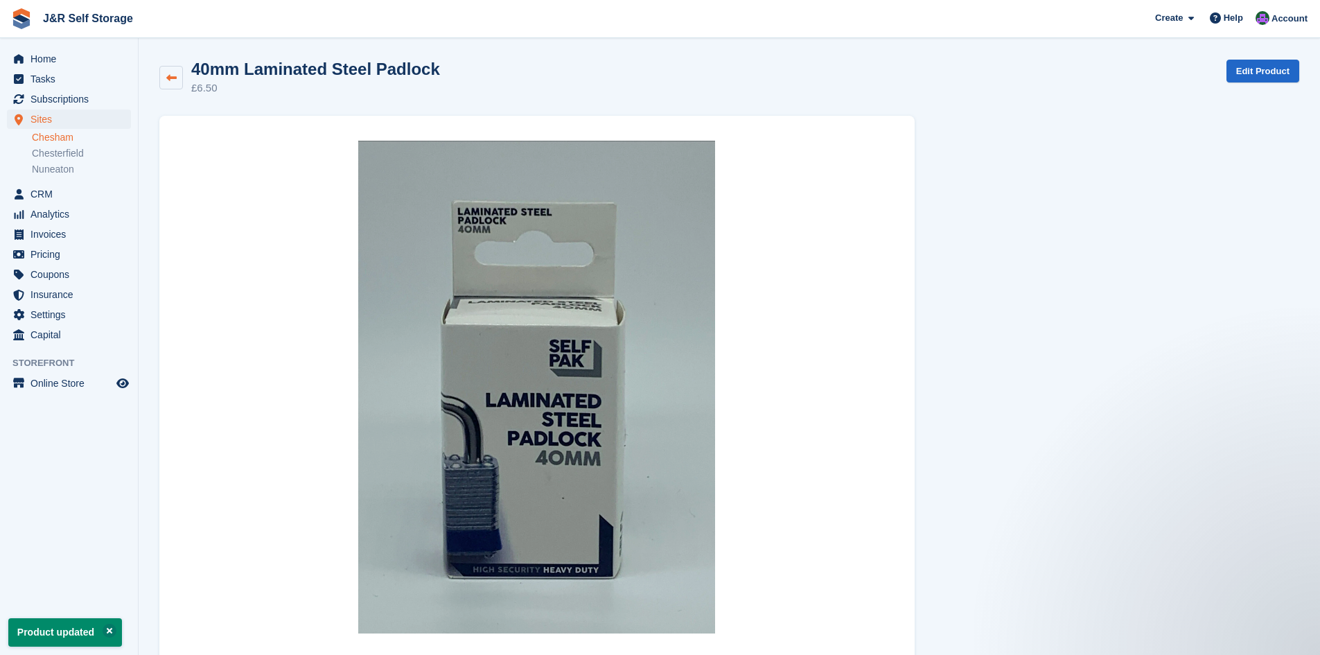
click at [173, 77] on icon at bounding box center [171, 78] width 10 height 10
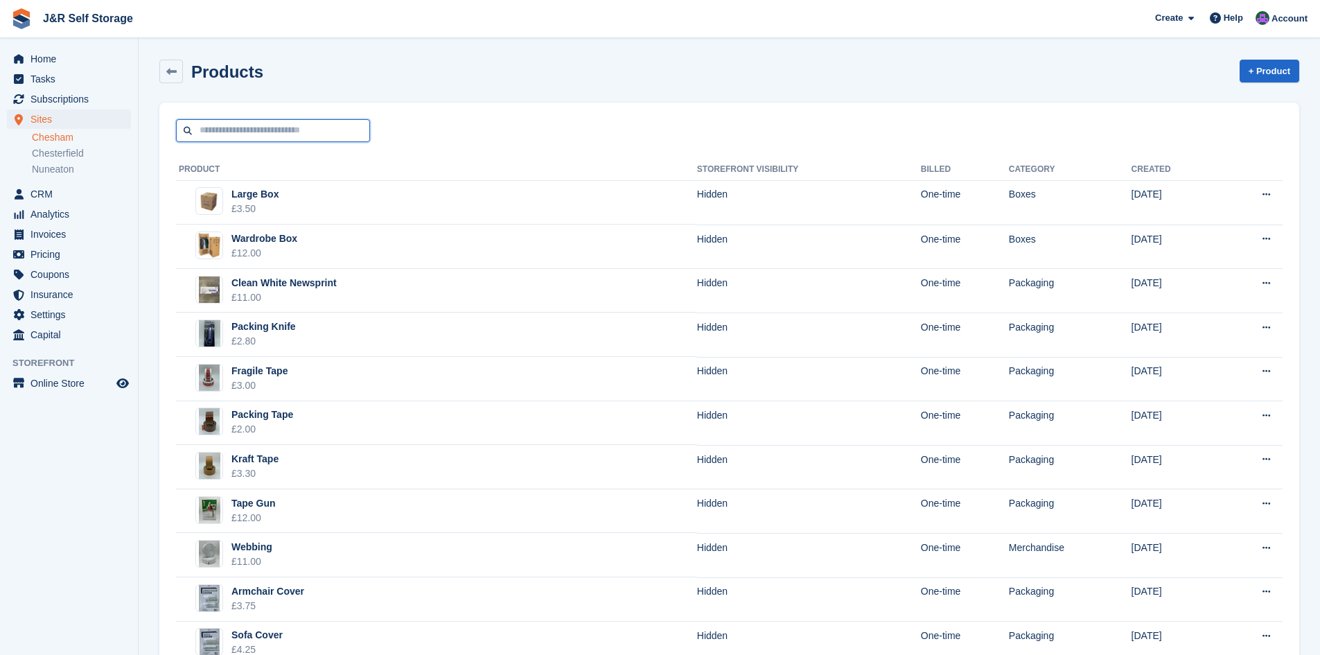
click at [236, 128] on input "text" at bounding box center [273, 130] width 194 height 23
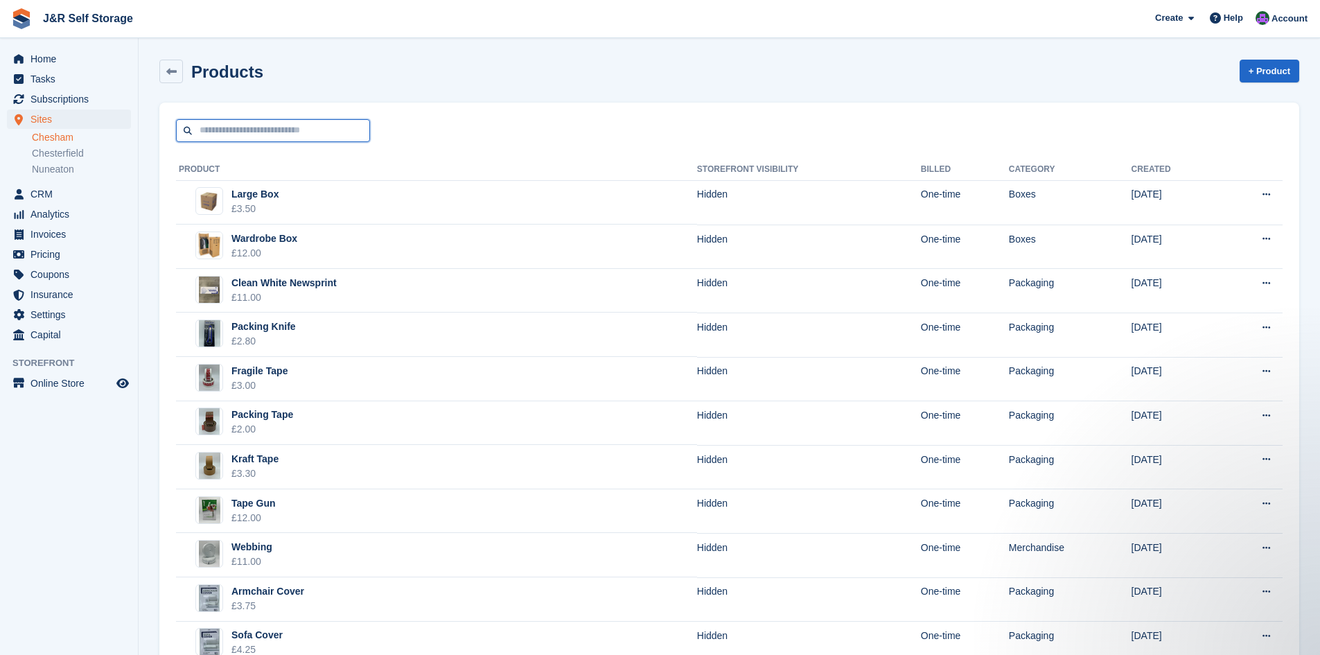
type input "*******"
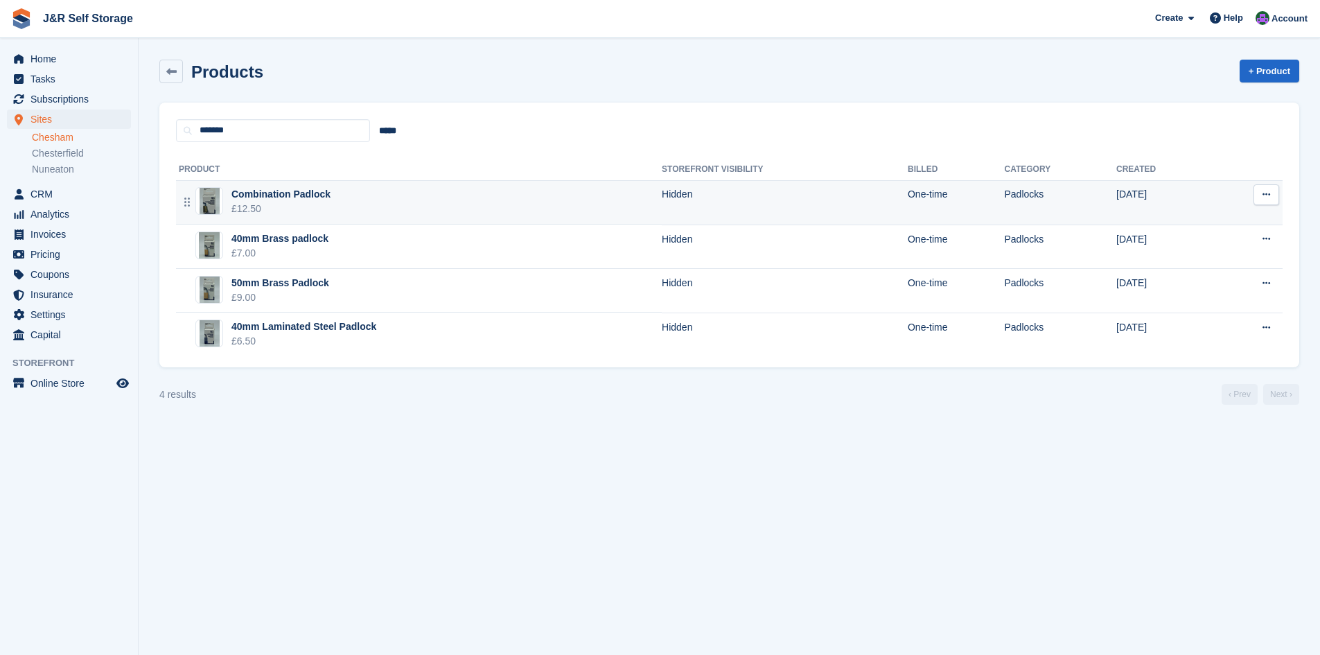
click at [302, 197] on div "Combination Padlock" at bounding box center [280, 194] width 99 height 15
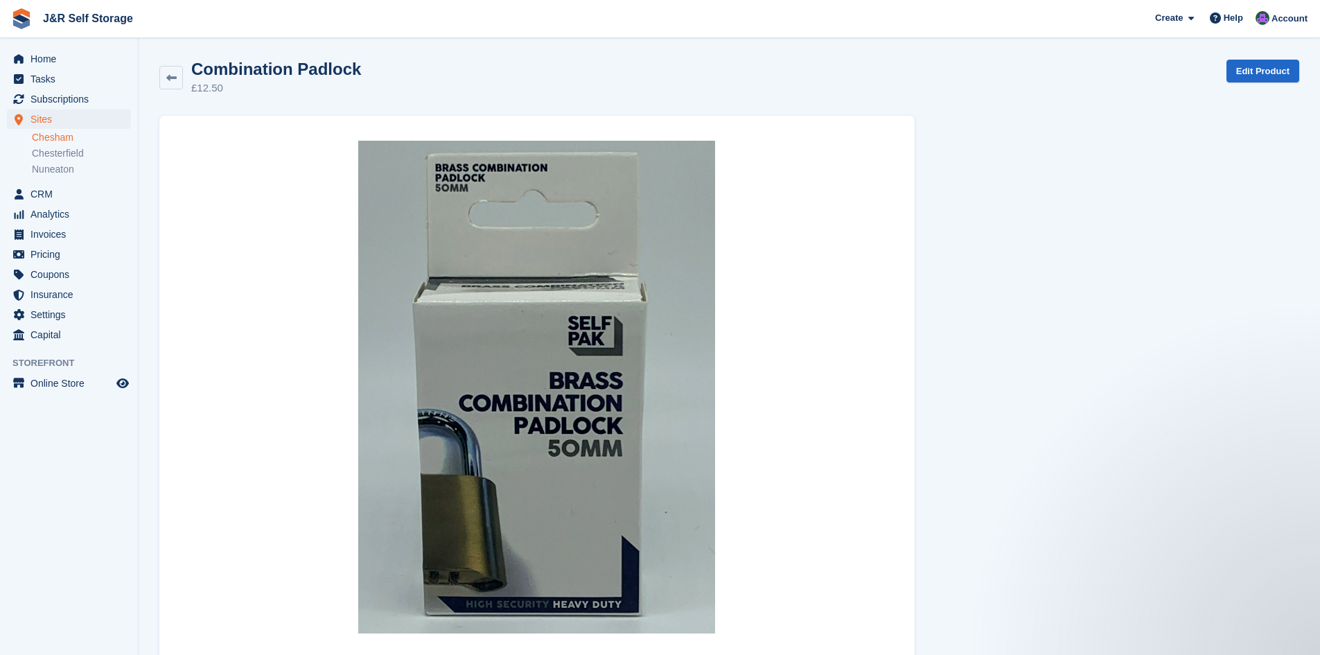
click at [199, 76] on h2 "Combination Padlock" at bounding box center [276, 69] width 170 height 19
click at [170, 73] on icon at bounding box center [171, 78] width 10 height 10
